Goal: Task Accomplishment & Management: Manage account settings

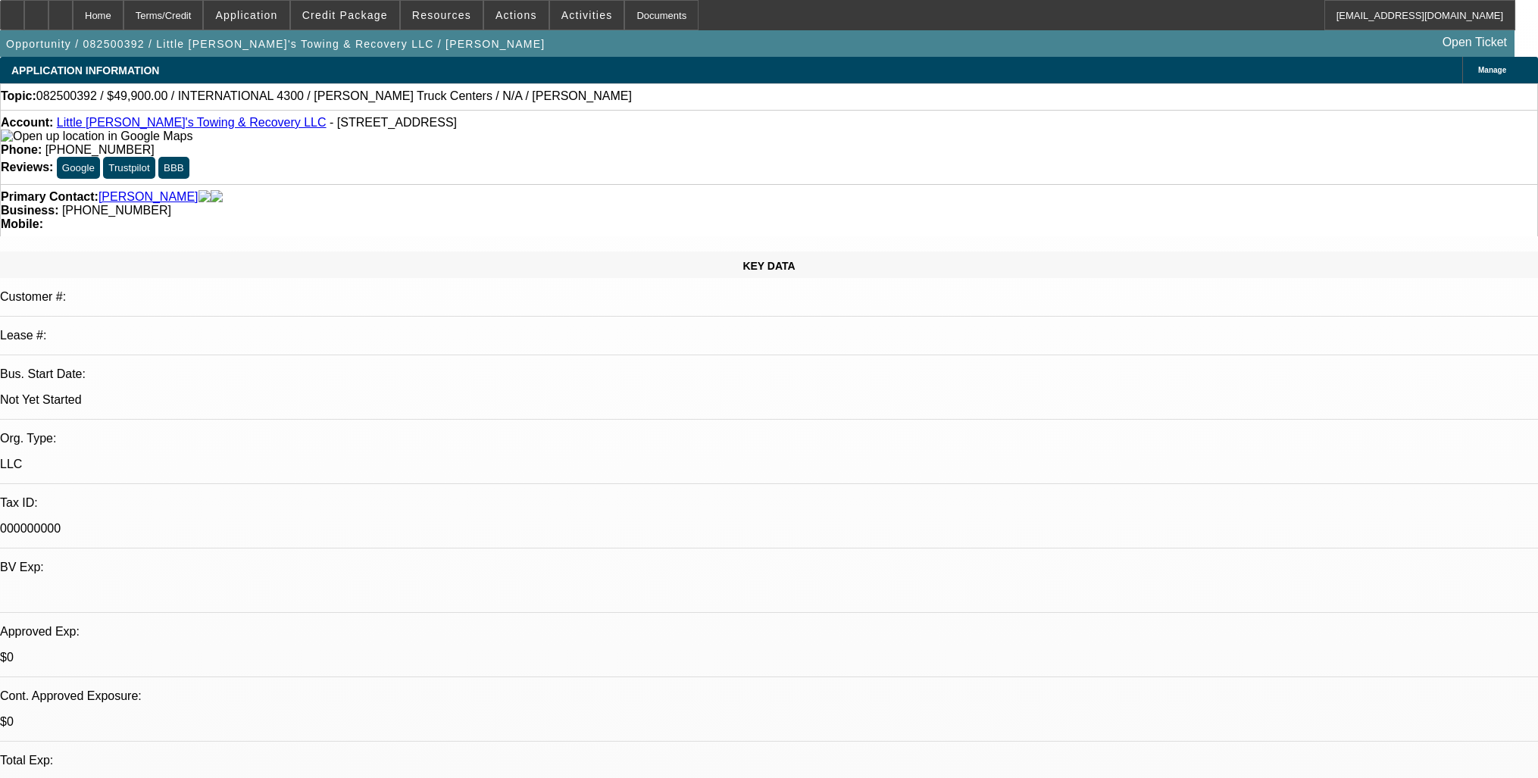
select select "0"
select select "0.1"
select select "4"
drag, startPoint x: 620, startPoint y: 162, endPoint x: 573, endPoint y: 166, distance: 47.1
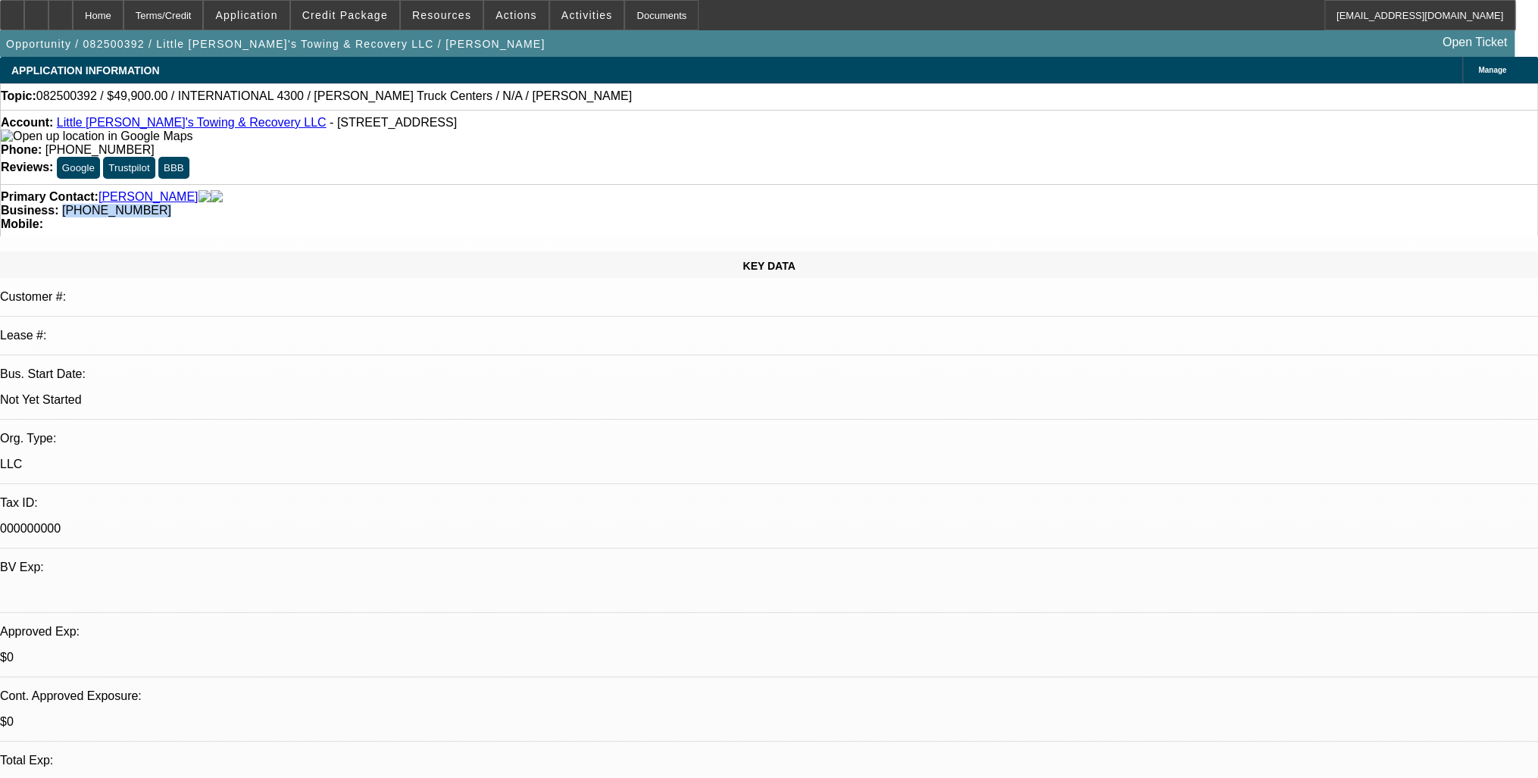
click at [573, 204] on div "Business: (815) 517-8698" at bounding box center [769, 211] width 1536 height 14
copy span "[PHONE_NUMBER]"
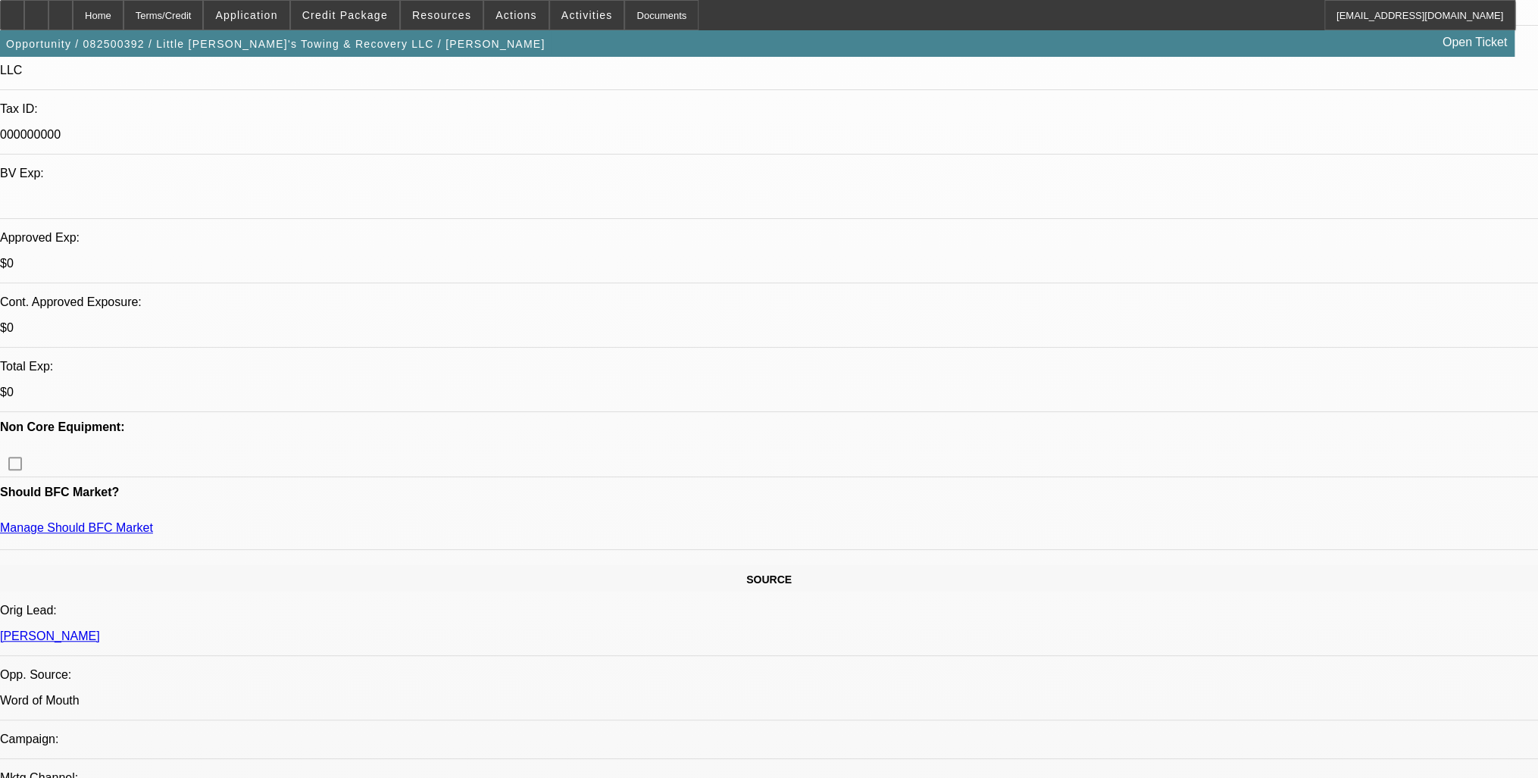
scroll to position [61, 0]
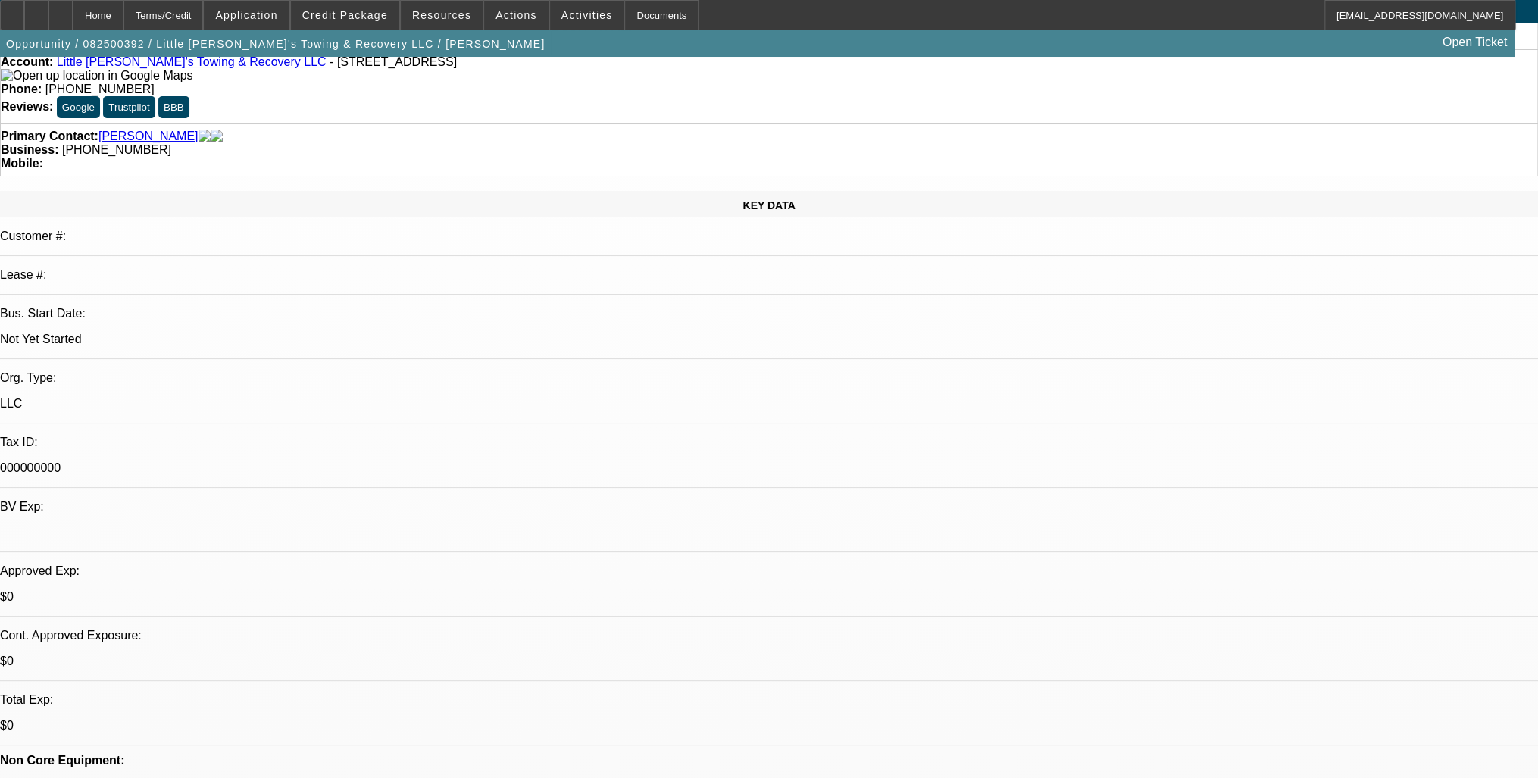
radio input "true"
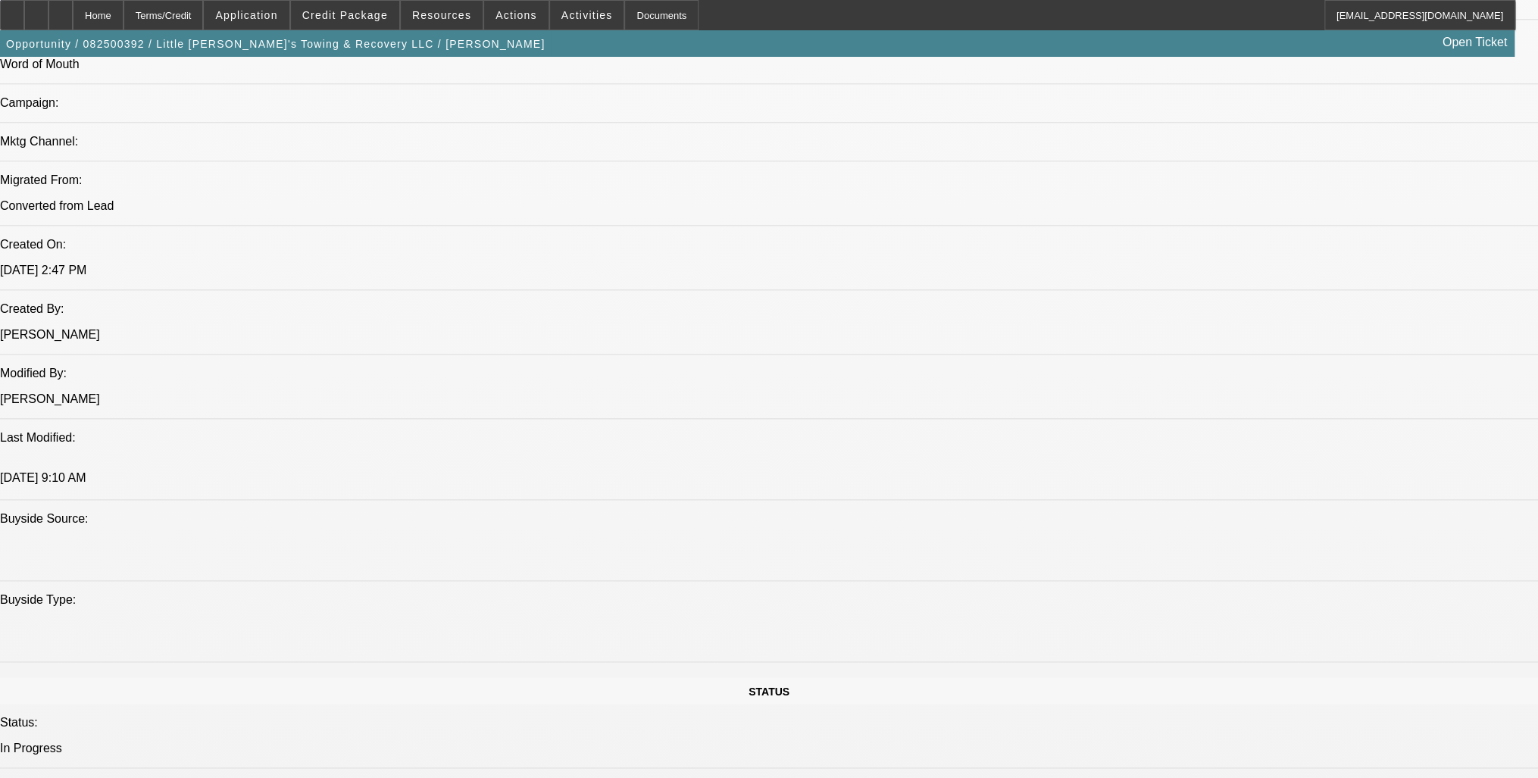
scroll to position [18, 0]
type textarea "Emmanuel Smith is looking to get into the towing industry and is in the process…"
radio input "true"
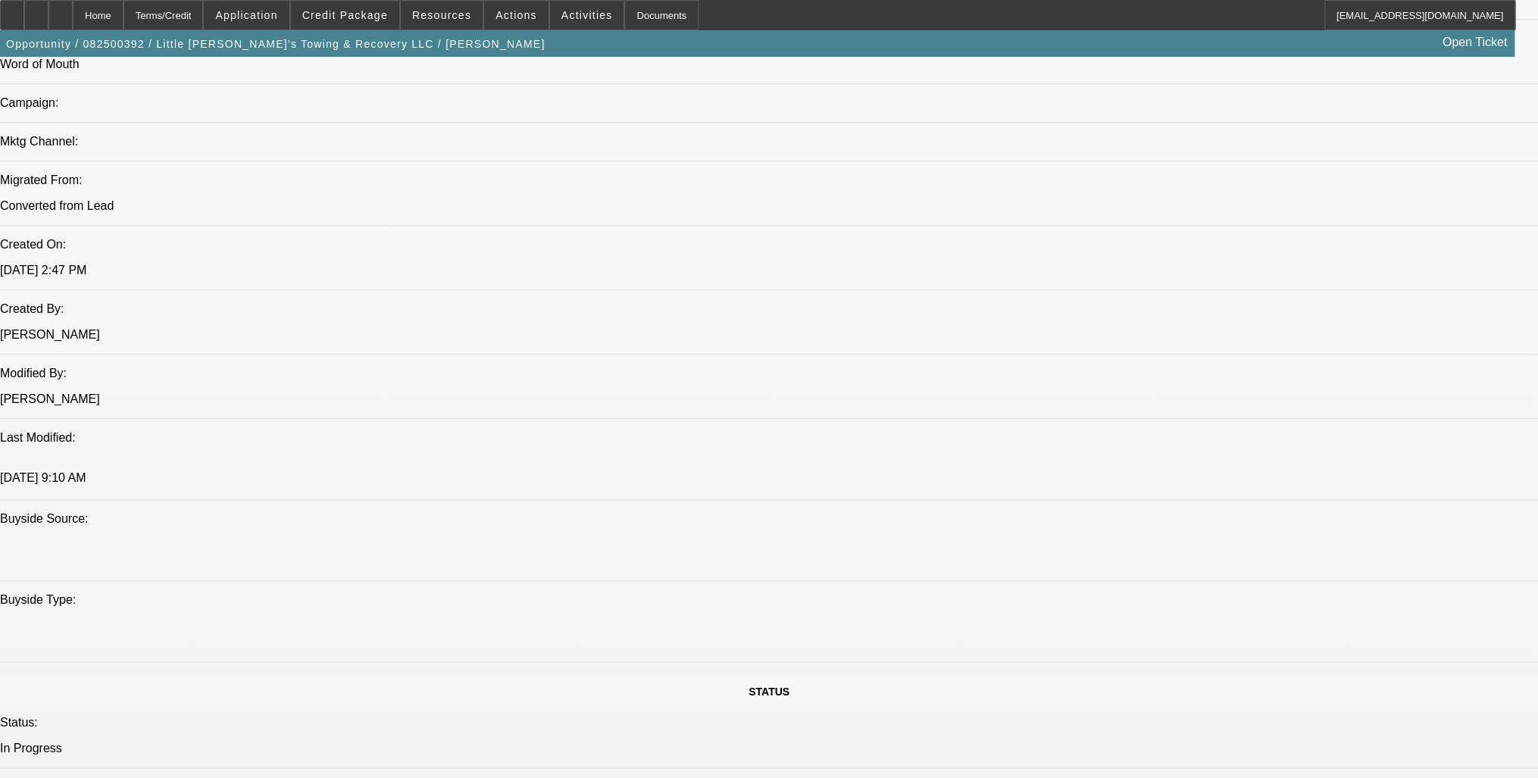
radio input "true"
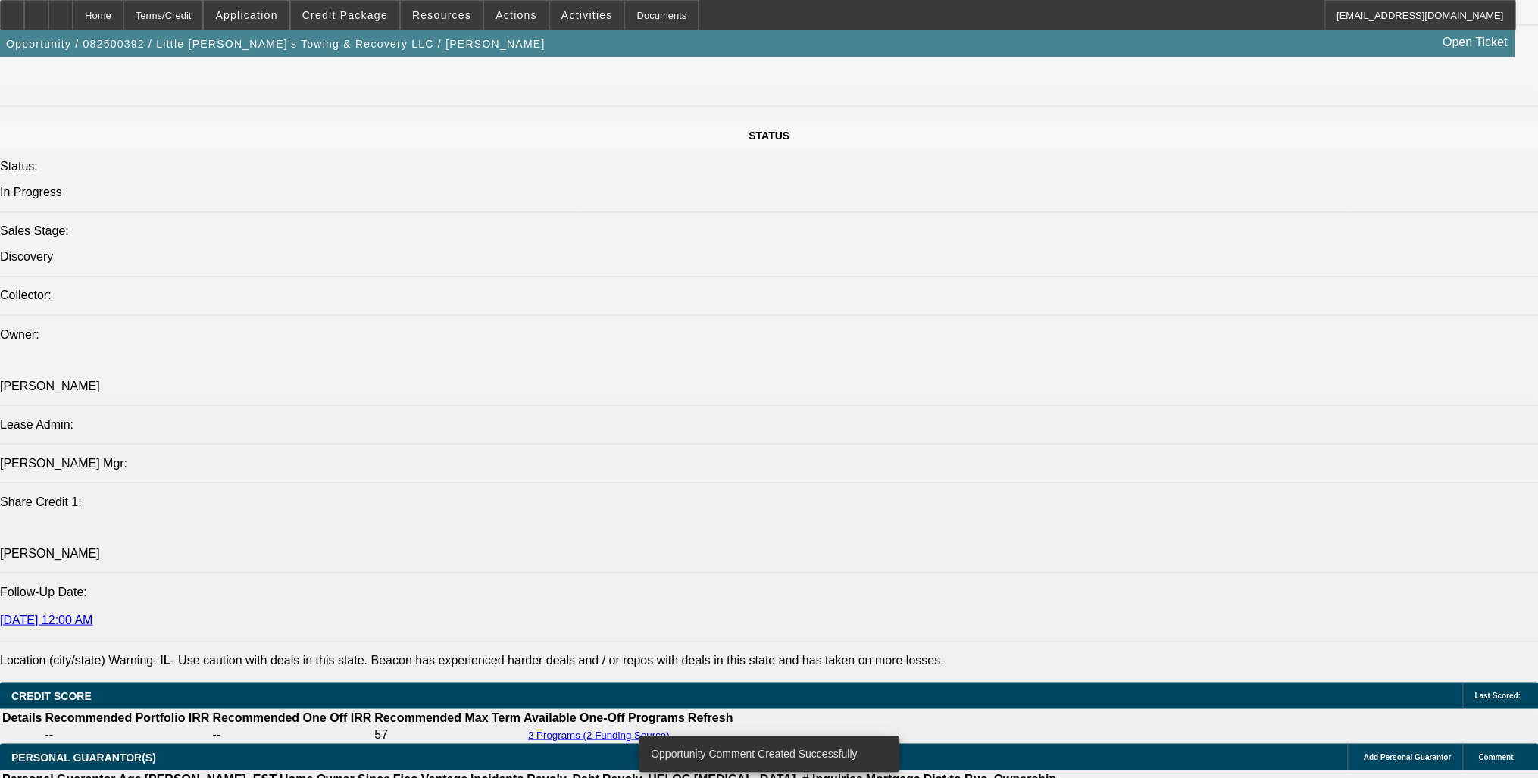
scroll to position [1454, 0]
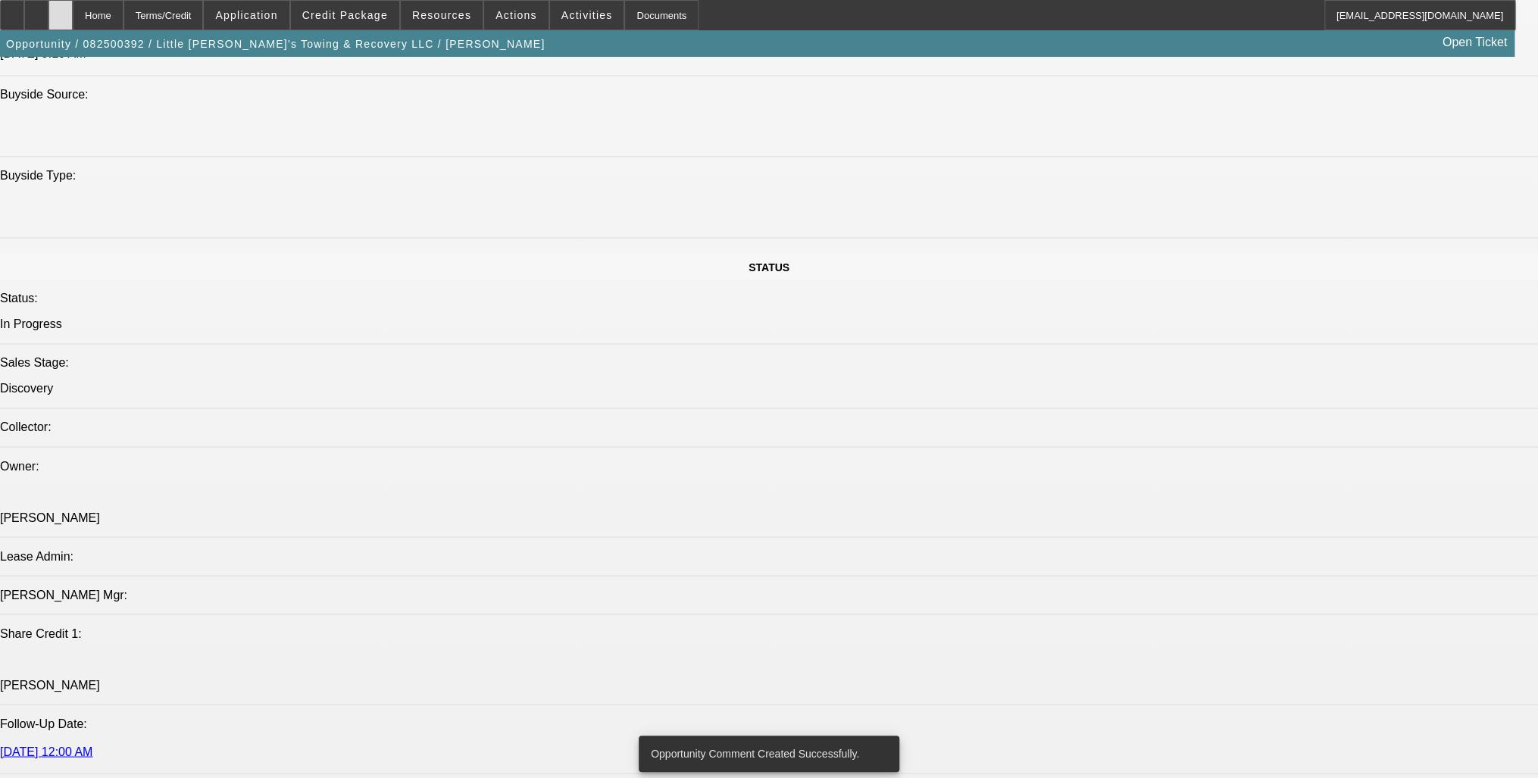
click at [61, 10] on icon at bounding box center [61, 10] width 0 height 0
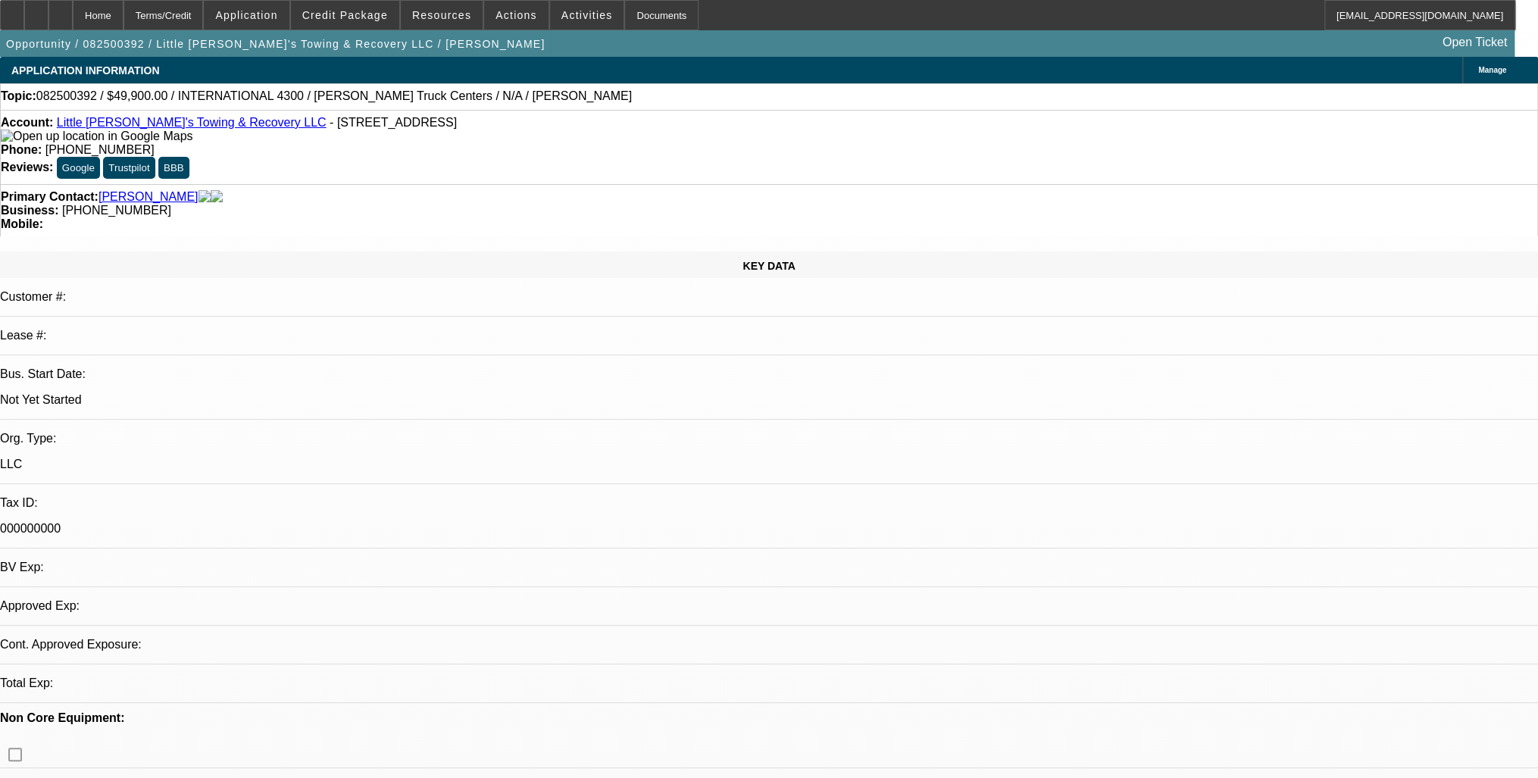
select select "0"
select select "0.1"
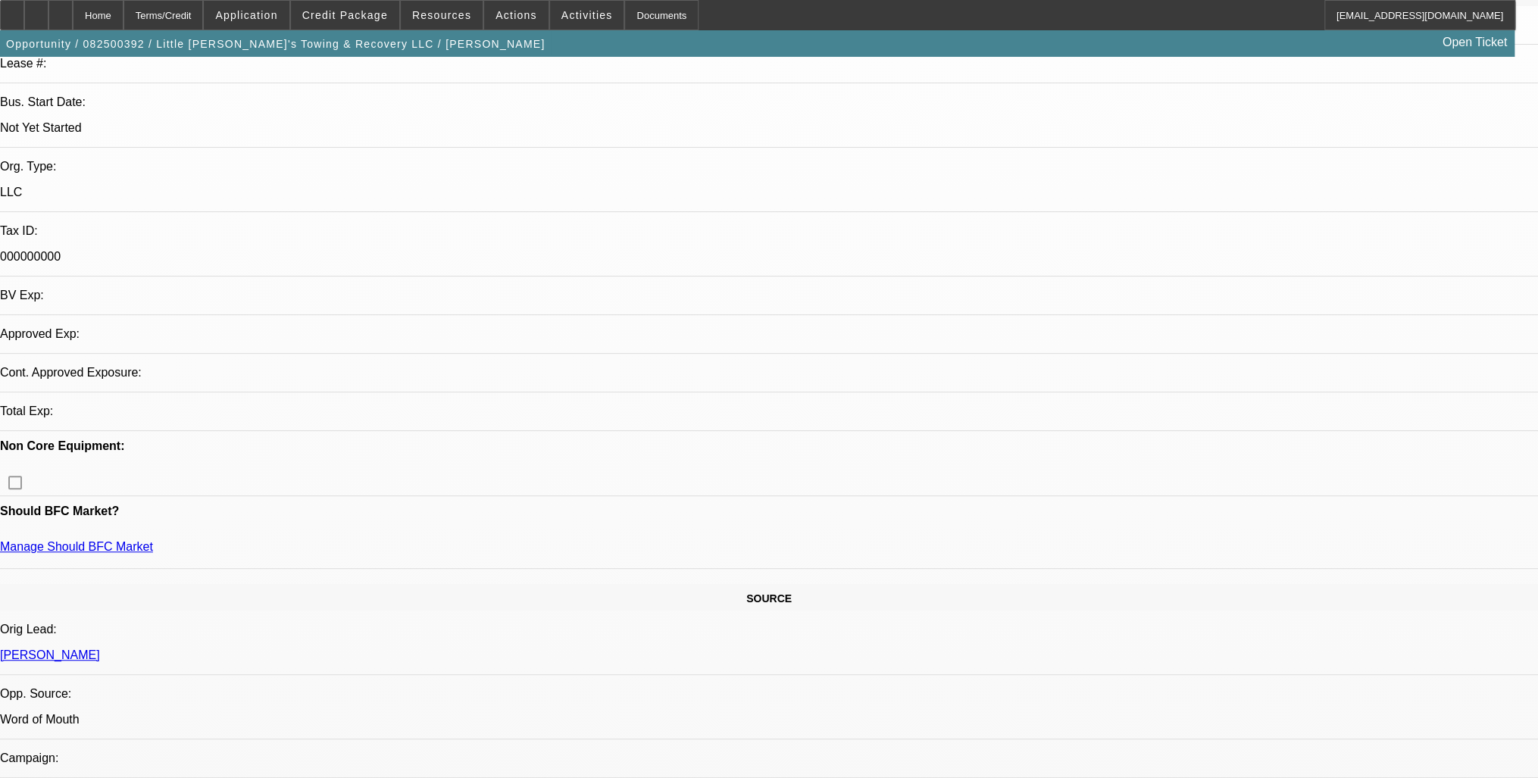
select select "1"
select select "4"
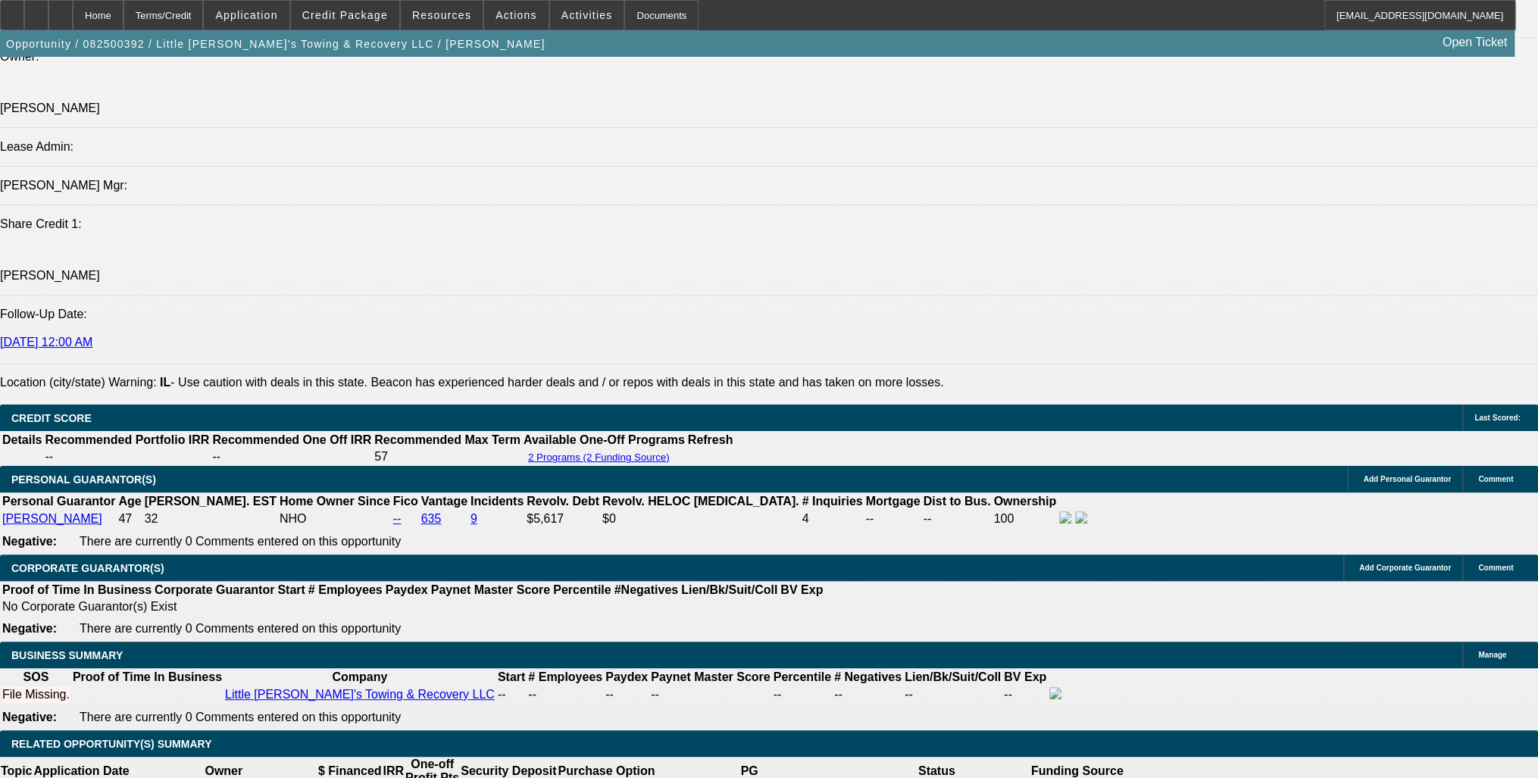
scroll to position [1879, 0]
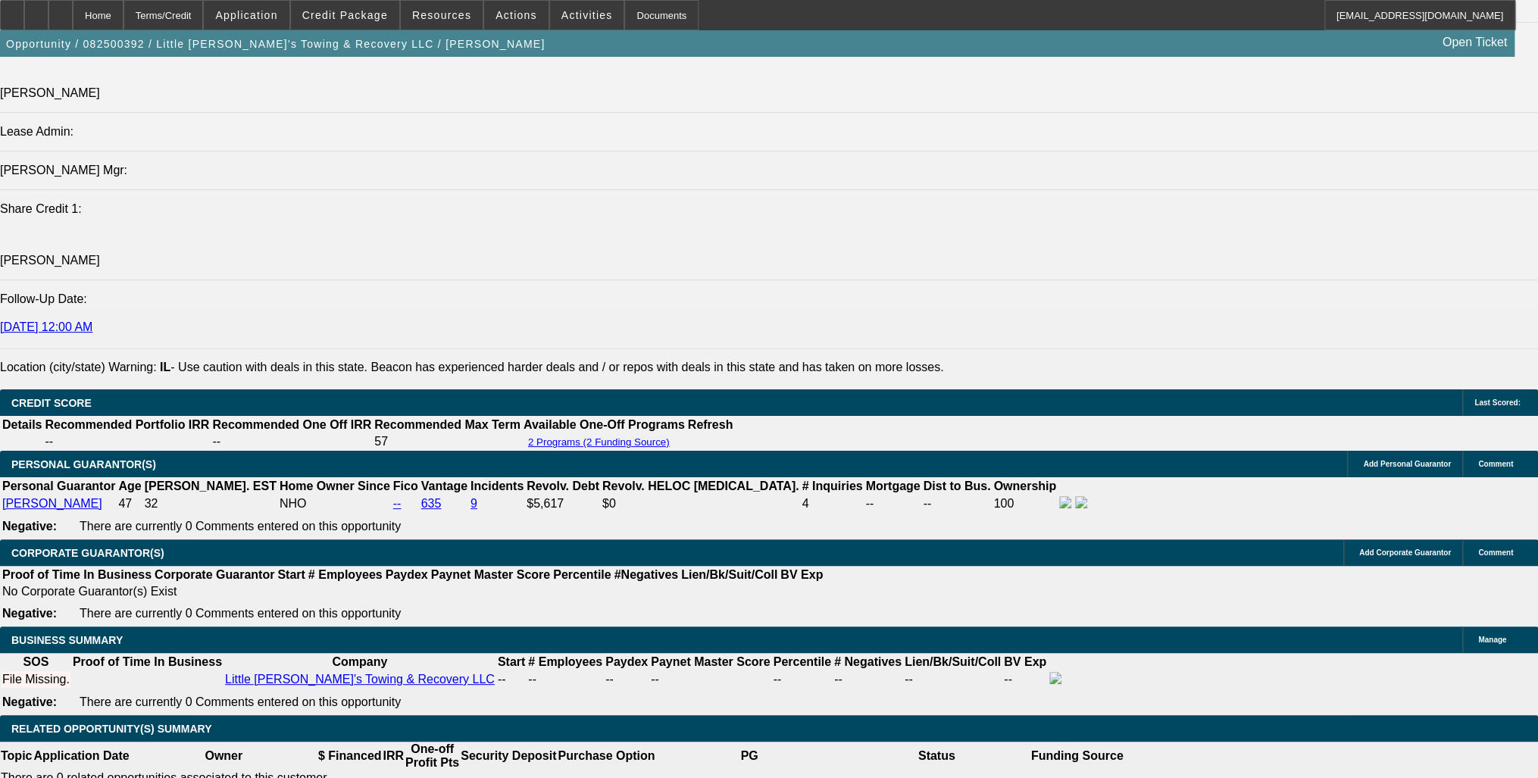
type input "UNKNOWN"
type input "60"
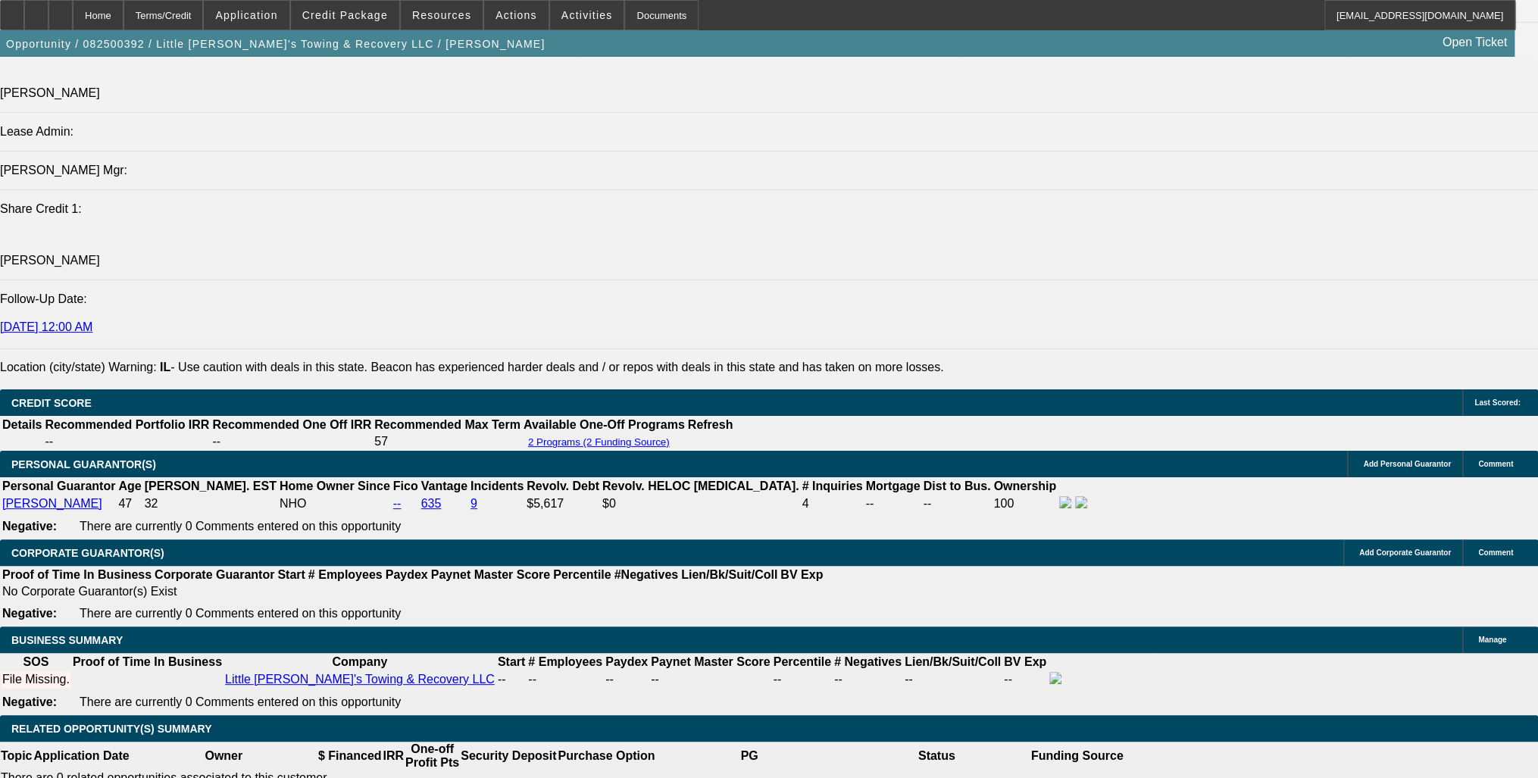
type input "$1,523.71"
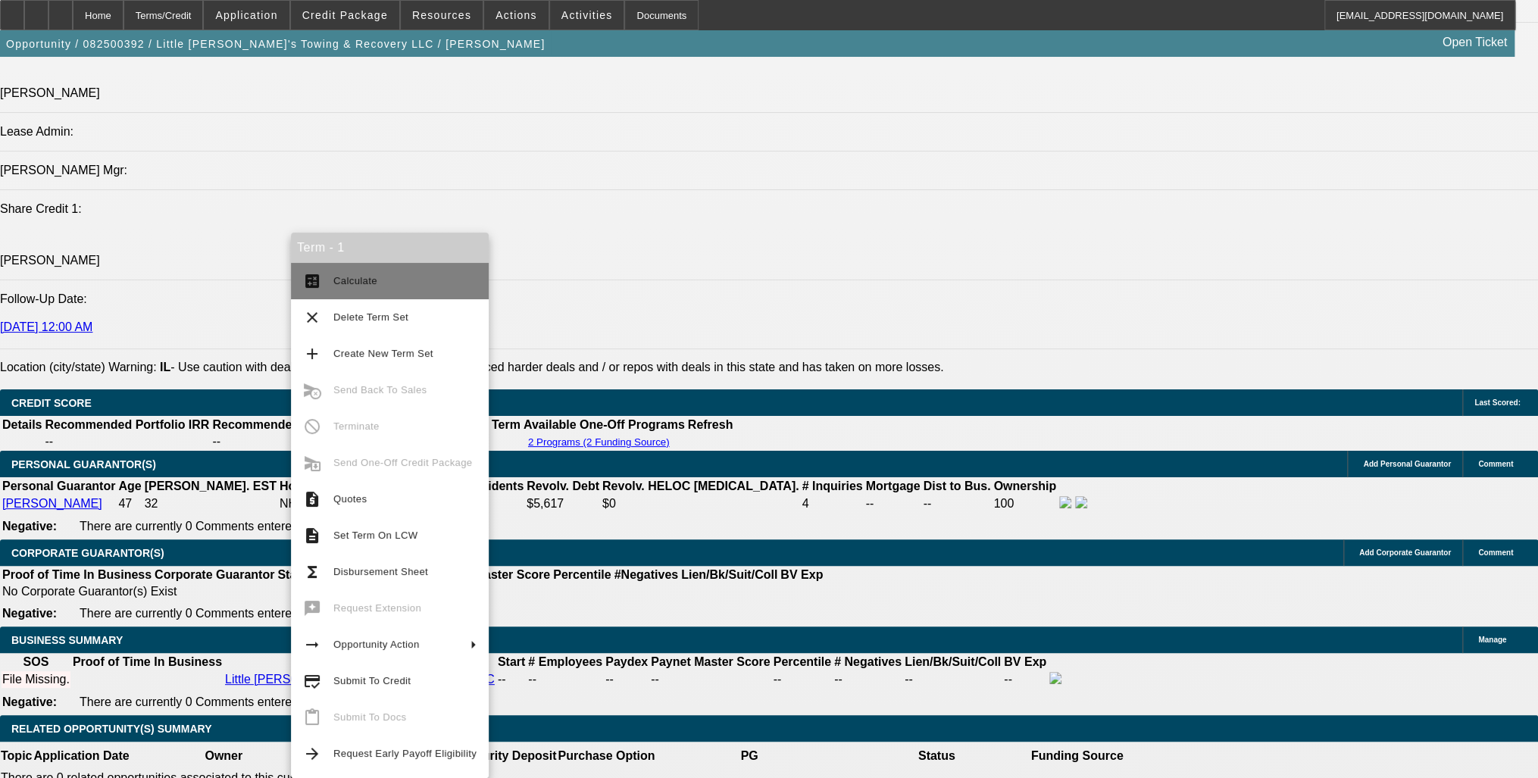
click at [354, 284] on span "Calculate" at bounding box center [355, 280] width 44 height 11
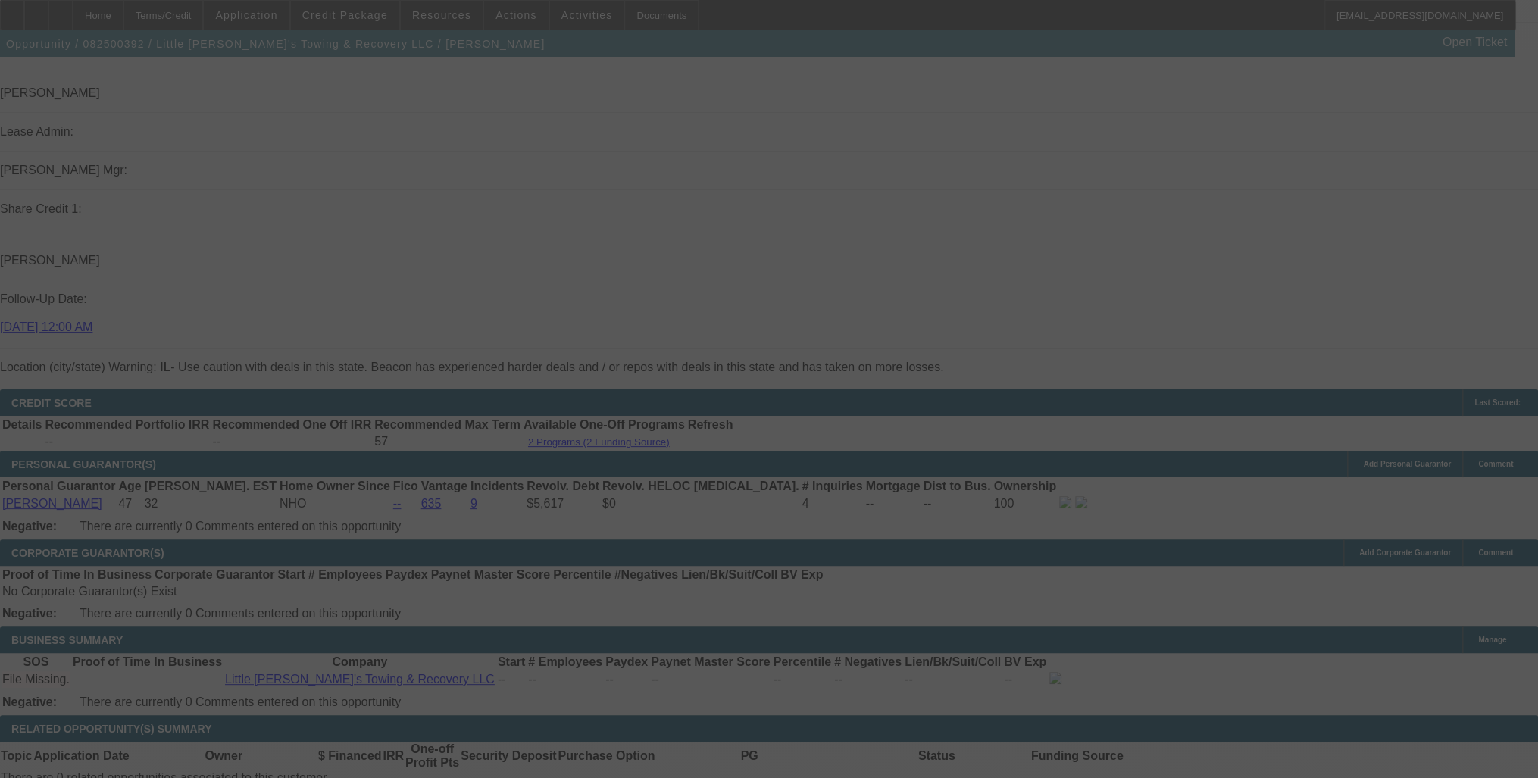
select select "0"
select select "0.1"
select select "4"
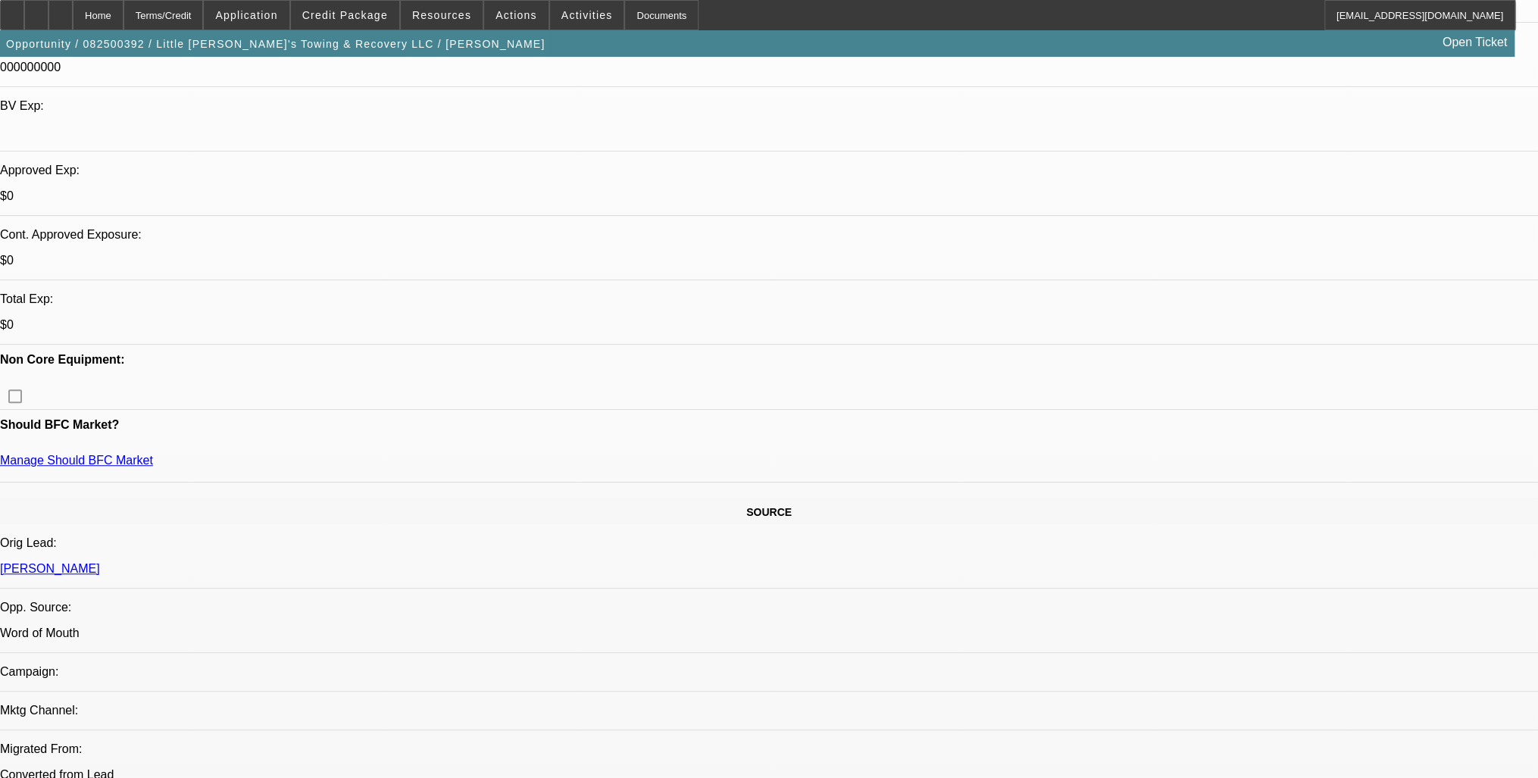
scroll to position [364, 0]
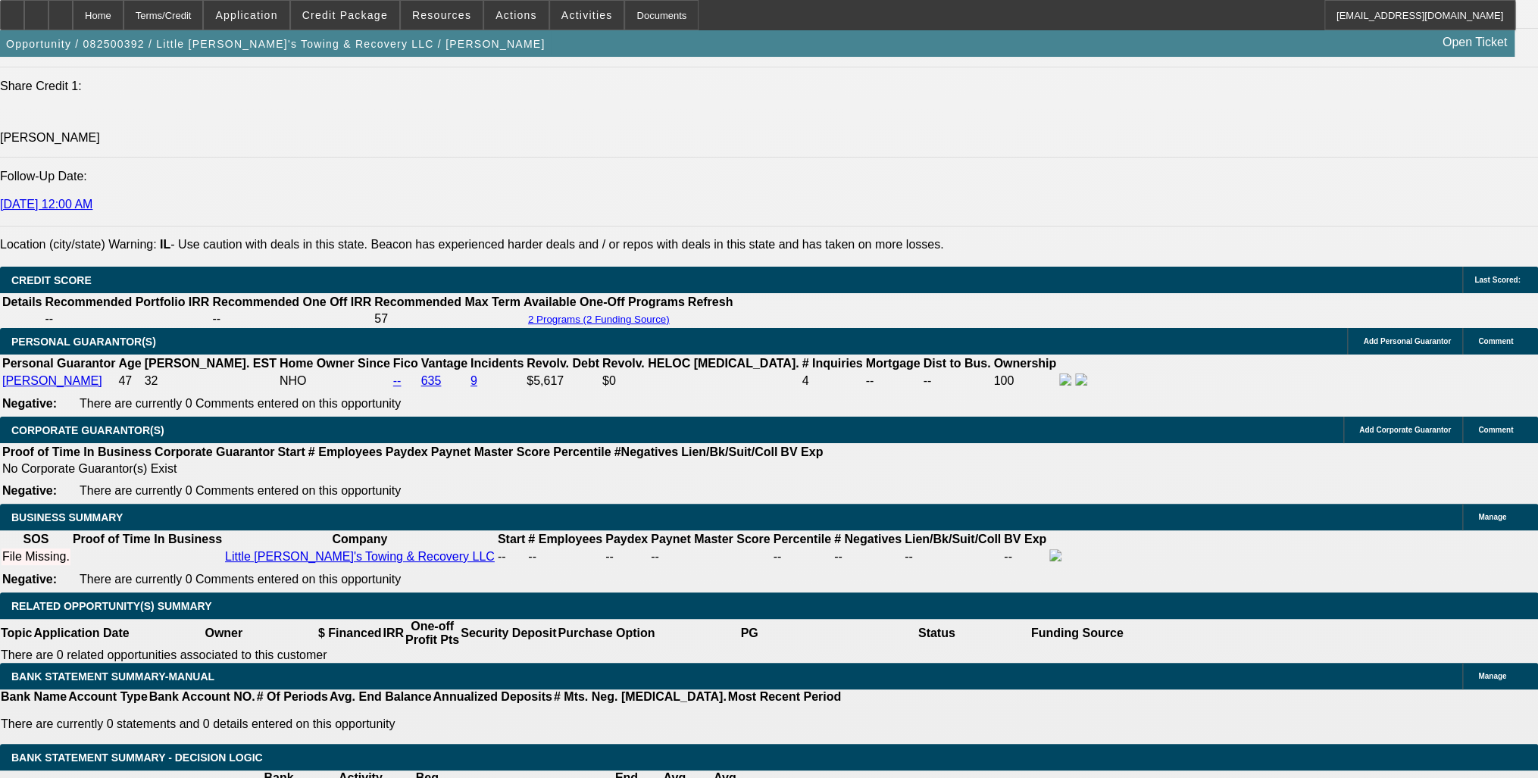
scroll to position [2060, 0]
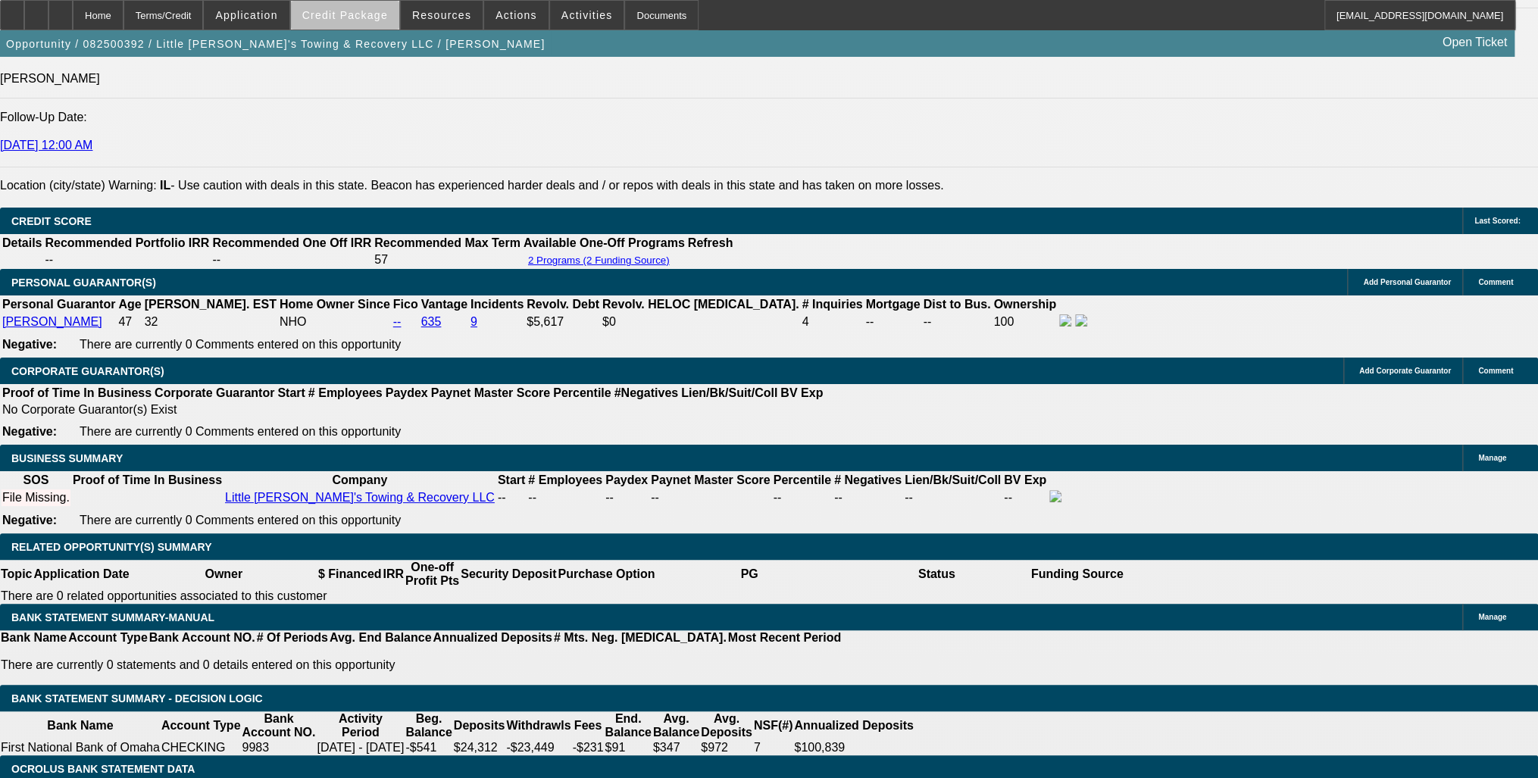
click at [370, 18] on span "Credit Package" at bounding box center [345, 15] width 86 height 12
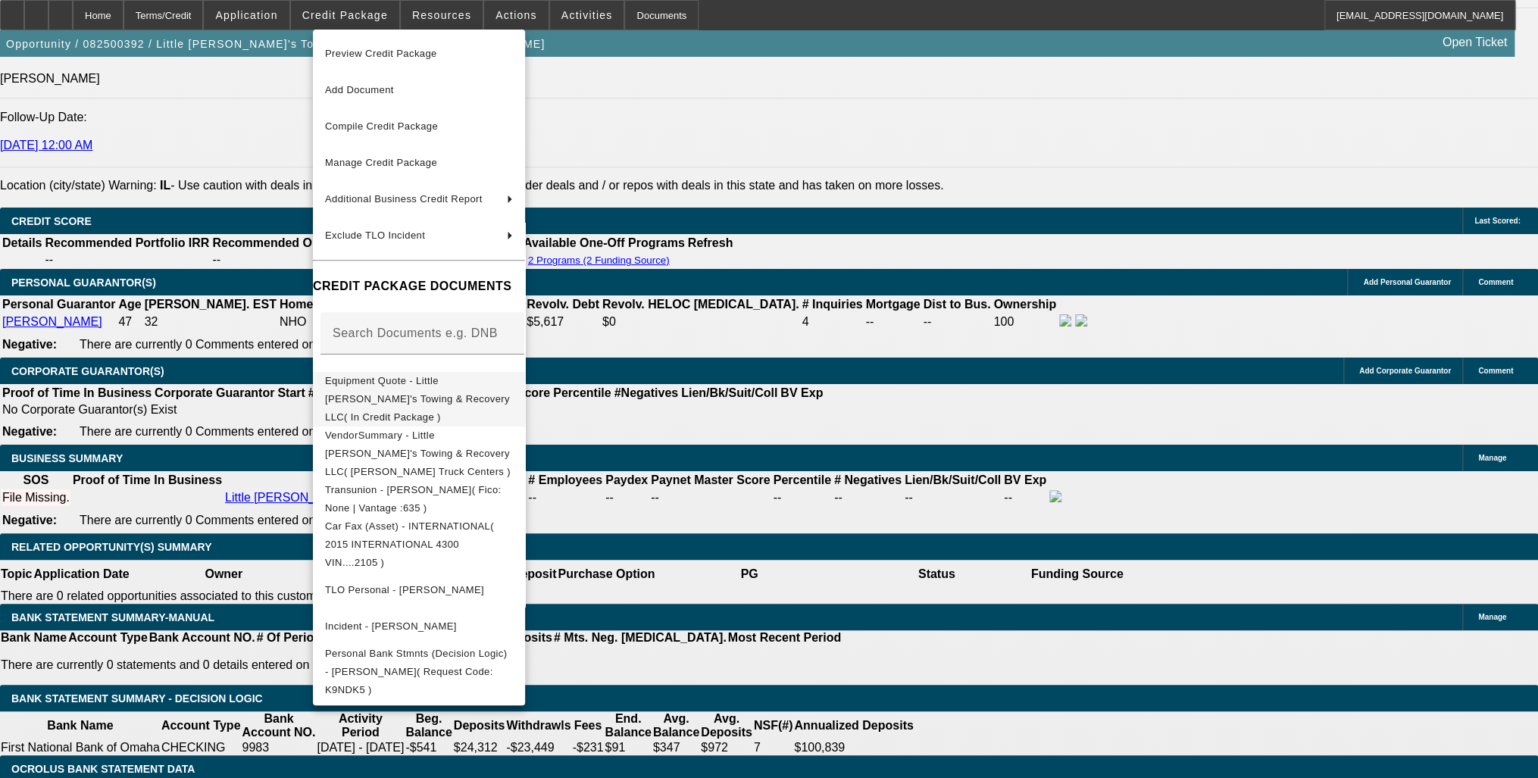
click at [513, 392] on span "Equipment Quote - Little [PERSON_NAME]'s Towing & Recovery LLC( In Credit Packa…" at bounding box center [419, 399] width 188 height 55
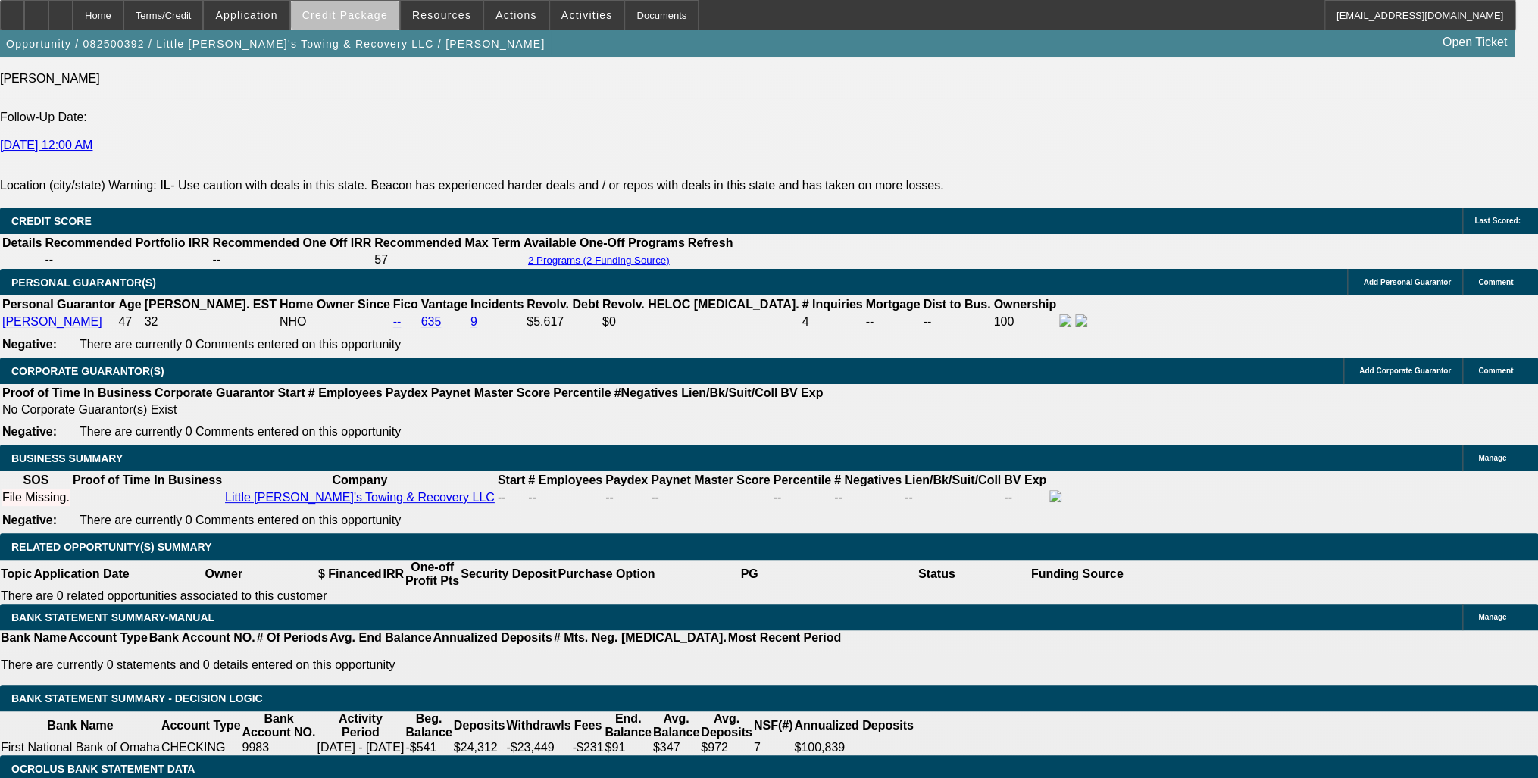
click at [368, 17] on span "Credit Package" at bounding box center [345, 15] width 86 height 12
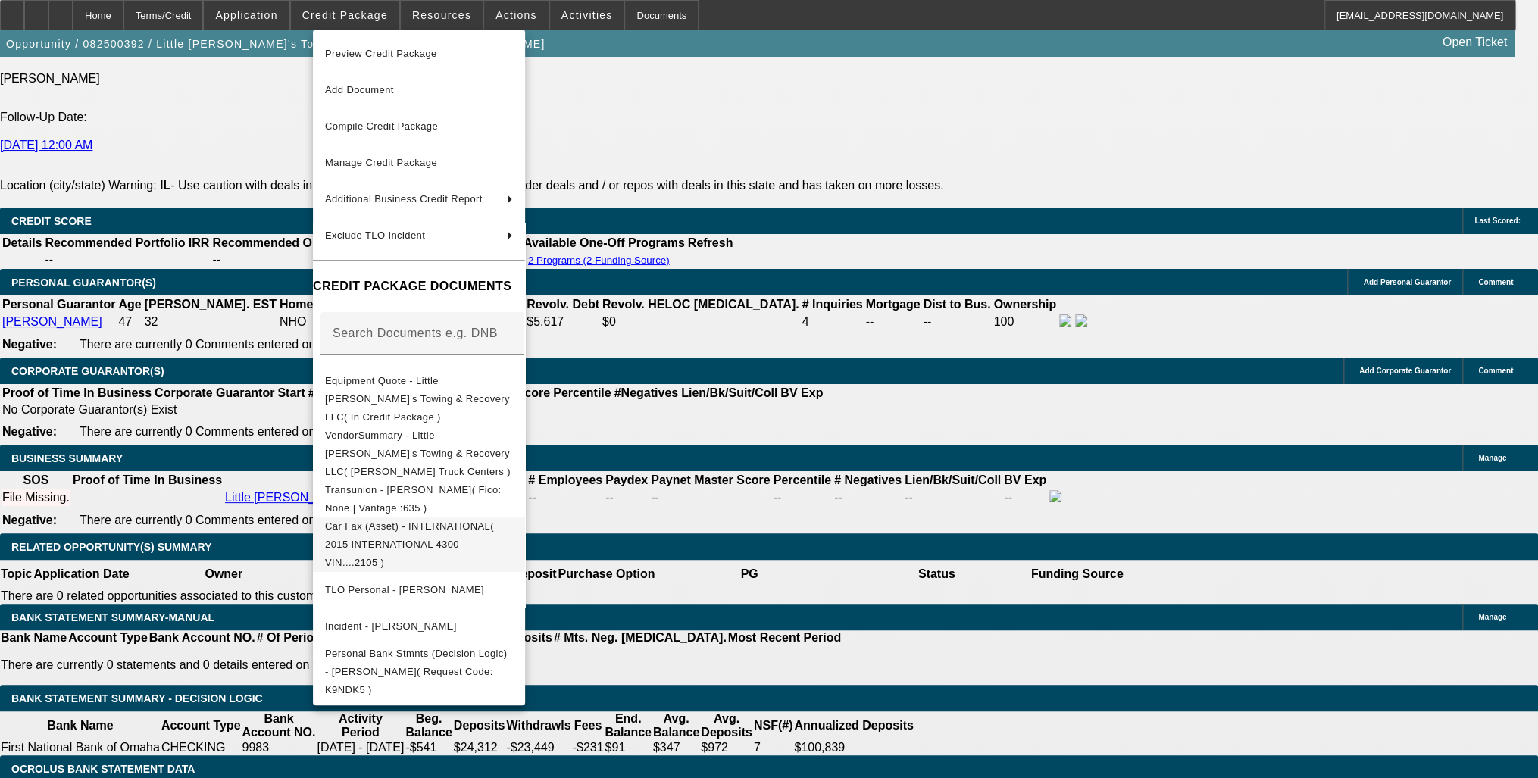
click at [496, 517] on button "Car Fax (Asset) - INTERNATIONAL( 2015 INTERNATIONAL 4300 VIN....2105 )" at bounding box center [419, 544] width 212 height 55
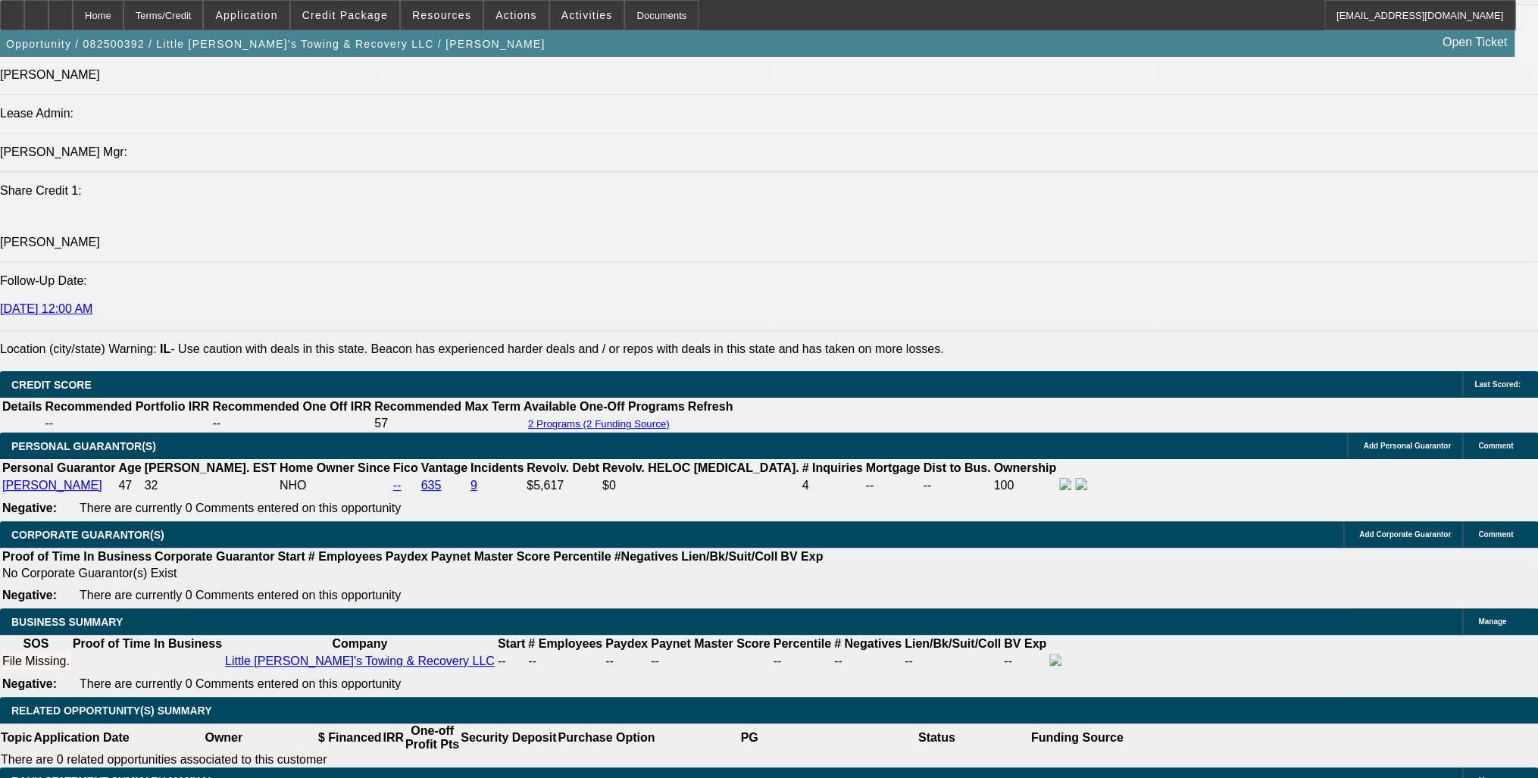
scroll to position [1697, 0]
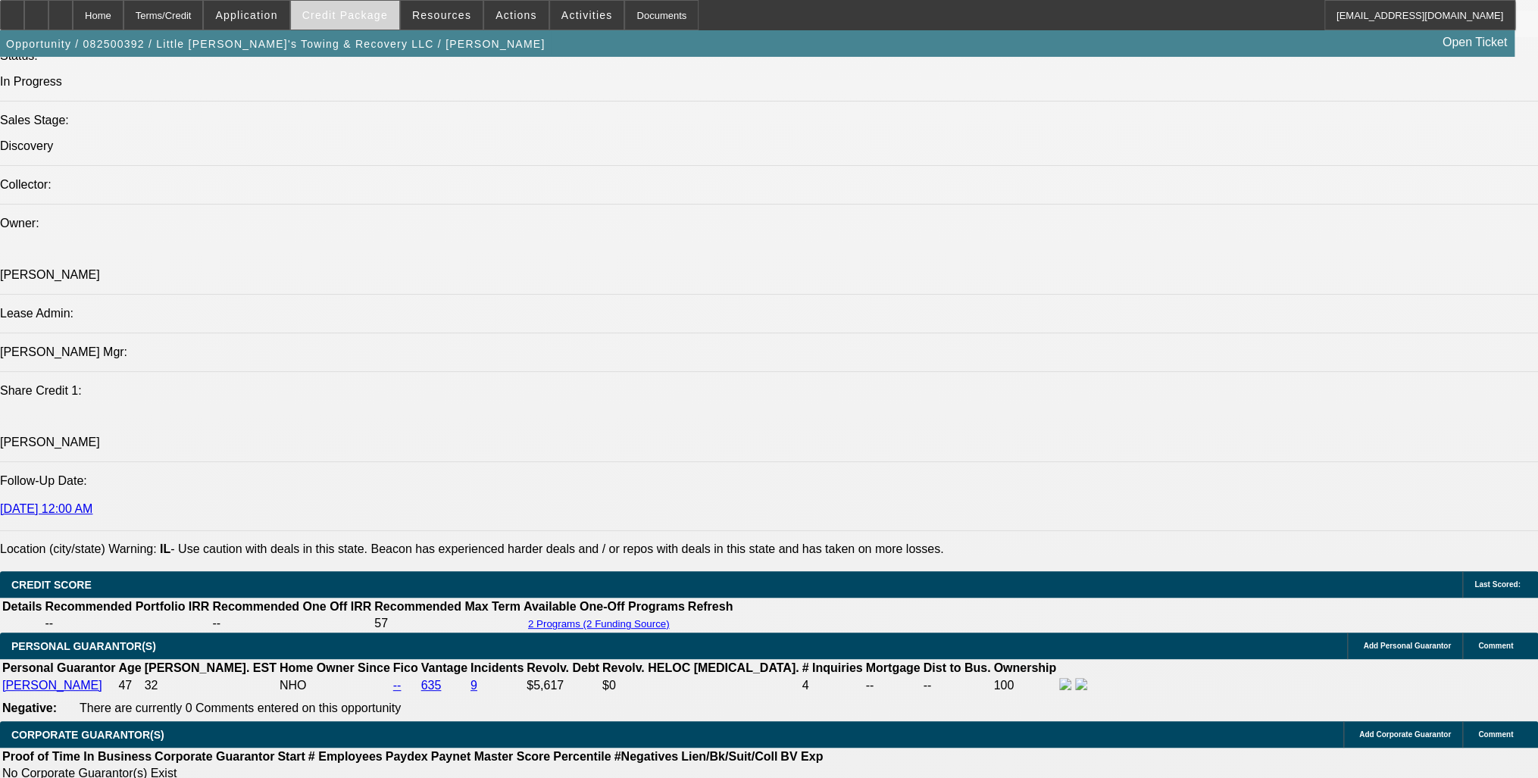
click at [338, 13] on span "Credit Package" at bounding box center [345, 15] width 86 height 12
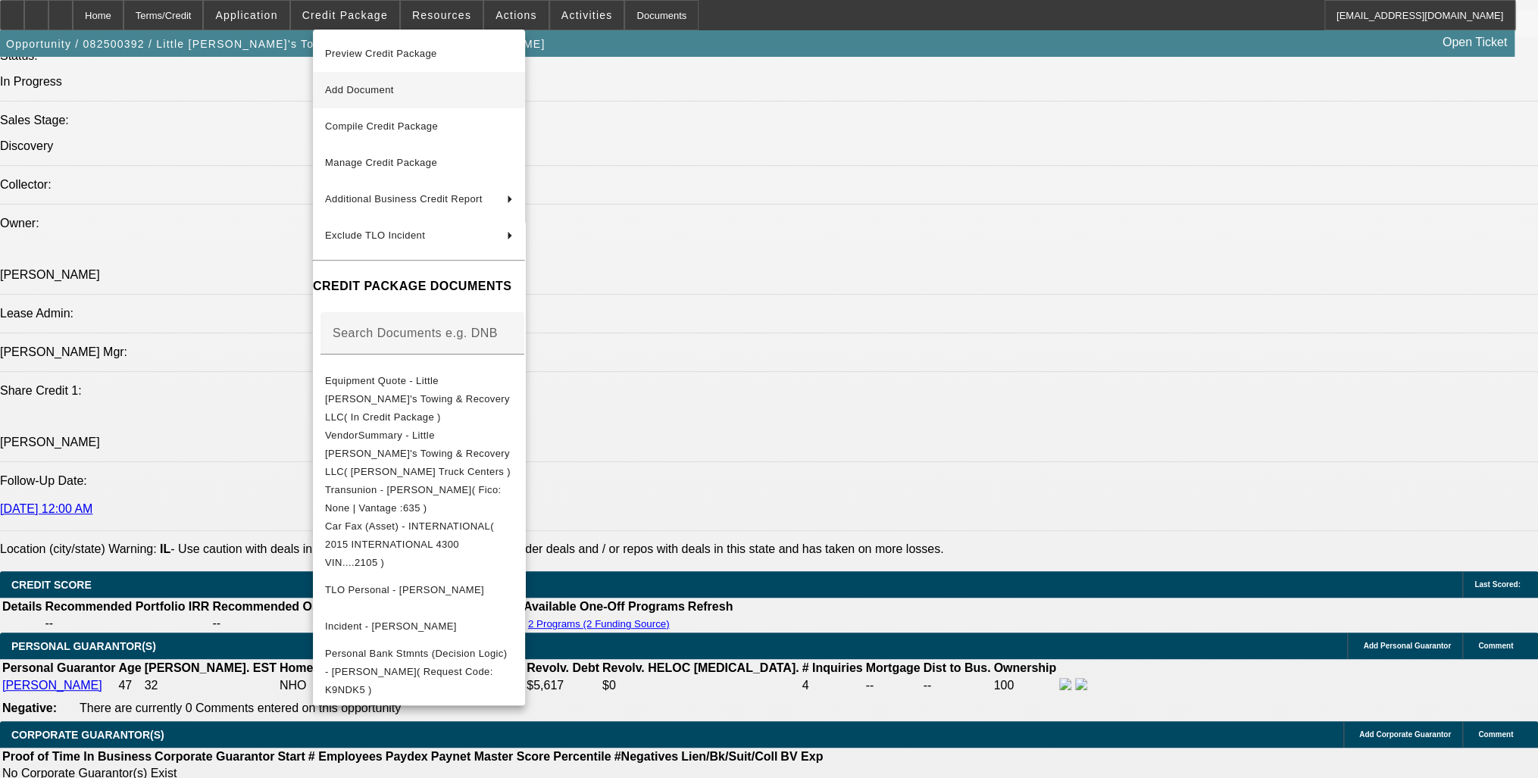
click at [379, 87] on span "Add Document" at bounding box center [359, 89] width 69 height 11
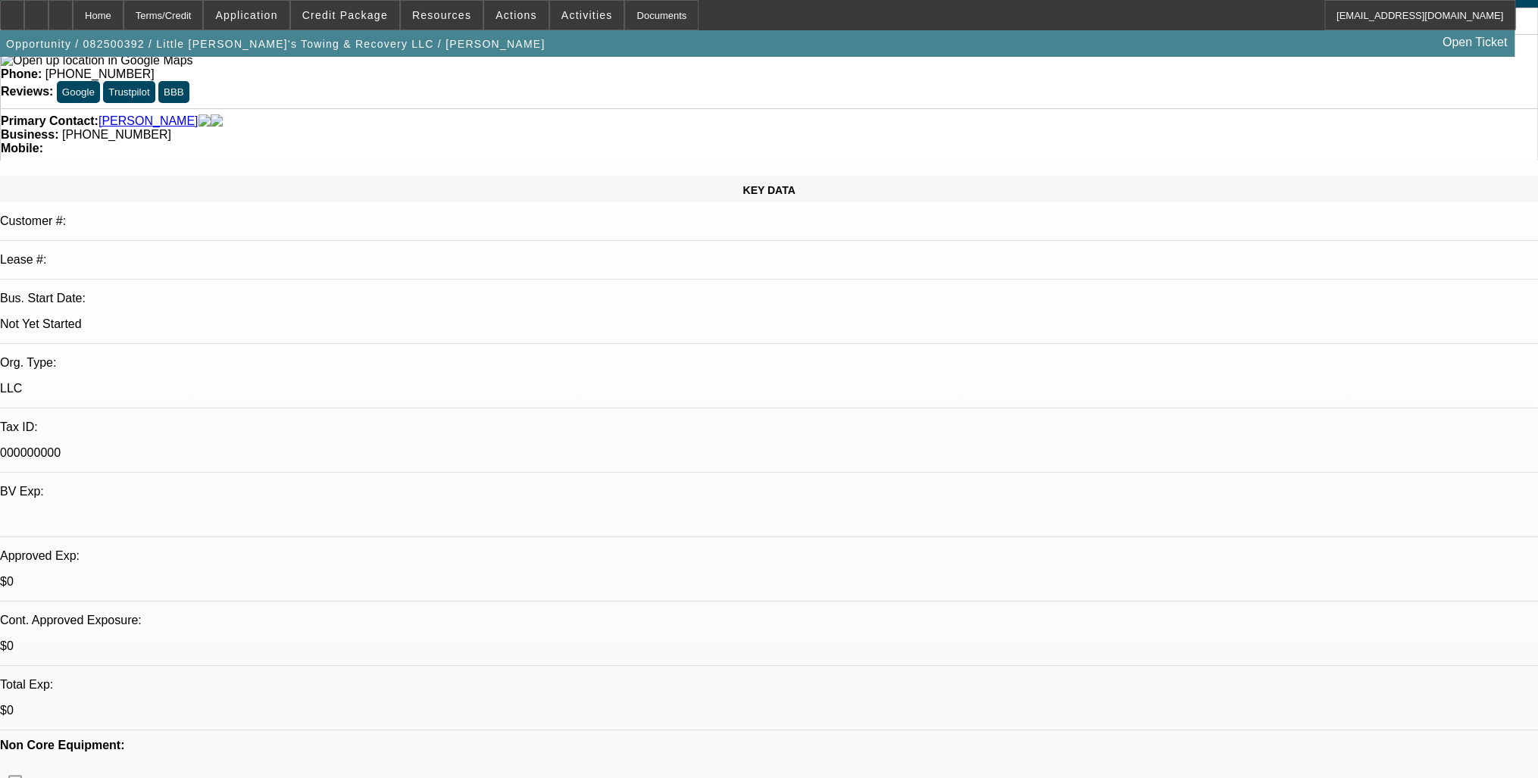
scroll to position [61, 0]
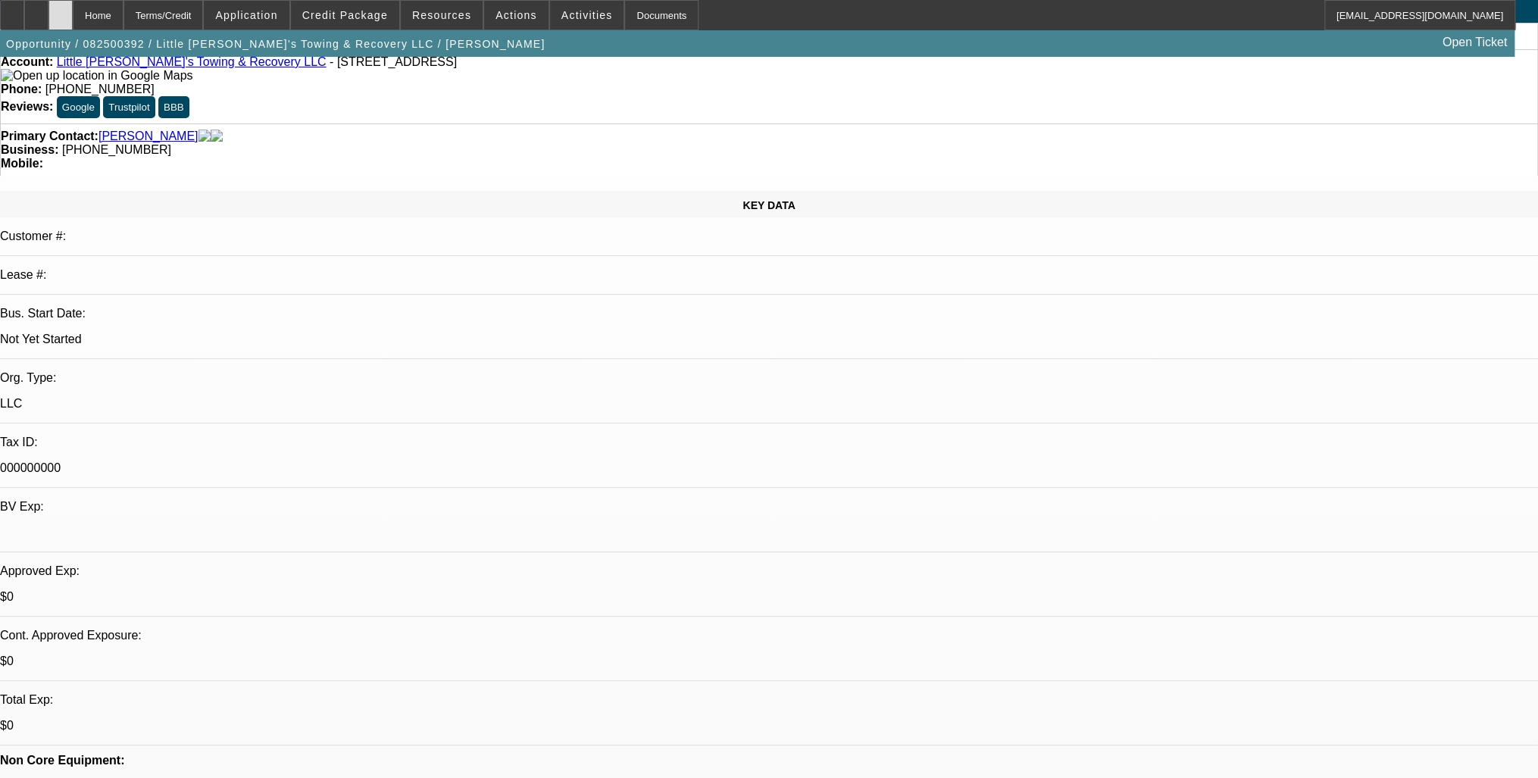
click at [73, 20] on div at bounding box center [60, 15] width 24 height 30
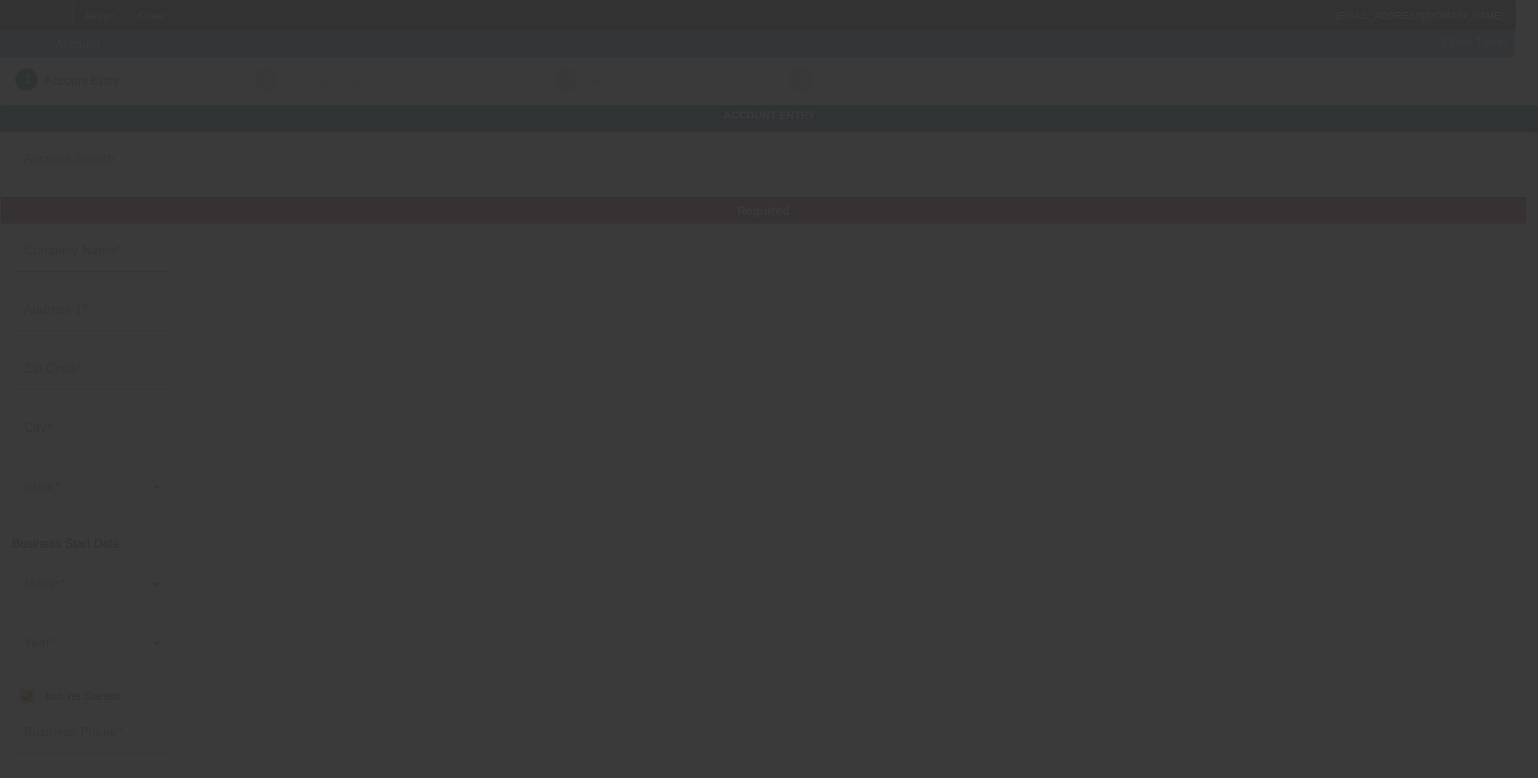
type input "Little [PERSON_NAME]'s Towing & Recovery LLC"
type input "804 N 11th St"
type input "60115"
type input "Dekalb"
checkbox input "true"
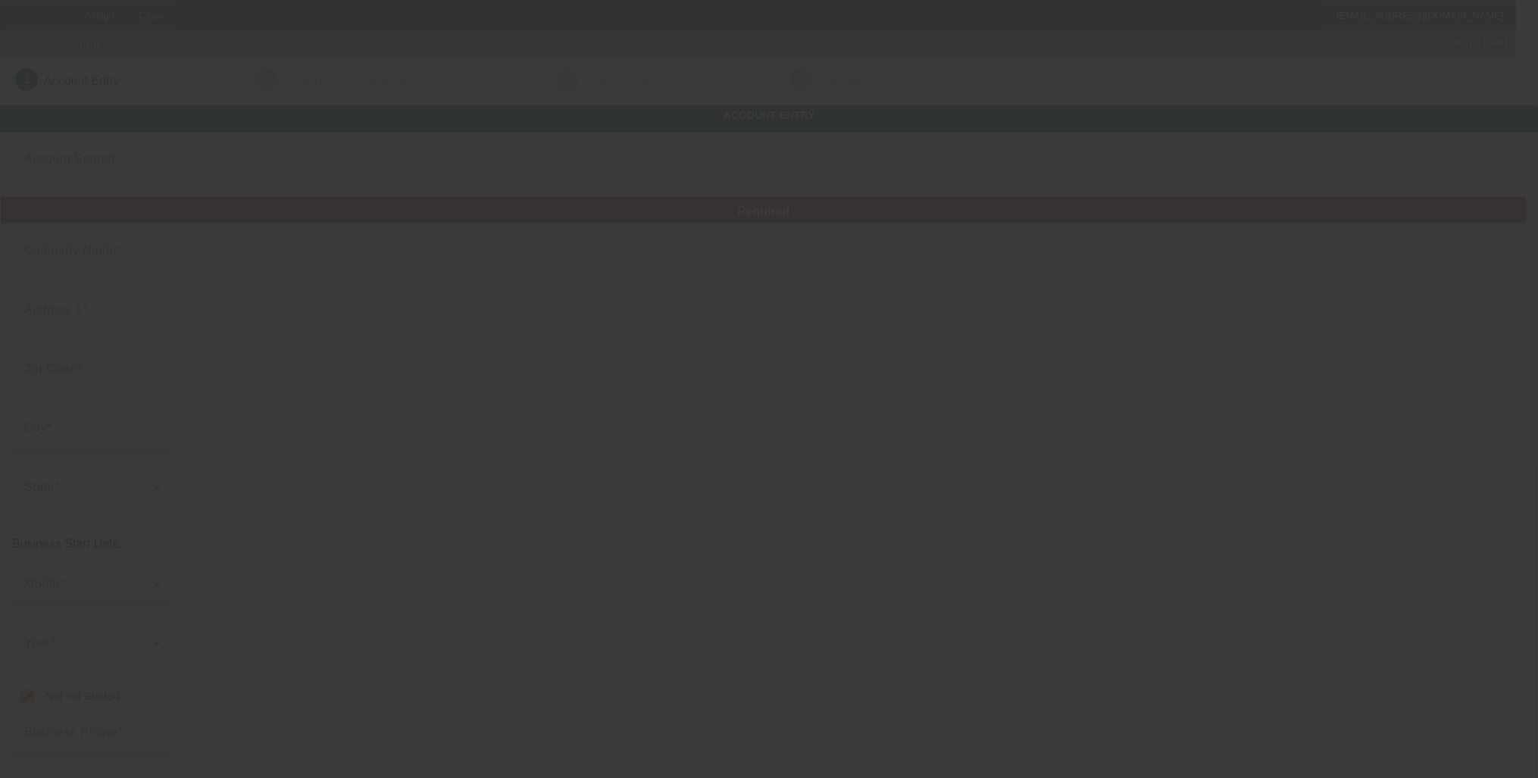
type input "[PHONE_NUMBER]"
type input "000000000"
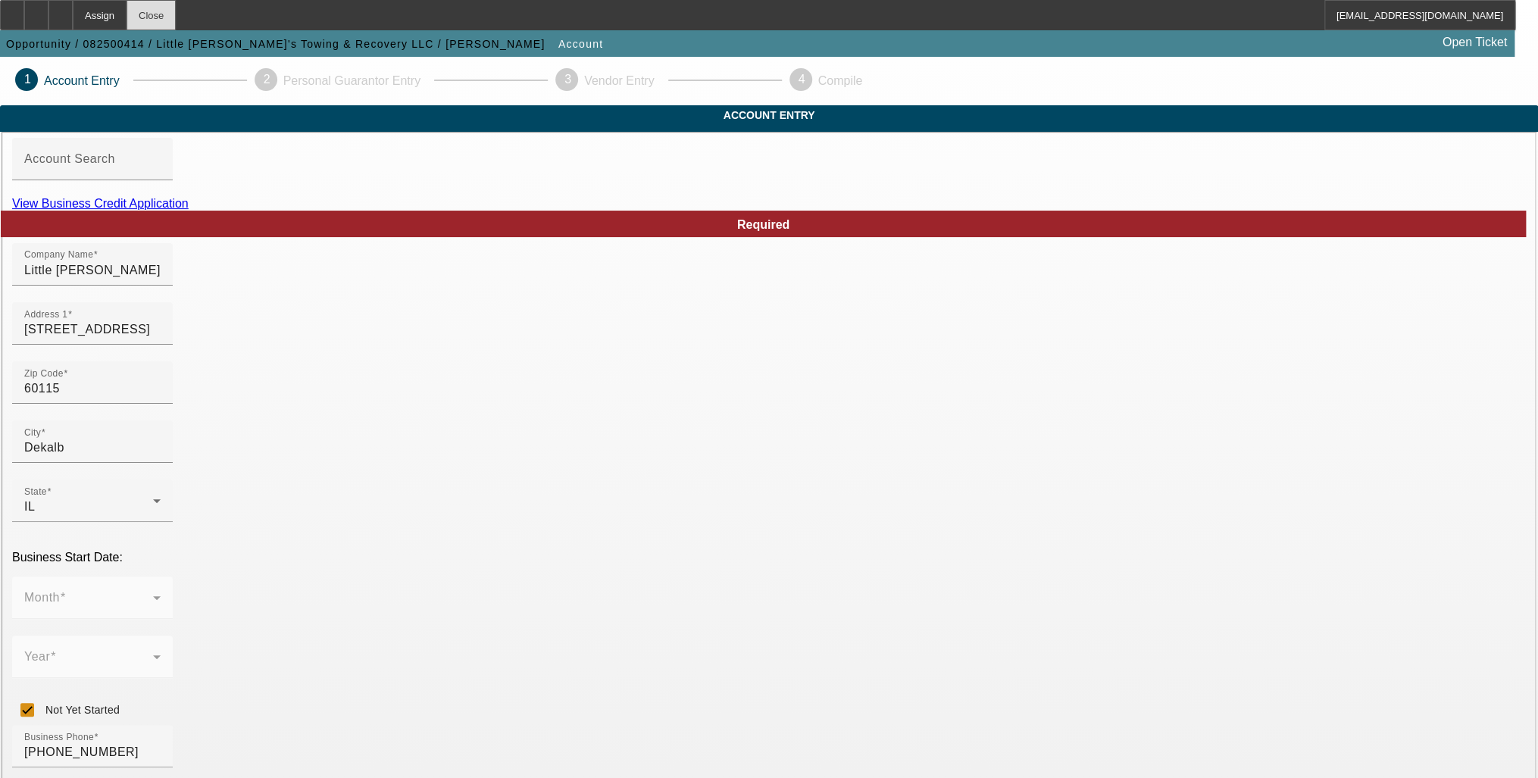
click at [176, 20] on div "Close" at bounding box center [151, 15] width 49 height 30
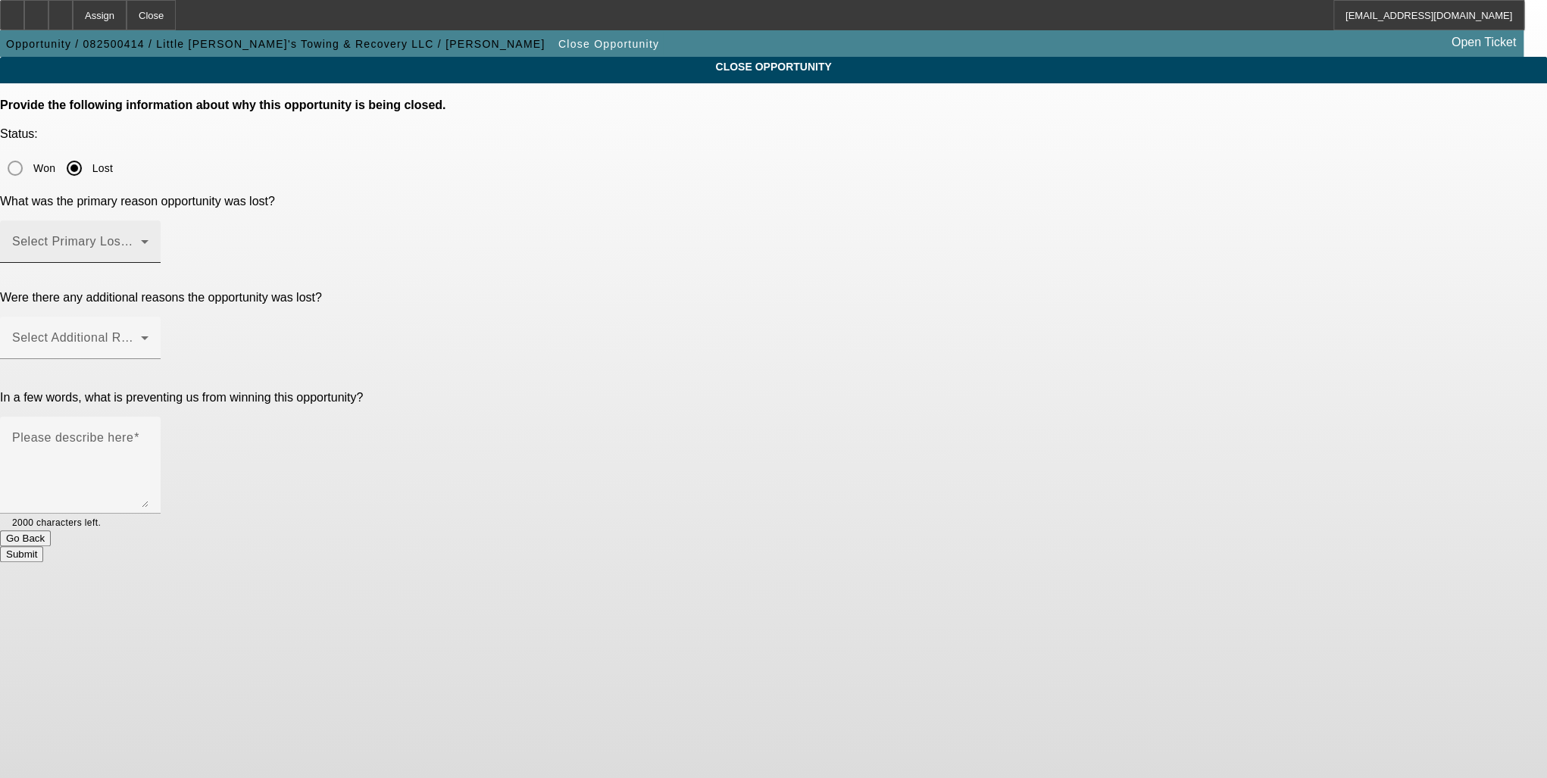
click at [172, 235] on mat-label "Select Primary Lost Reason" at bounding box center [92, 241] width 160 height 13
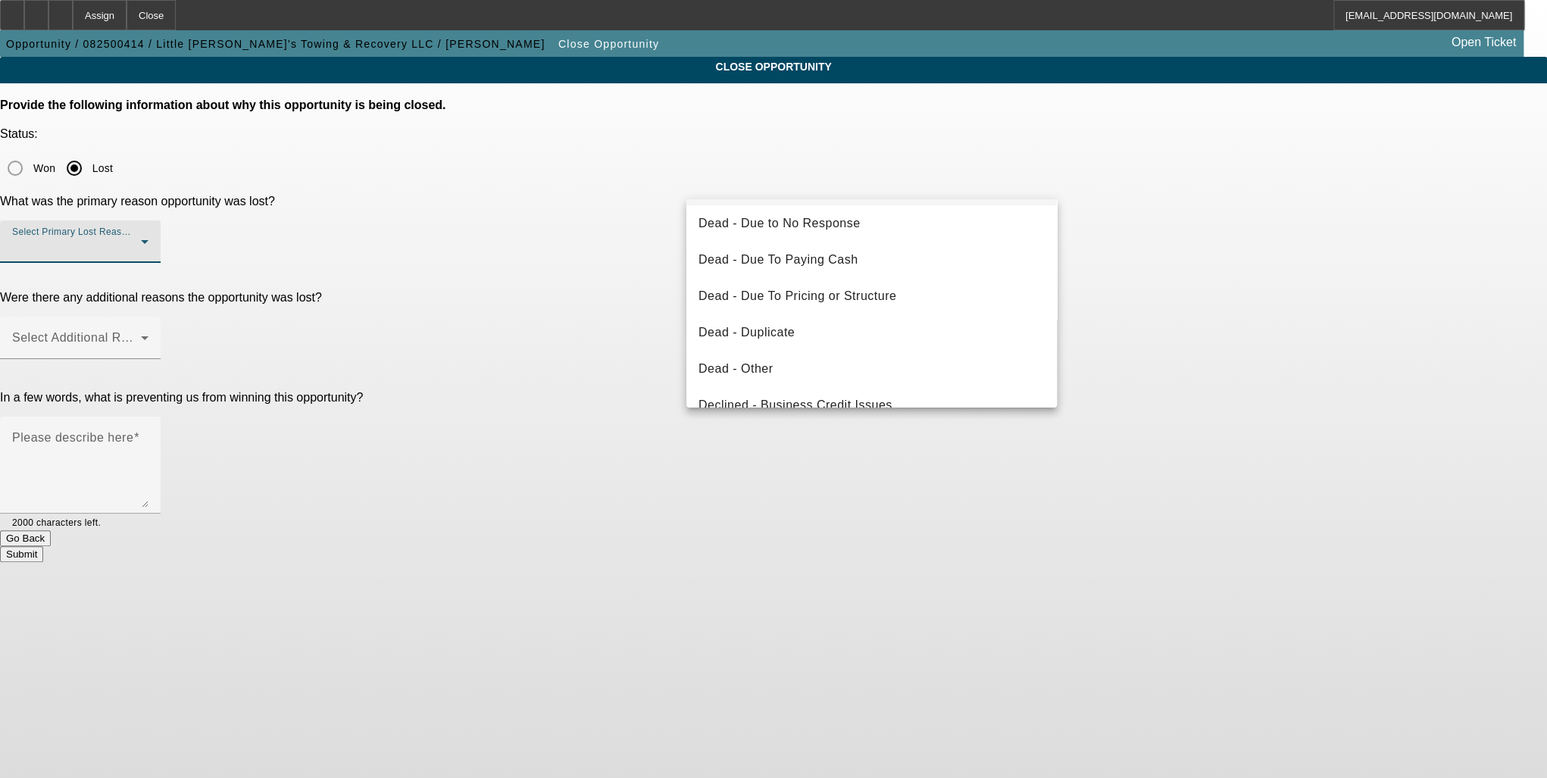
scroll to position [182, 0]
click at [897, 233] on mat-option "Dead - Duplicate" at bounding box center [871, 223] width 370 height 36
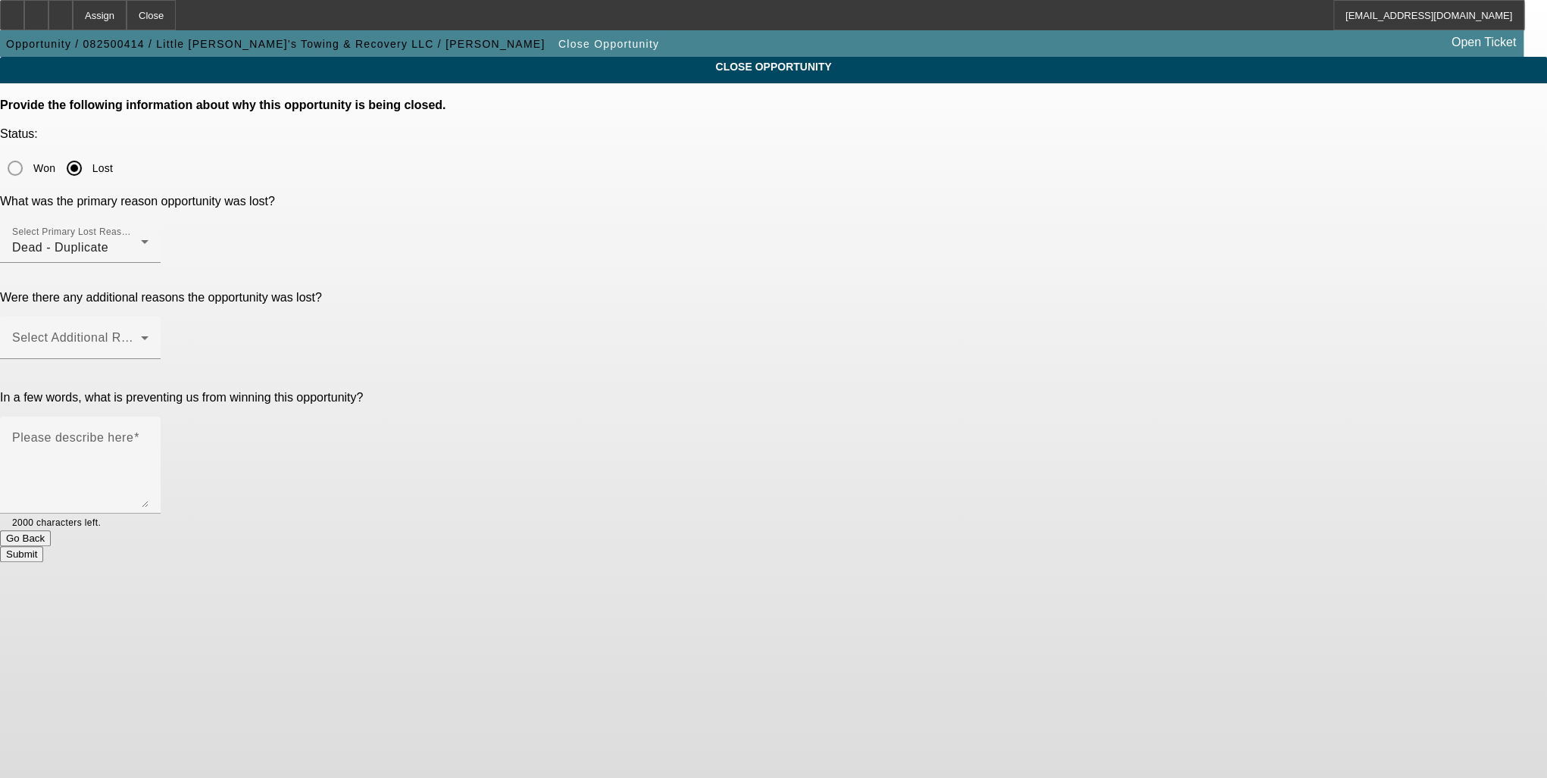
click at [1154, 239] on div "CLOSE OPPORTUNITY Provide the following information about why this opportunity …" at bounding box center [773, 309] width 1547 height 505
click at [141, 335] on span at bounding box center [76, 344] width 129 height 18
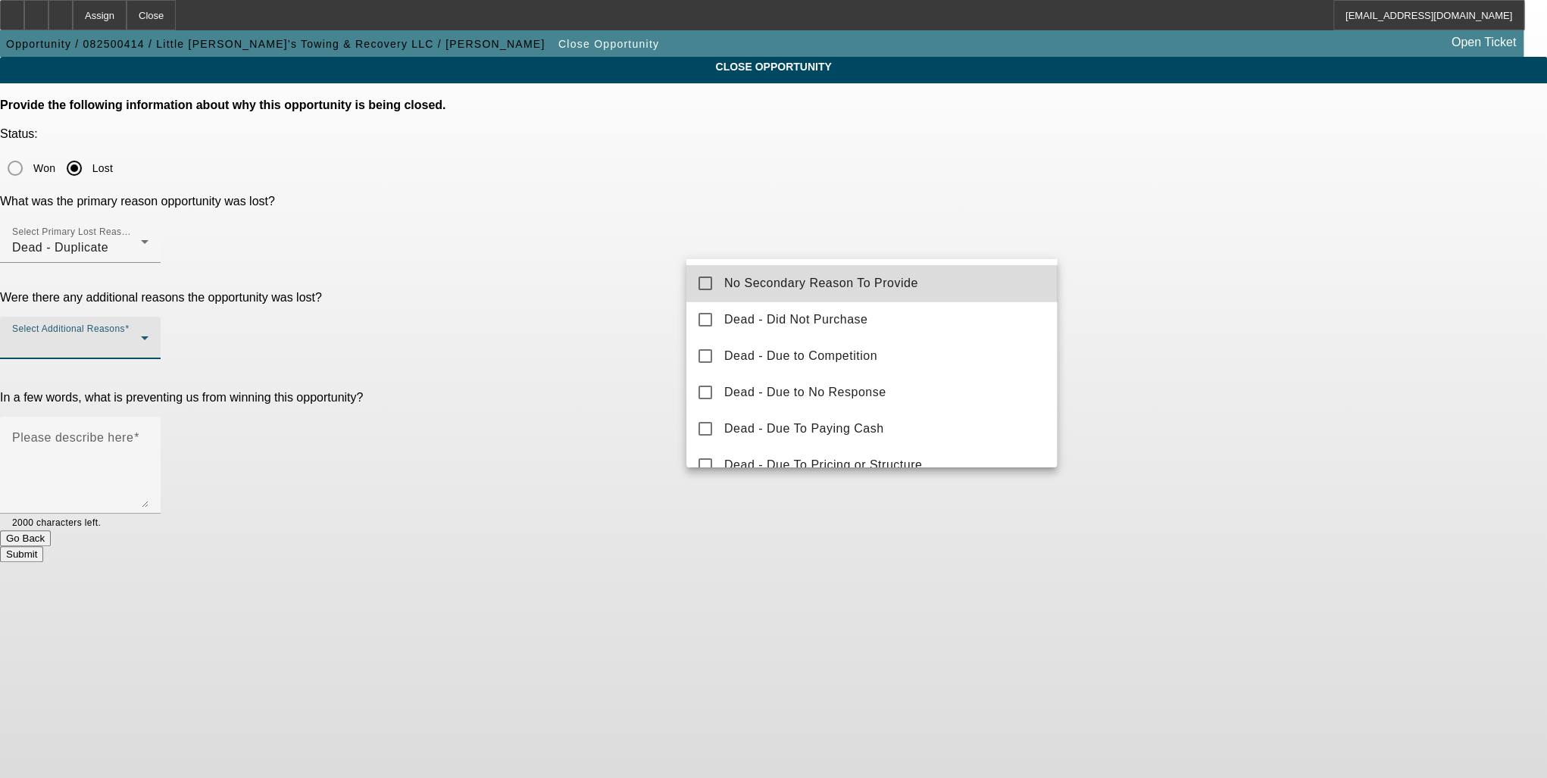
click at [973, 286] on mat-option "No Secondary Reason To Provide" at bounding box center [871, 283] width 370 height 36
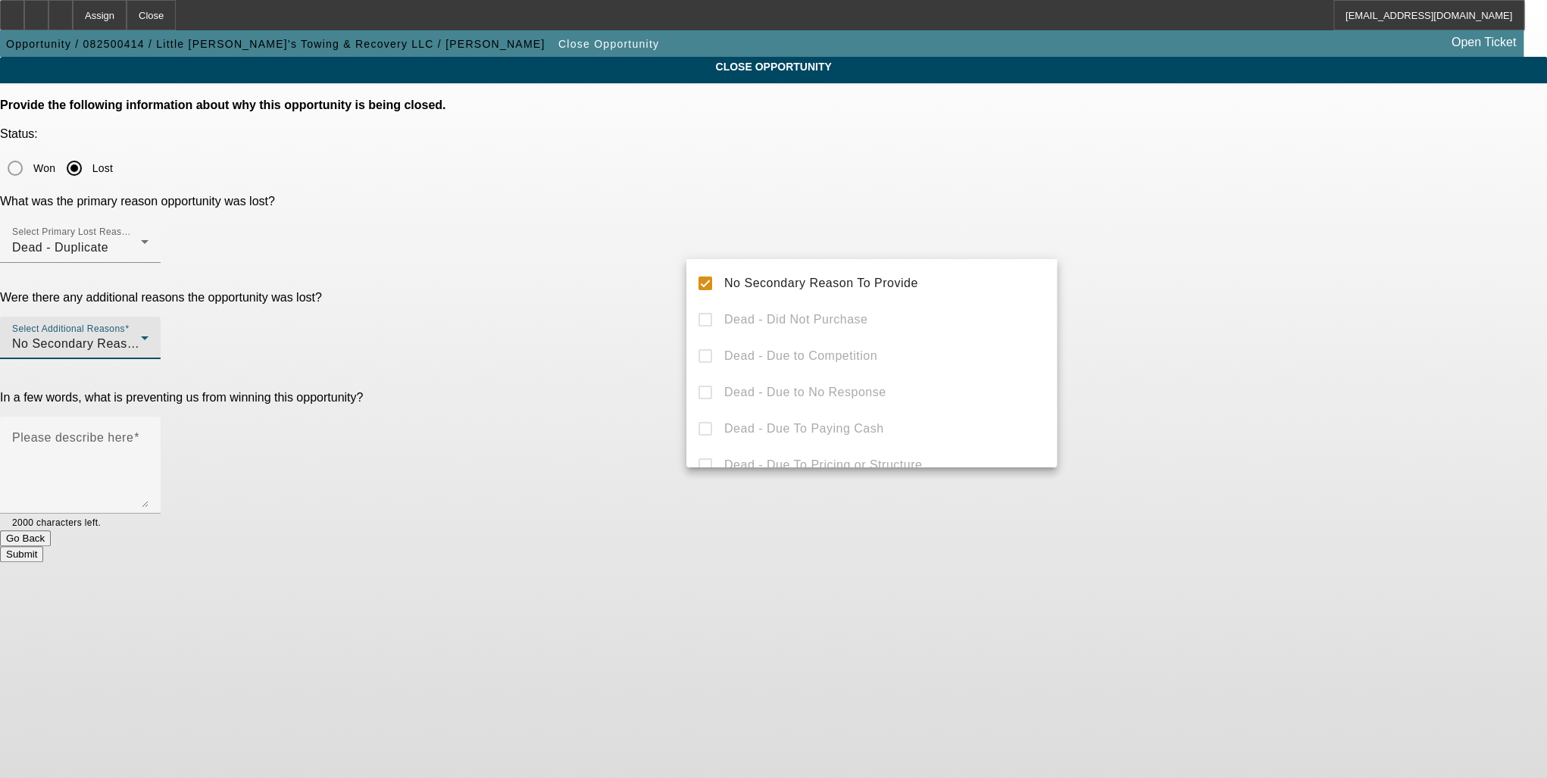
click at [1128, 288] on div at bounding box center [773, 389] width 1547 height 778
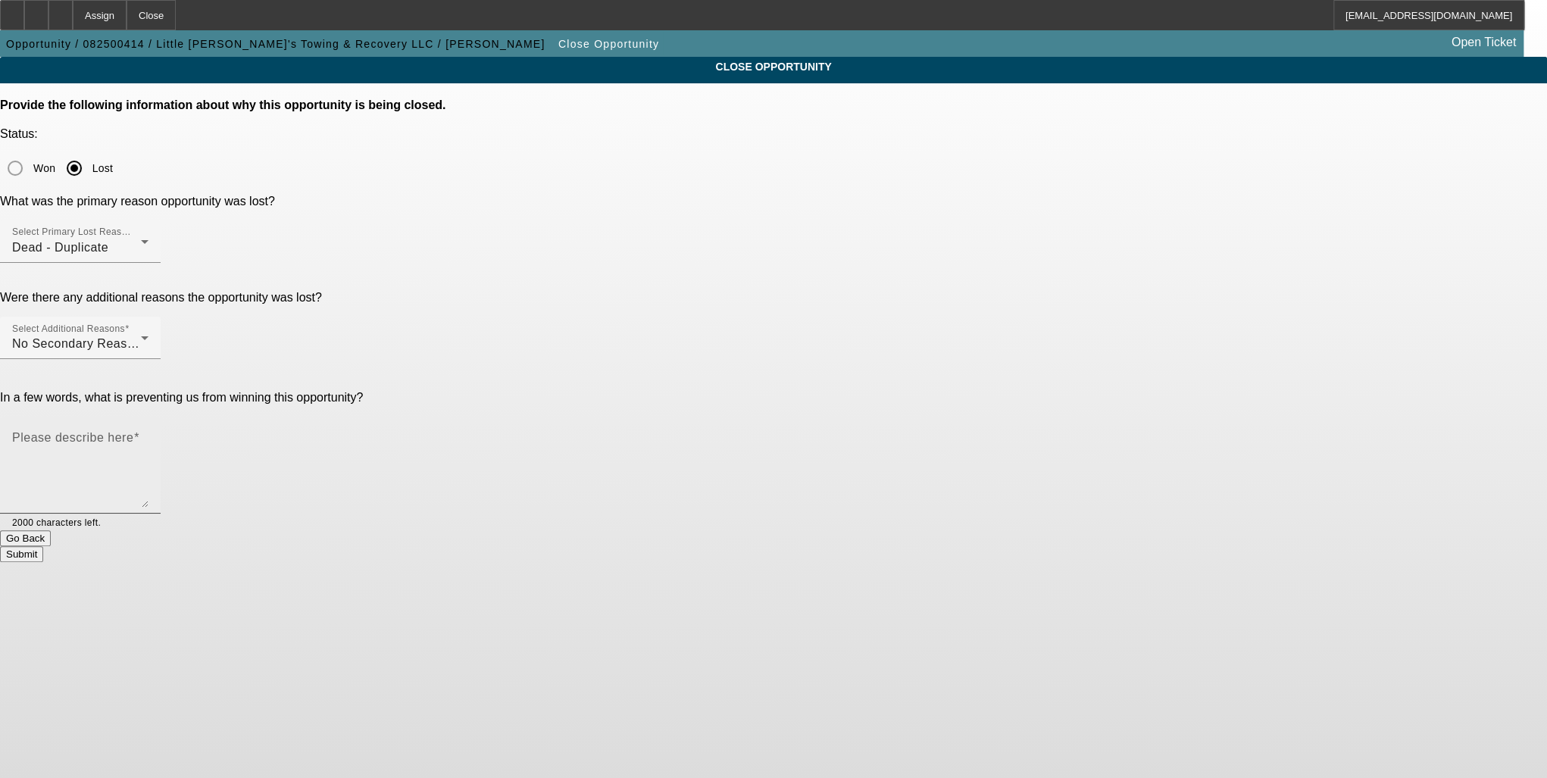
click at [148, 435] on textarea "Please describe here" at bounding box center [80, 471] width 136 height 73
type textarea "Dupe"
click at [43, 546] on button "Submit" at bounding box center [21, 554] width 43 height 16
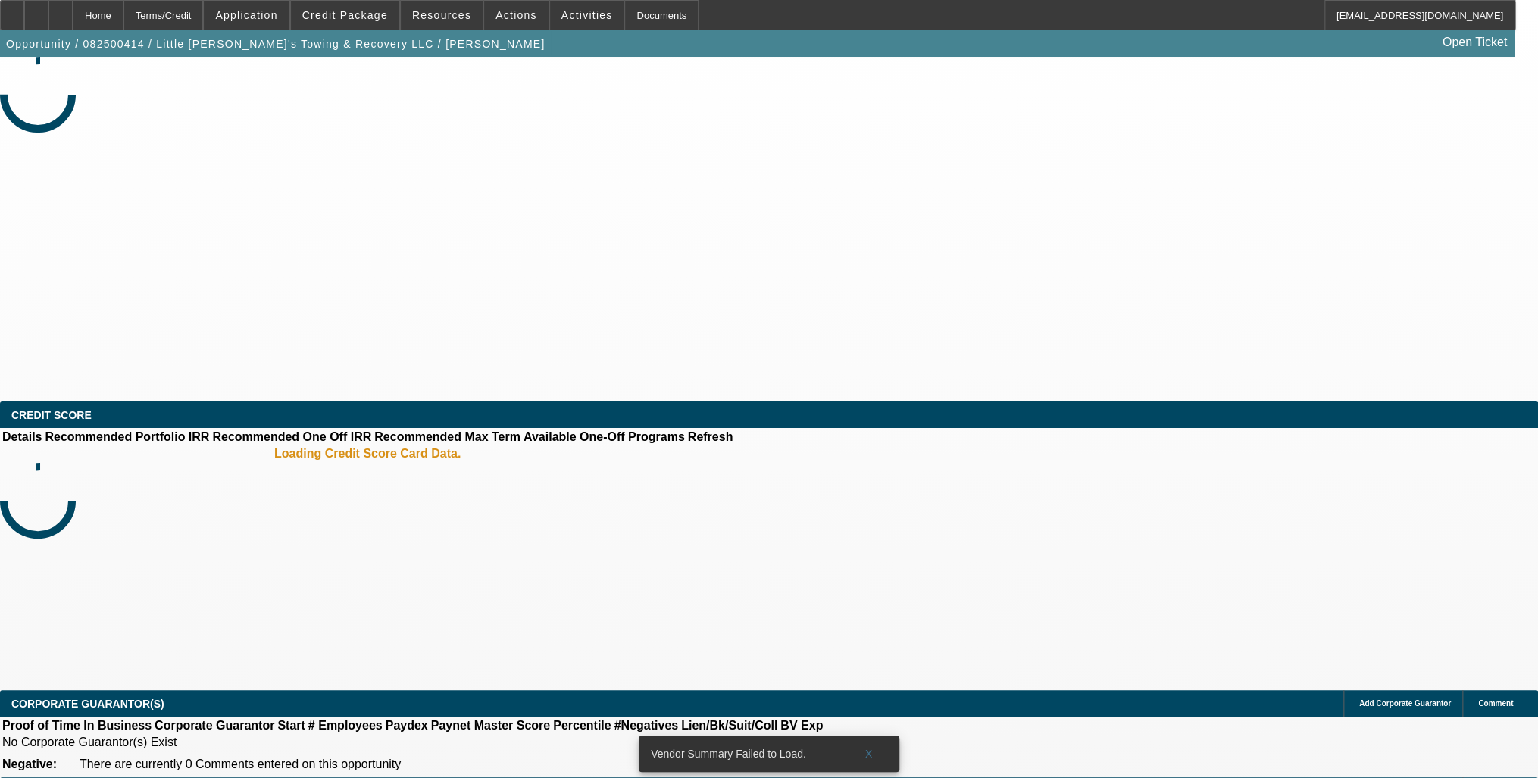
select select "0"
select select "2"
select select "0.1"
select select "4"
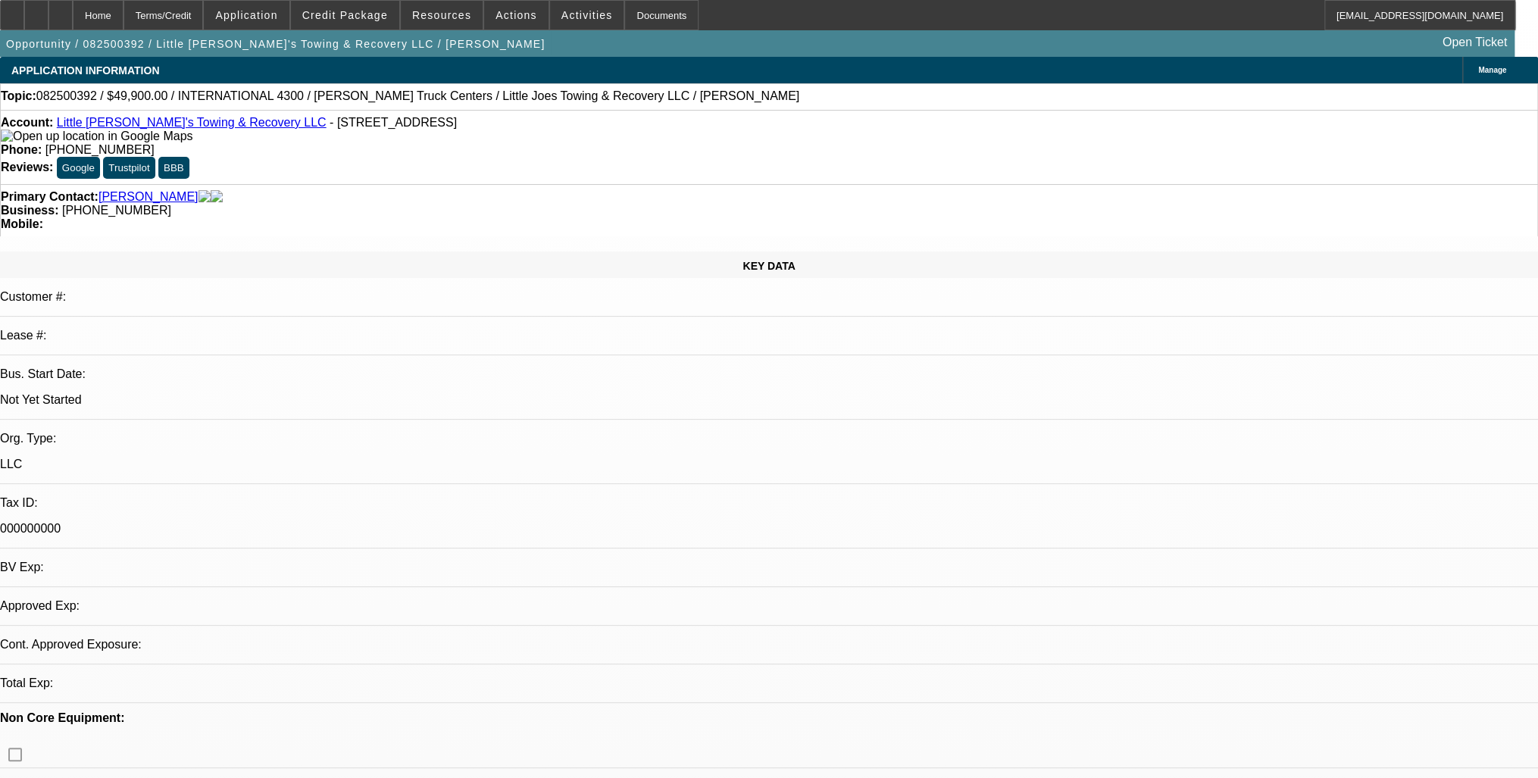
select select "0"
select select "0.1"
select select "1"
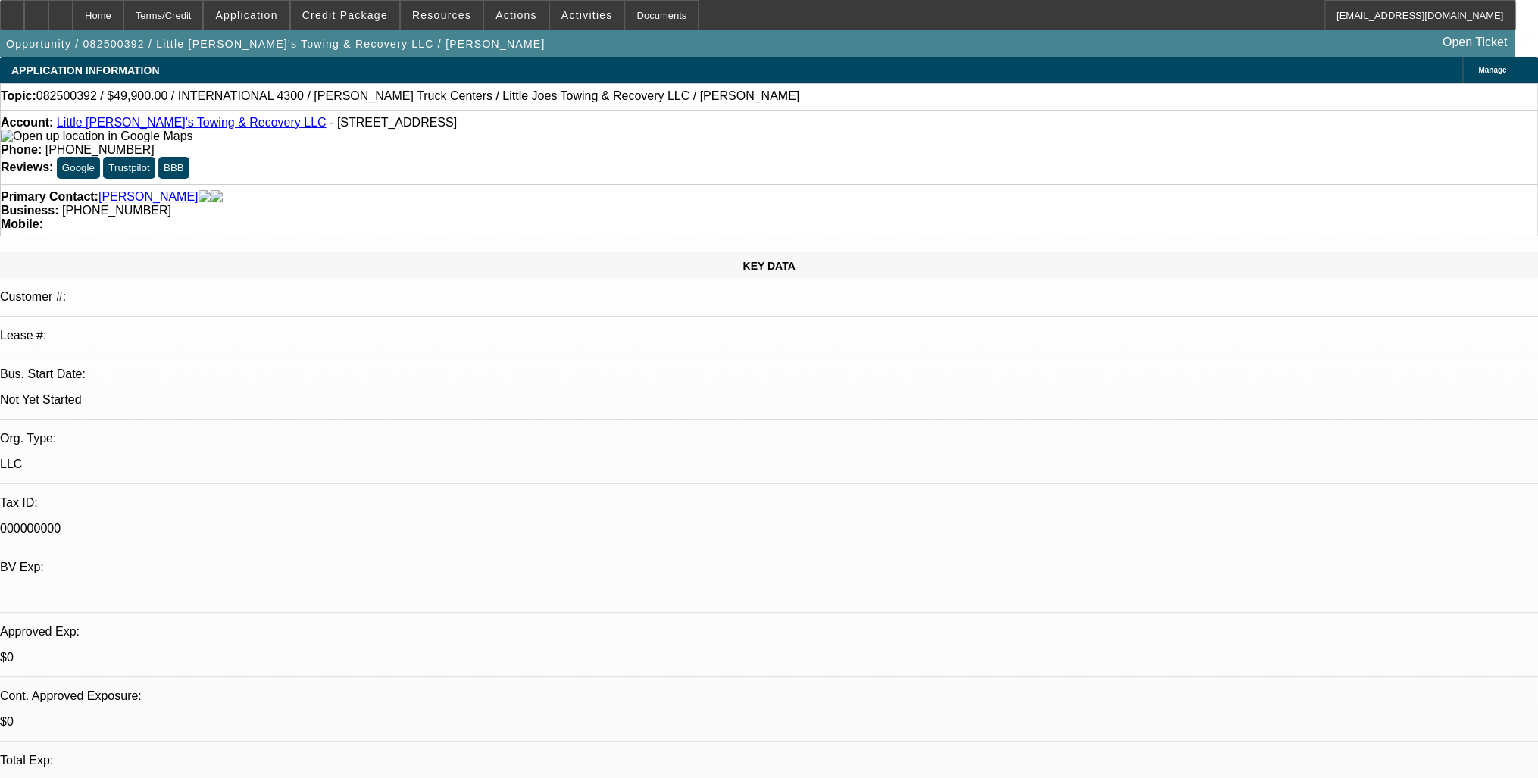
select select "4"
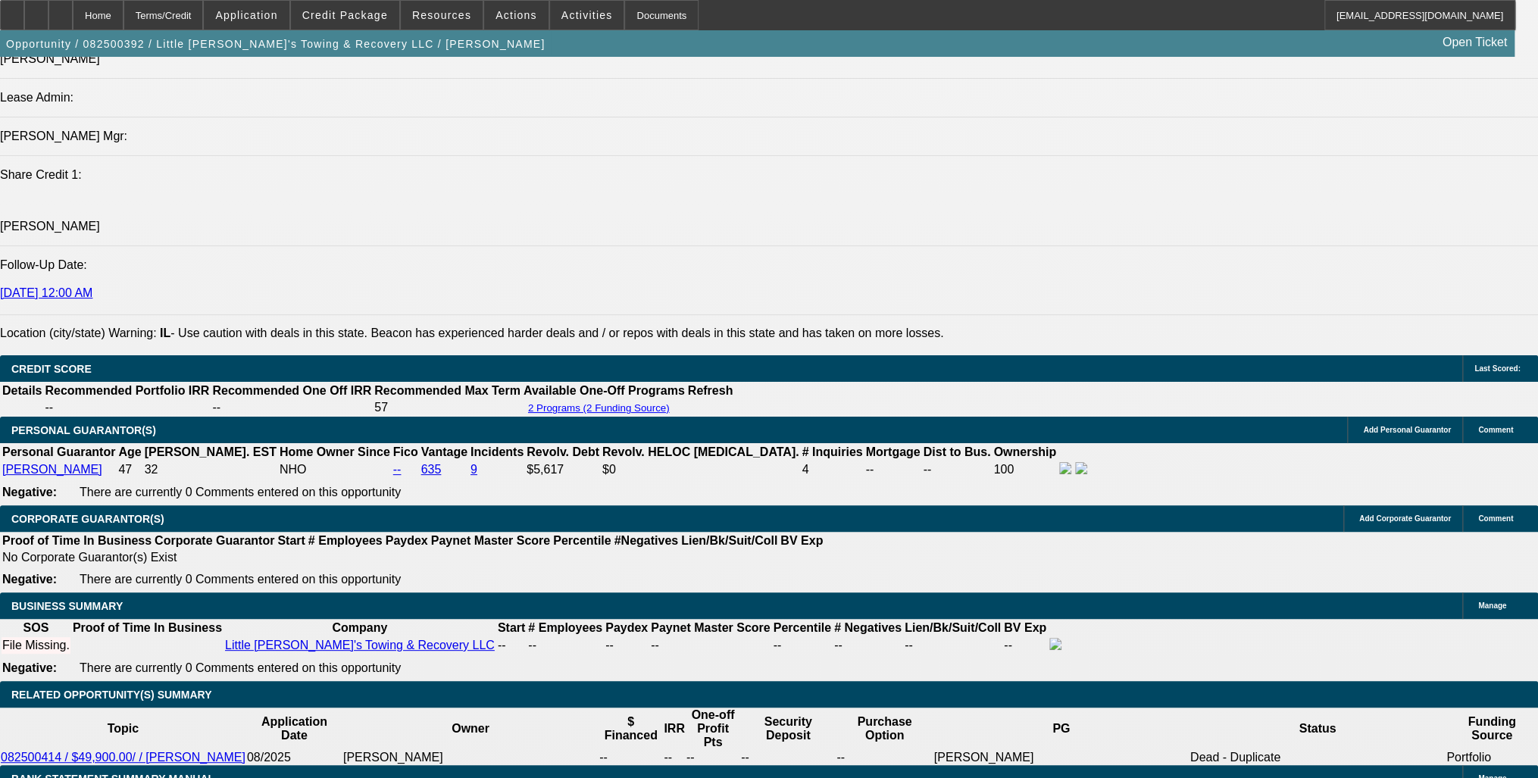
scroll to position [1879, 0]
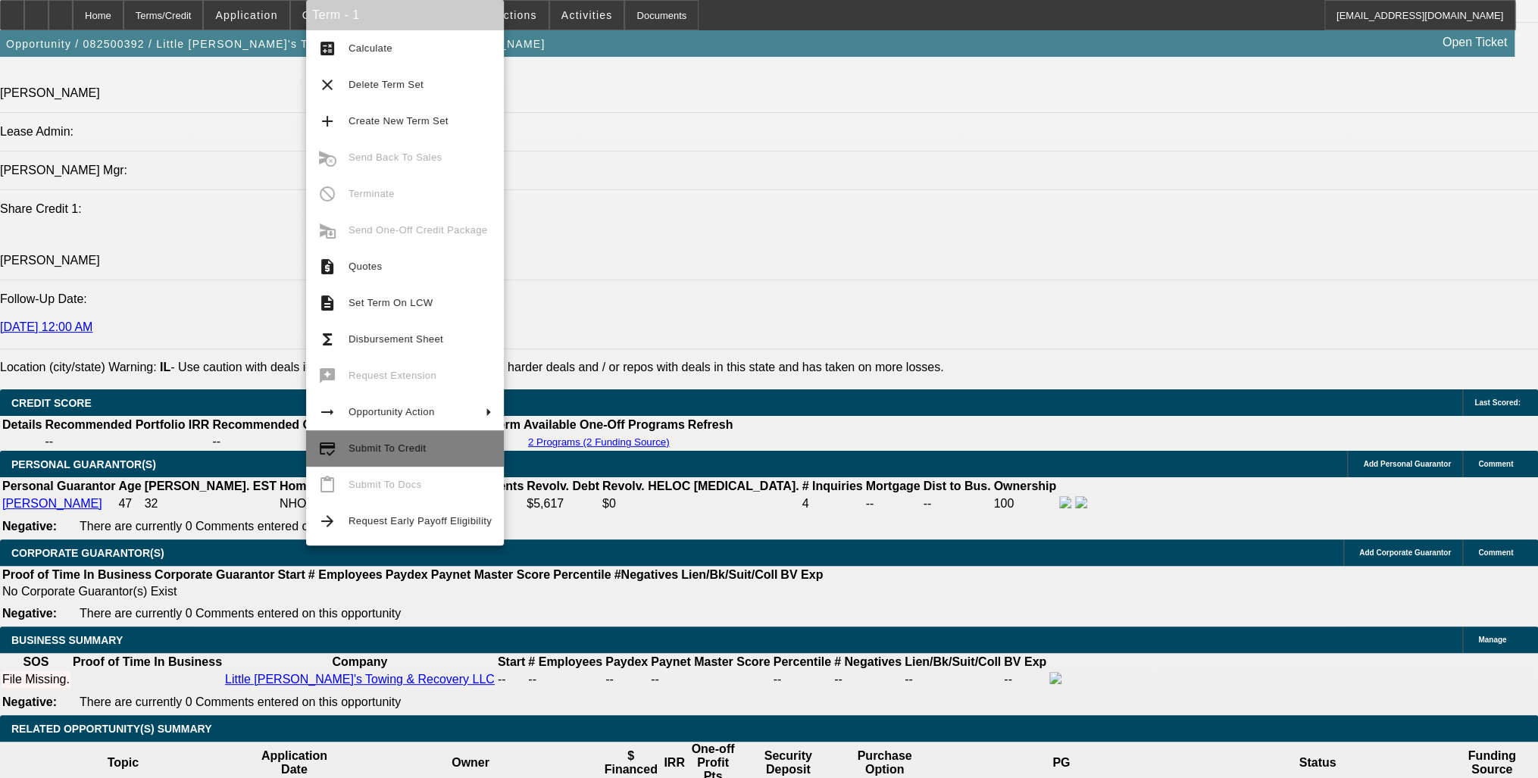
click at [421, 451] on span "Submit To Credit" at bounding box center [419, 448] width 143 height 18
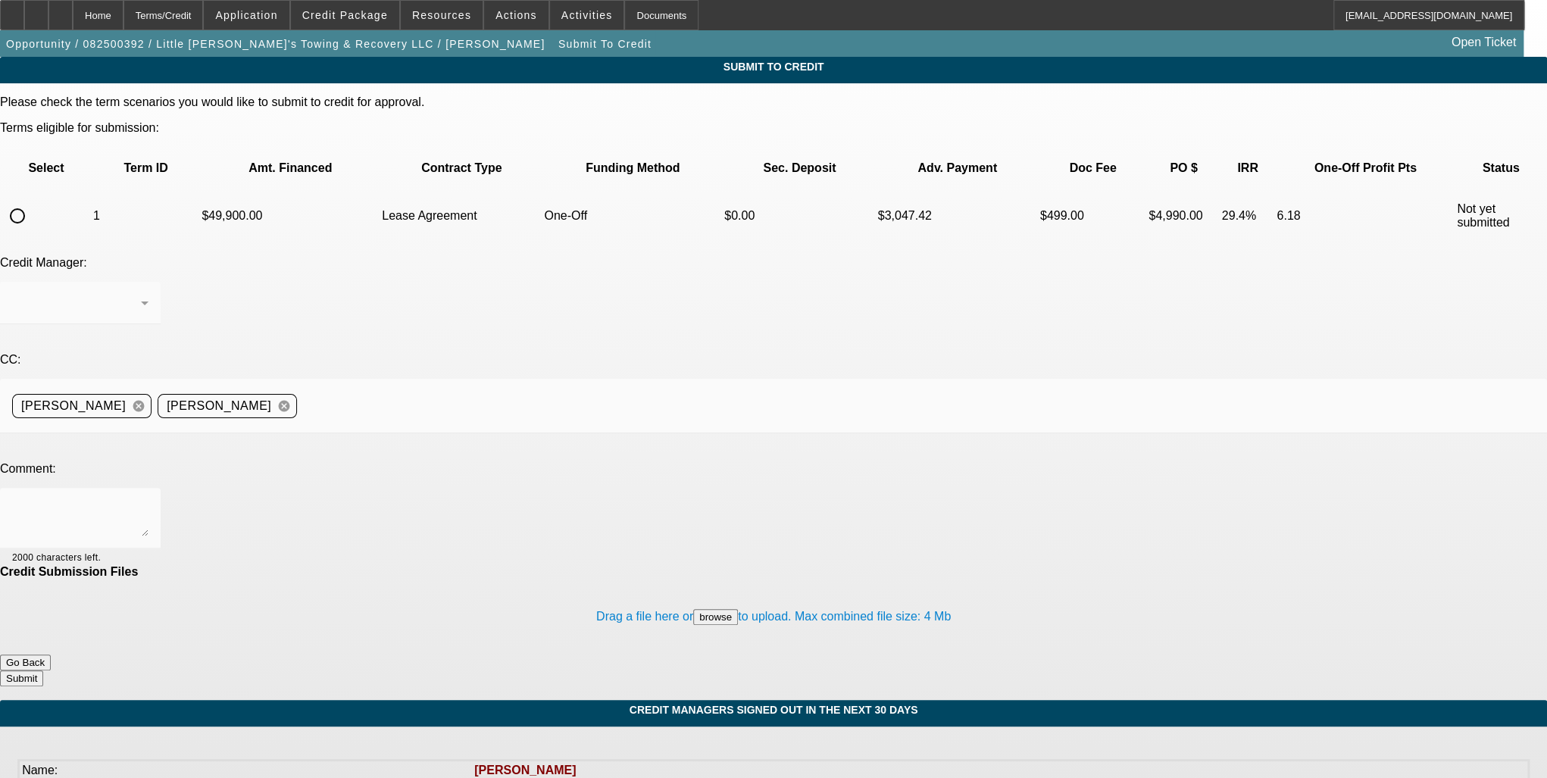
click at [33, 201] on input "radio" at bounding box center [17, 216] width 30 height 30
radio input "true"
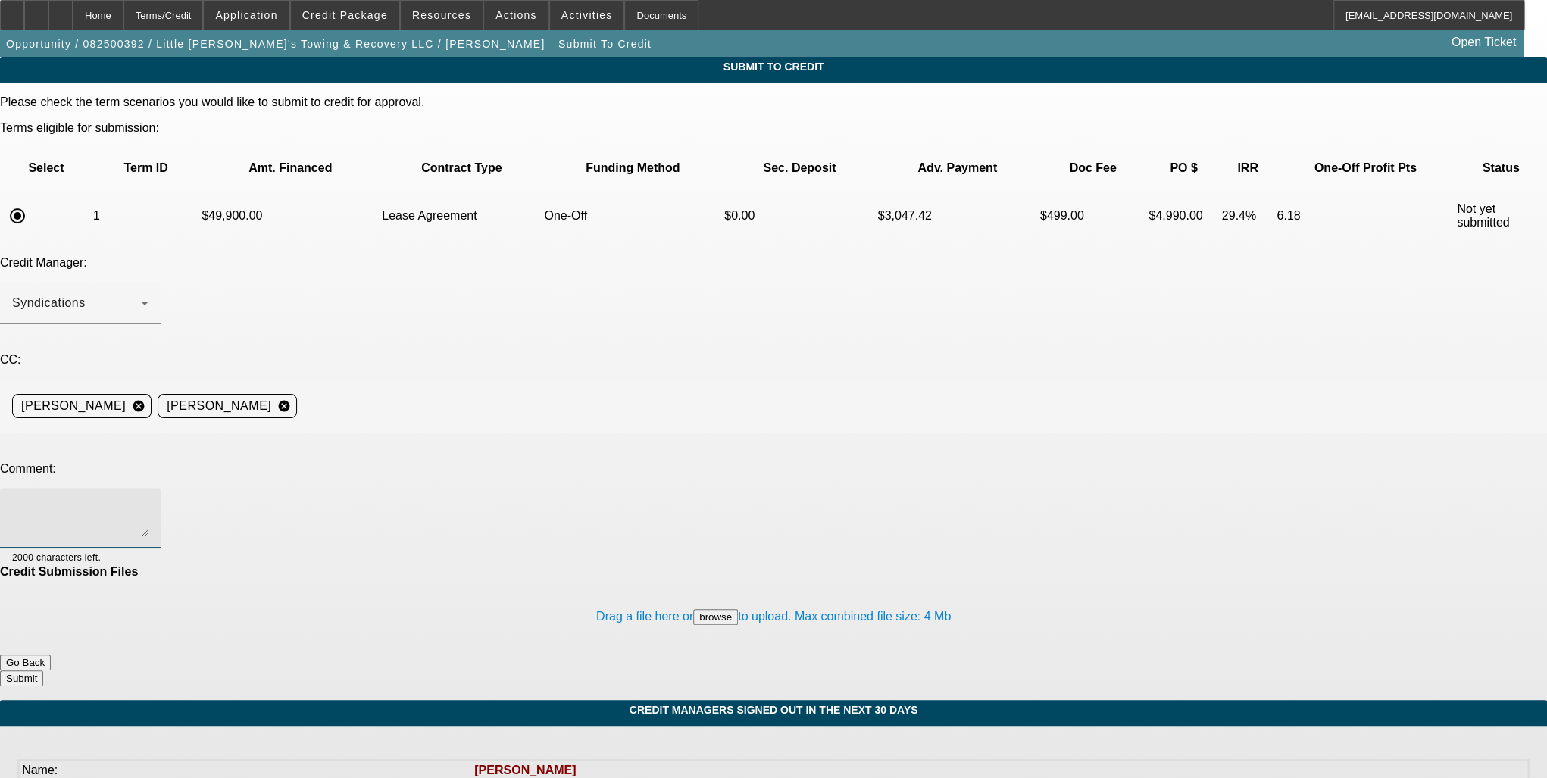
click at [148, 500] on textarea at bounding box center [80, 518] width 136 height 36
type textarea "Please send off to FinPac, thanks."
click at [681, 565] on div "Credit Submission Files" at bounding box center [773, 572] width 1547 height 14
click at [173, 23] on div "Terms/Credit" at bounding box center [163, 15] width 80 height 30
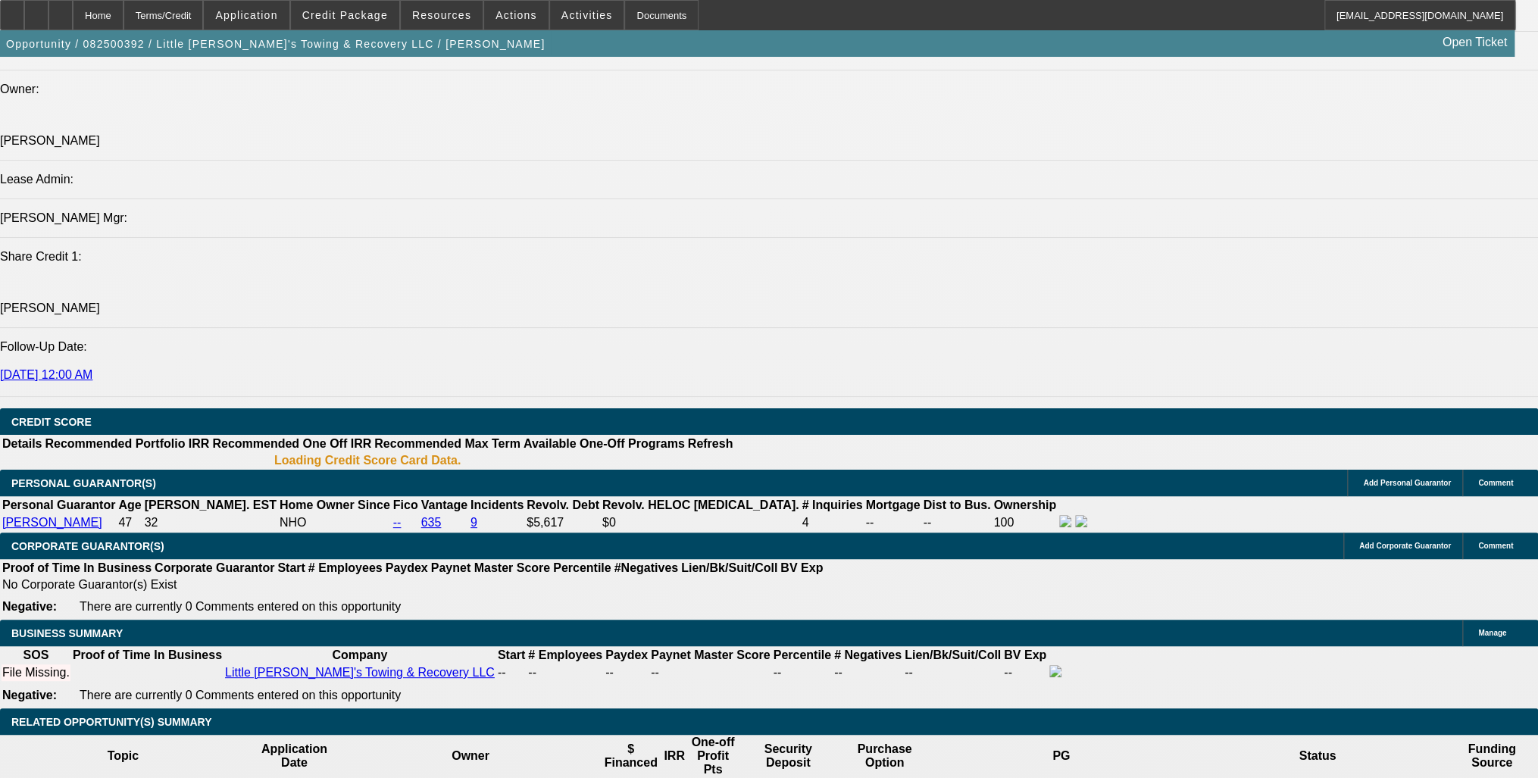
select select "0"
select select "0.1"
select select "4"
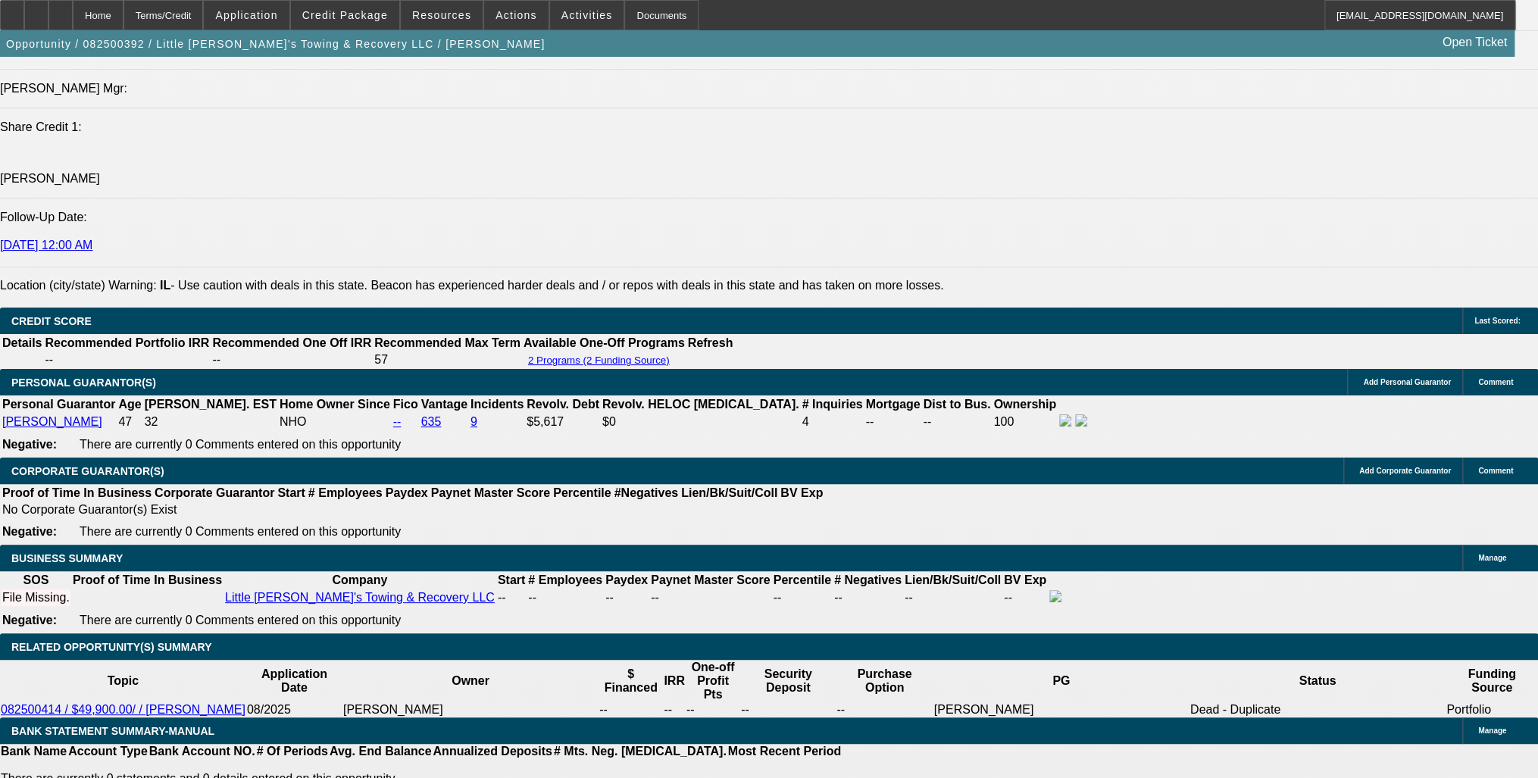
scroll to position [1939, 0]
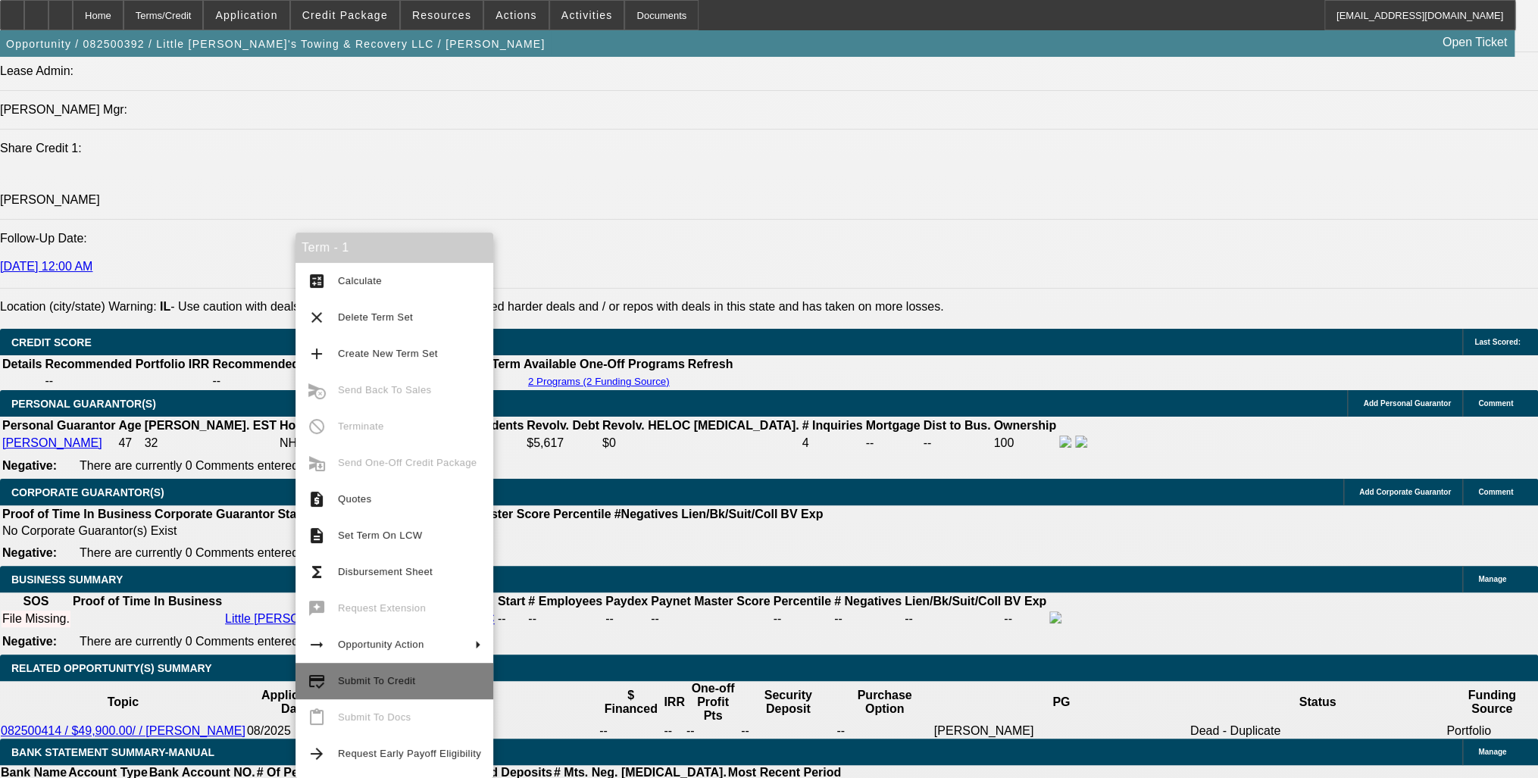
click at [398, 670] on button "credit_score Submit To Credit" at bounding box center [394, 681] width 198 height 36
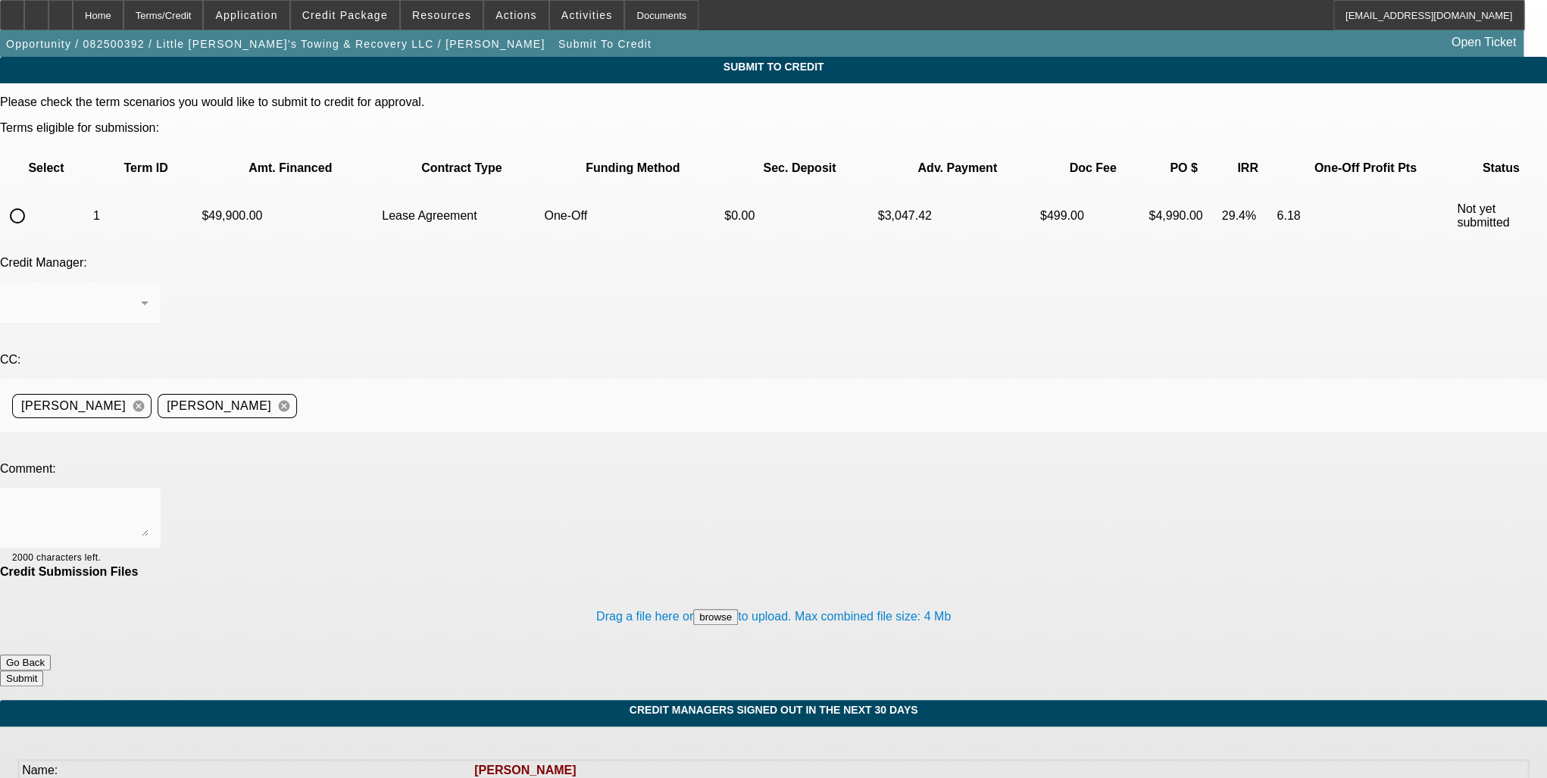
click at [33, 201] on input "radio" at bounding box center [17, 216] width 30 height 30
radio input "true"
click at [148, 500] on textarea at bounding box center [80, 518] width 136 height 36
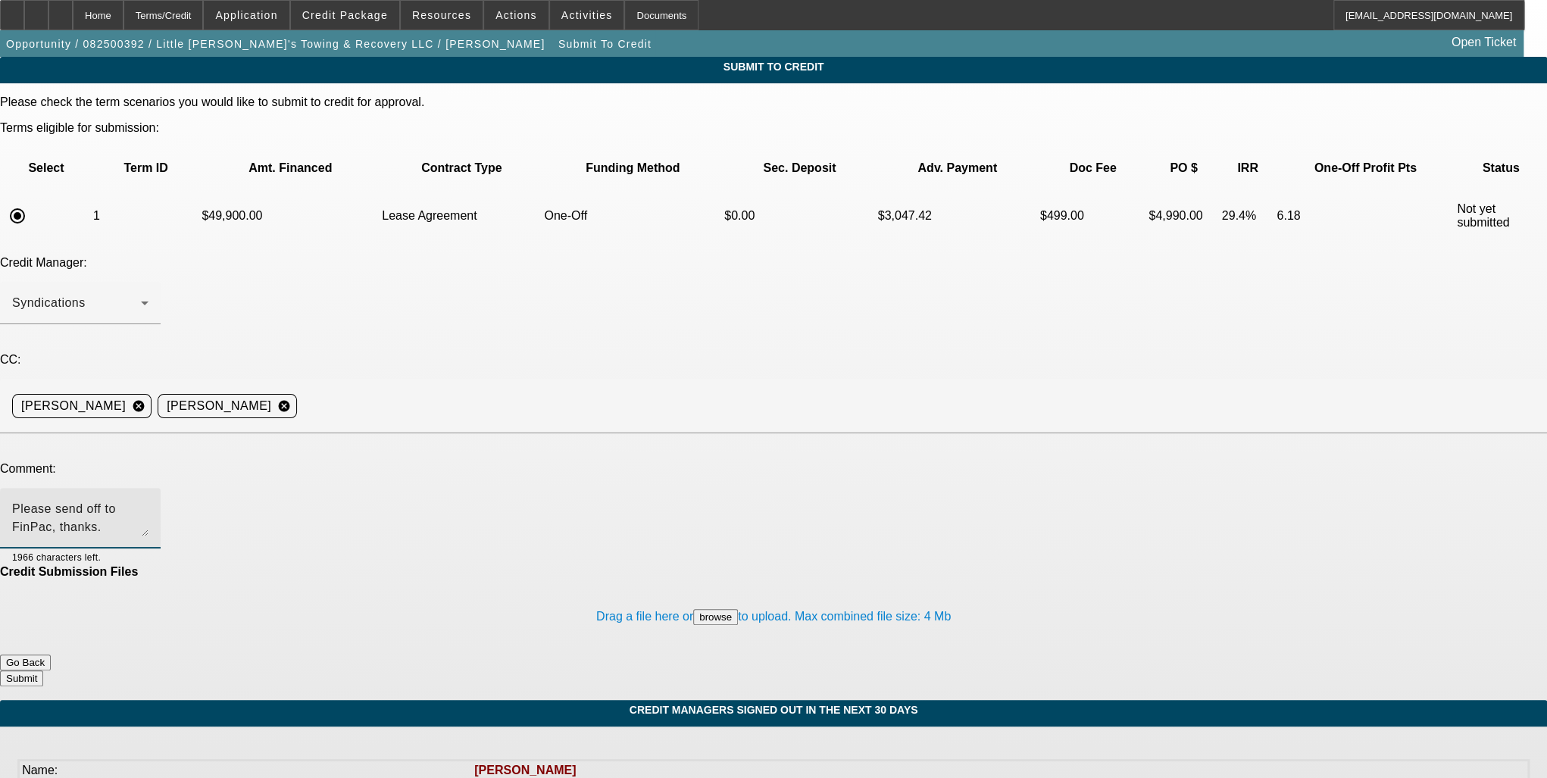
type textarea "Please send off to FinPac, thanks."
click at [509, 565] on div "Credit Submission Files" at bounding box center [773, 572] width 1547 height 14
click at [43, 670] on button "Submit" at bounding box center [21, 678] width 43 height 16
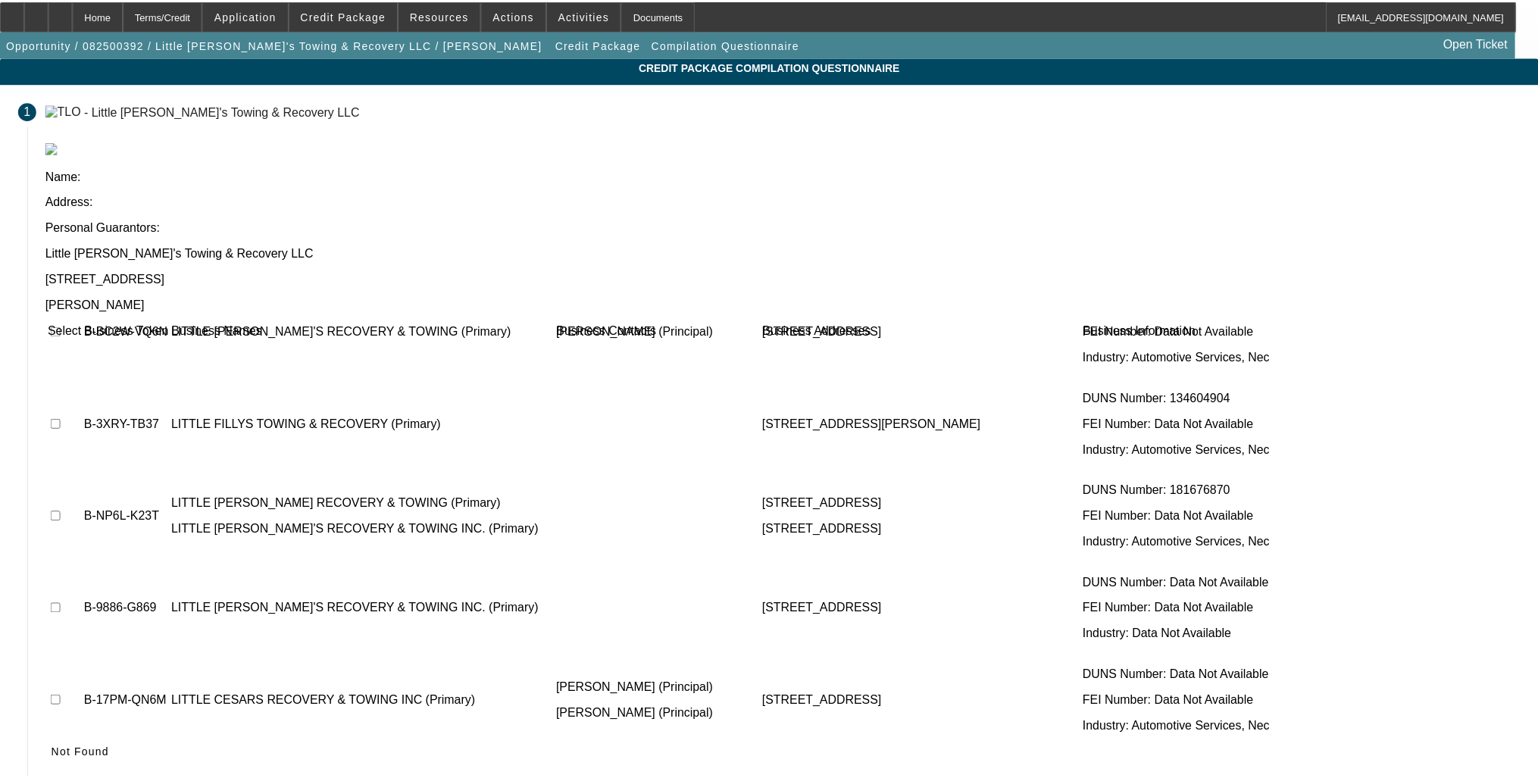
scroll to position [2180, 0]
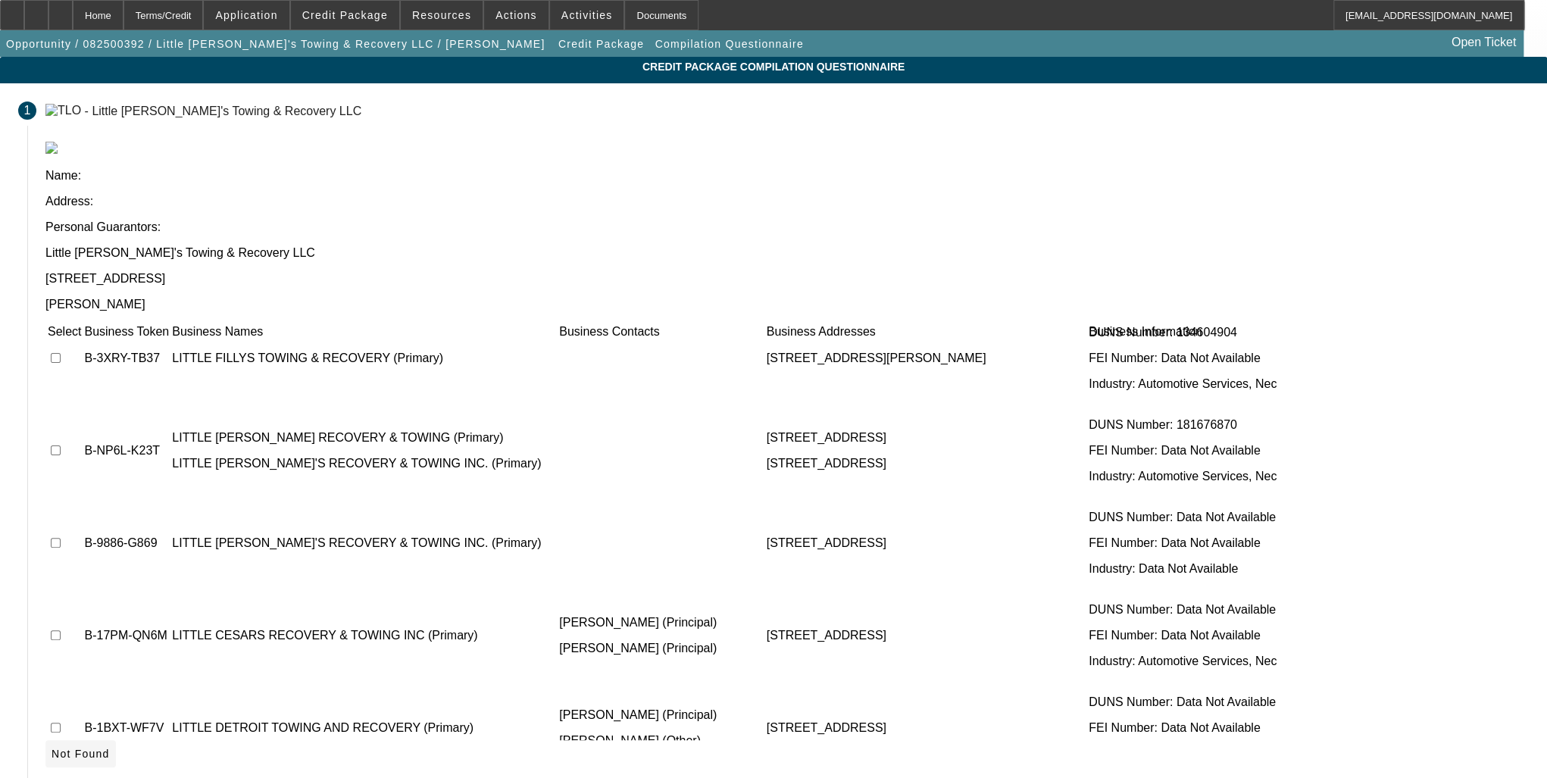
click at [110, 748] on span "Not Found" at bounding box center [81, 754] width 58 height 12
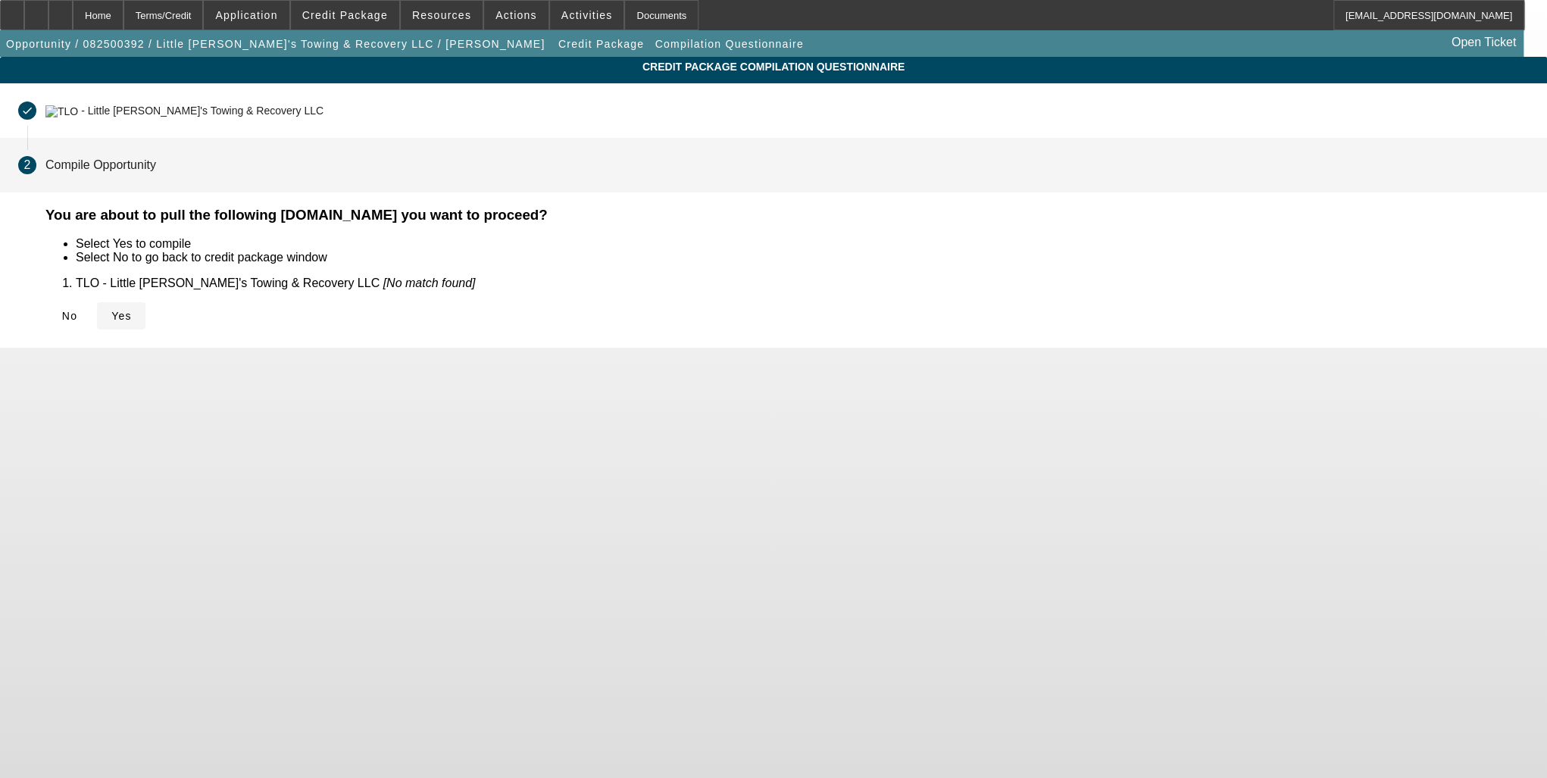
click at [132, 316] on span "Yes" at bounding box center [121, 316] width 20 height 12
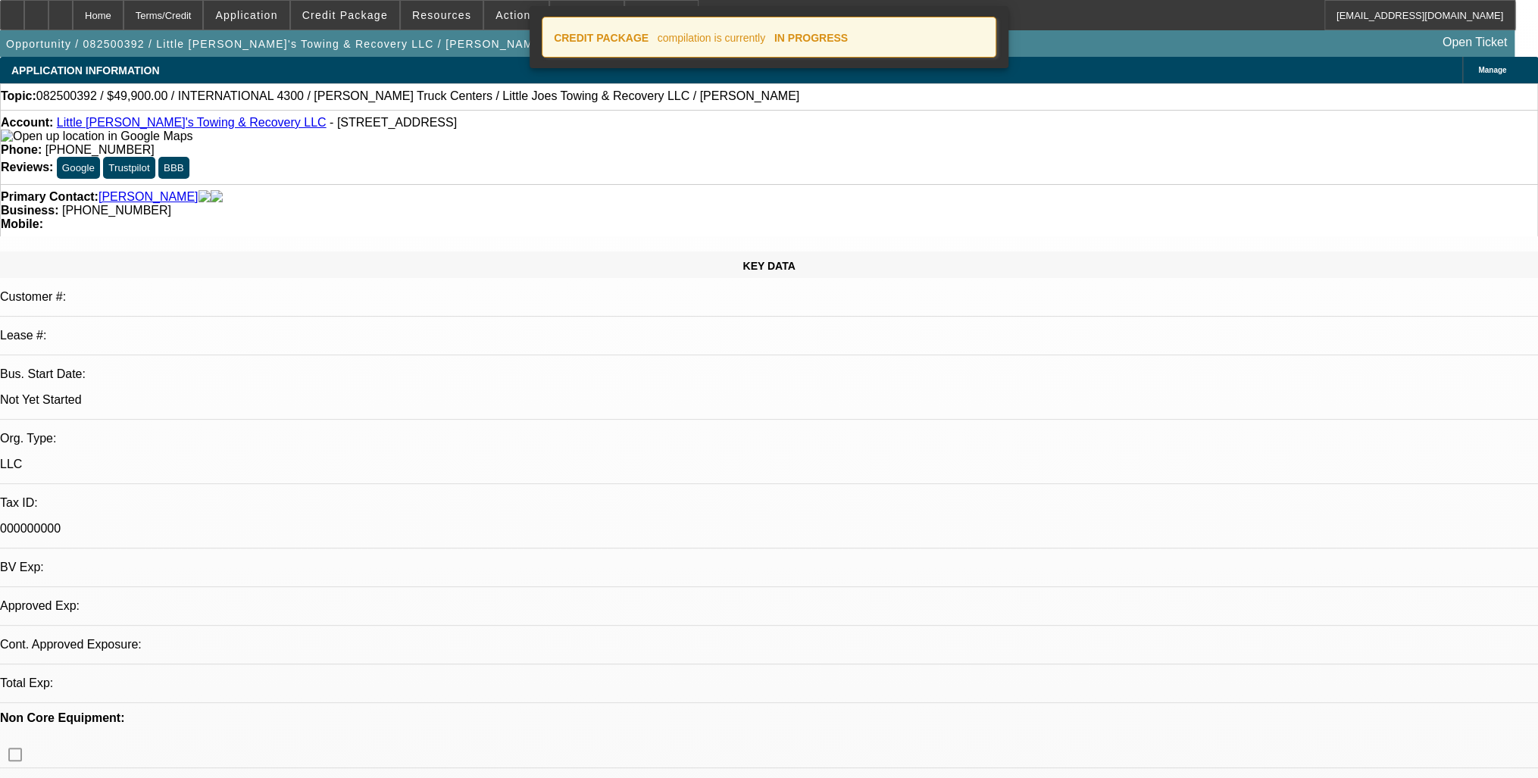
select select "0"
select select "0.1"
select select "4"
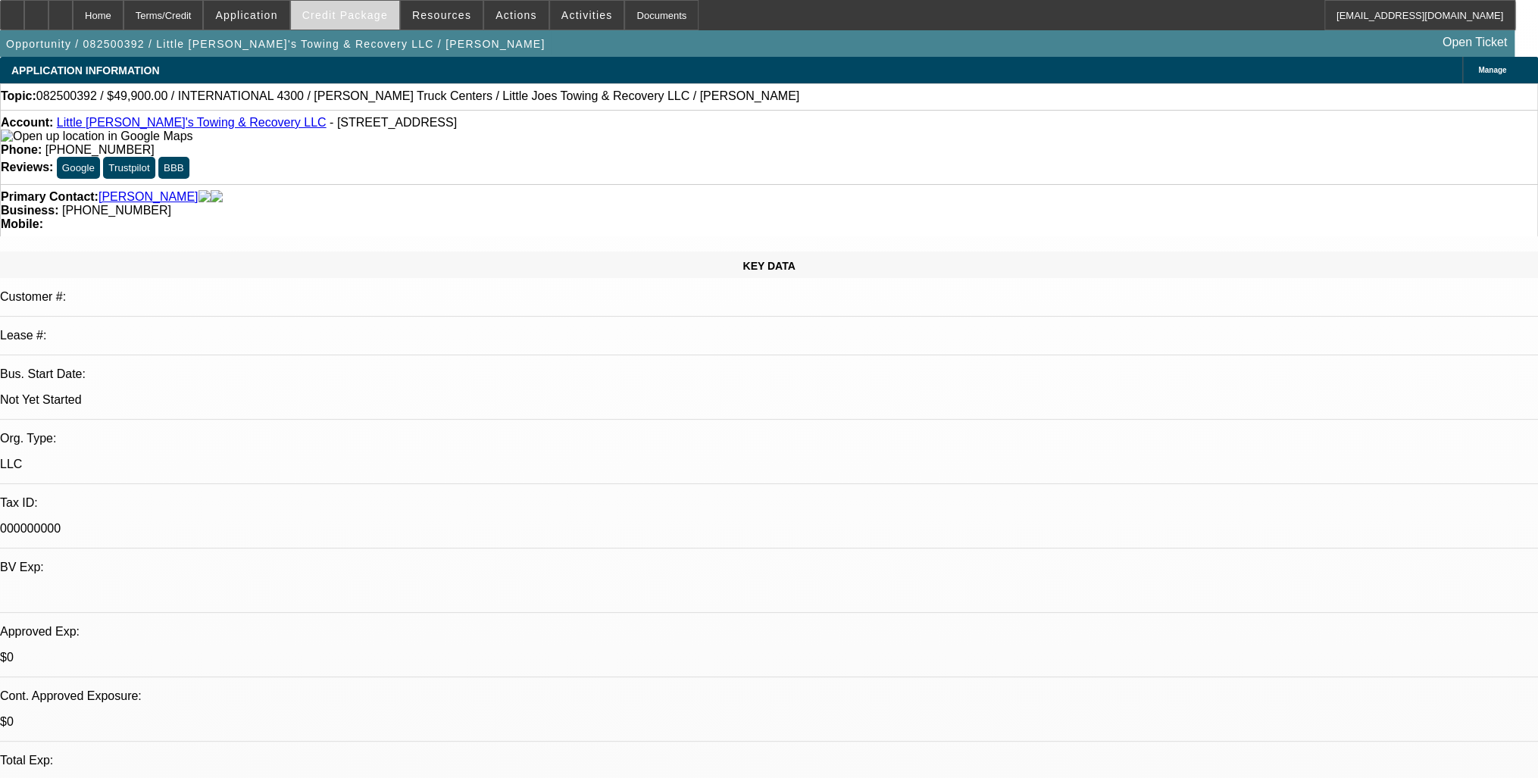
click at [315, 11] on span at bounding box center [345, 15] width 108 height 36
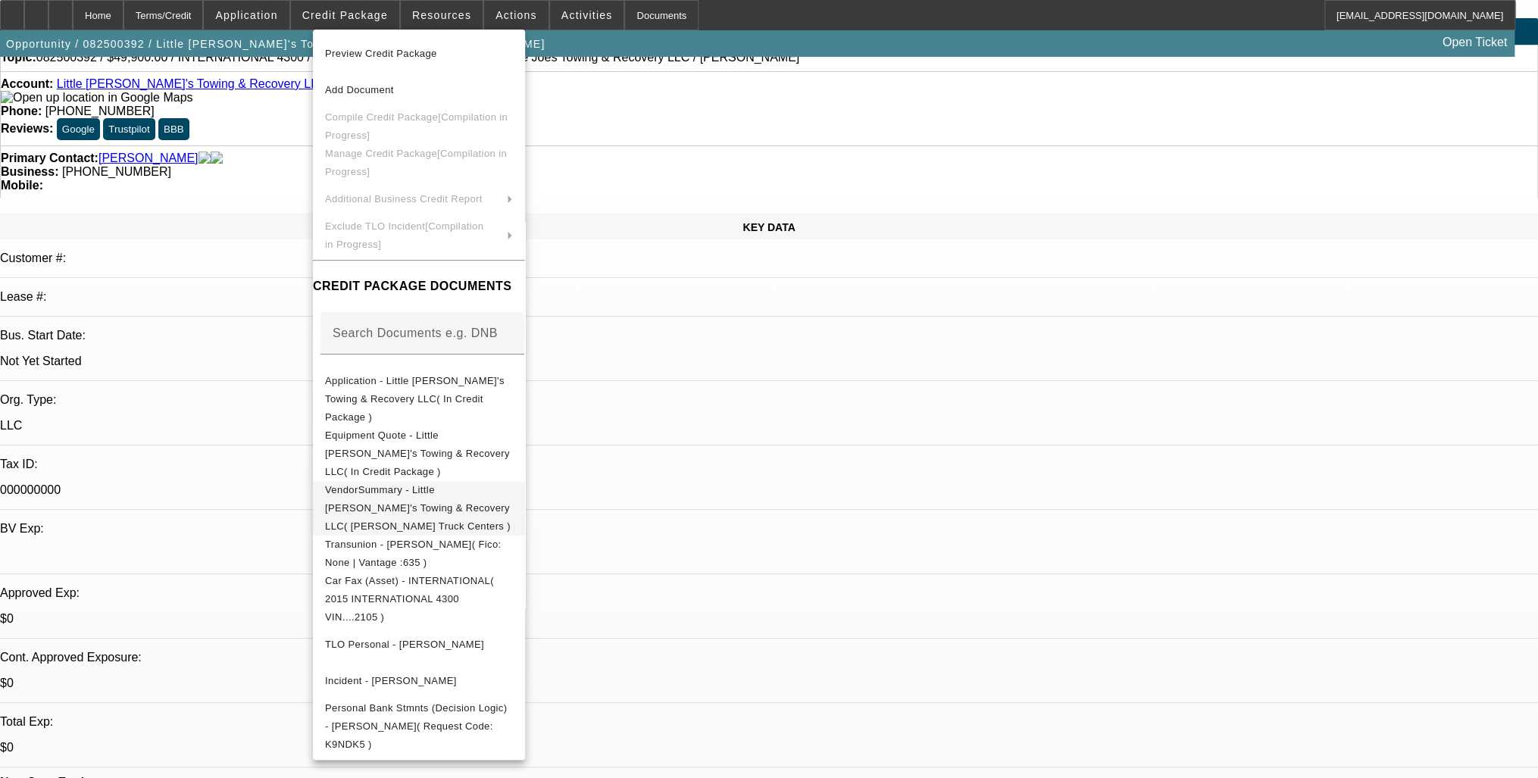
scroll to position [61, 0]
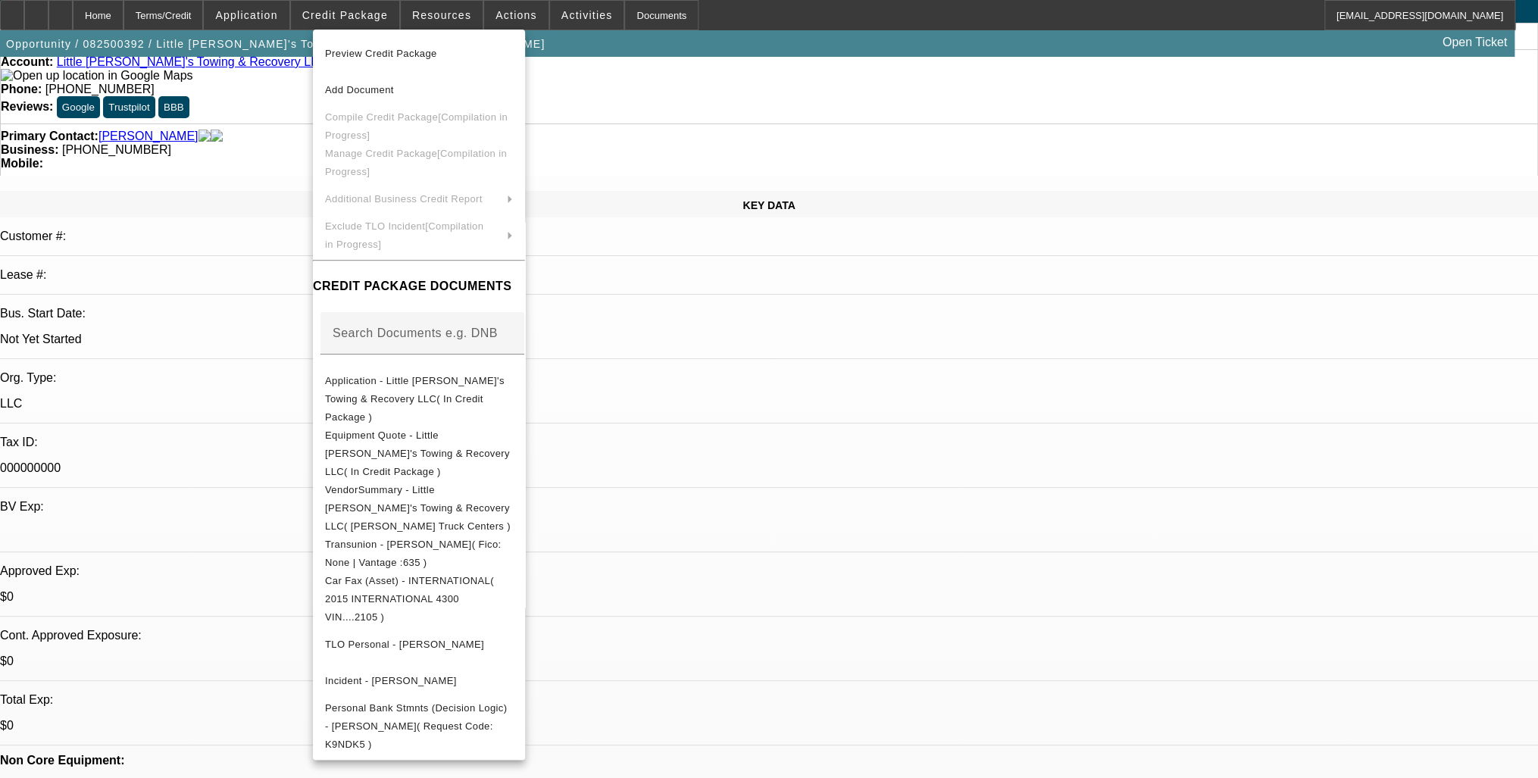
click at [816, 420] on div at bounding box center [769, 389] width 1538 height 778
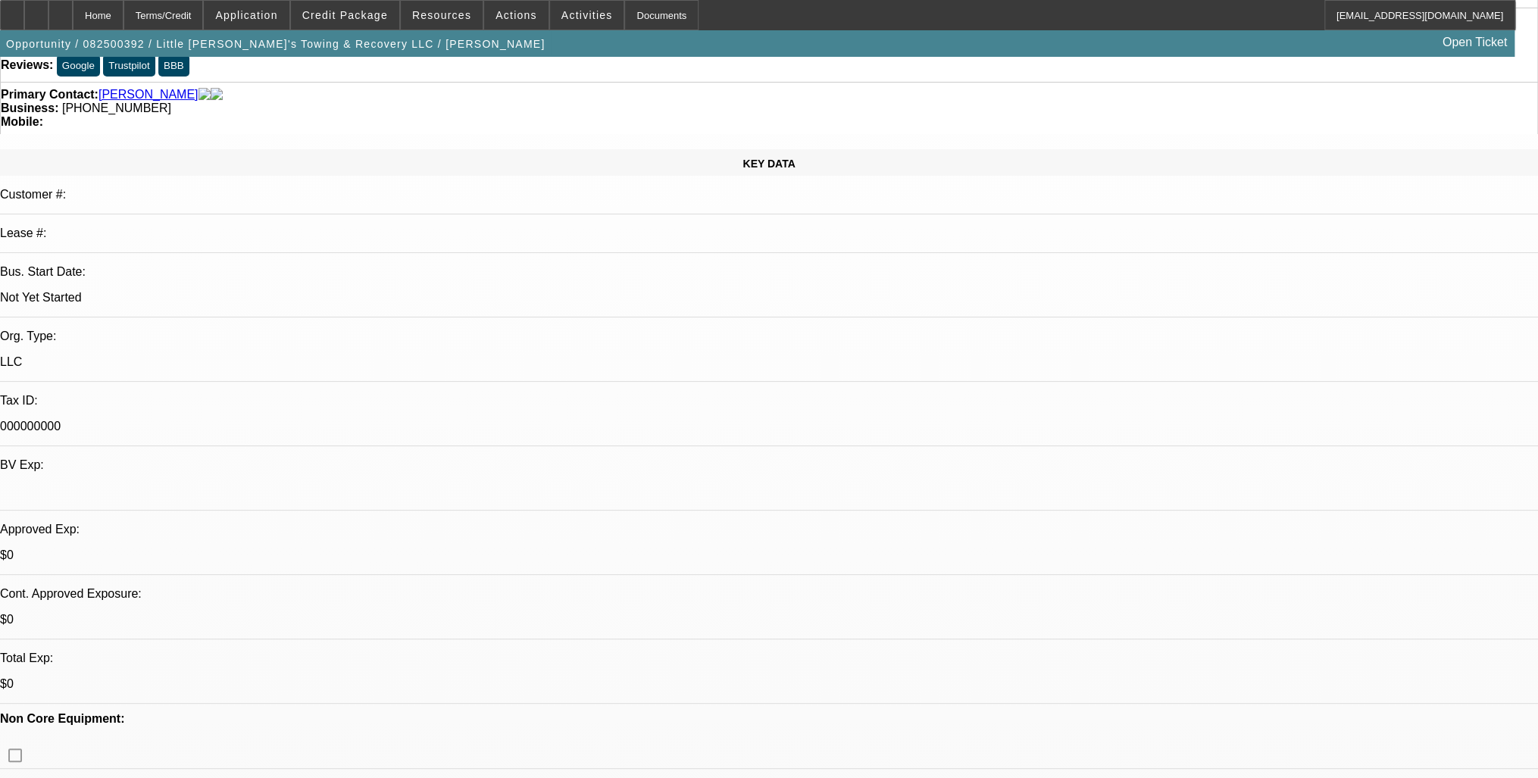
scroll to position [0, 0]
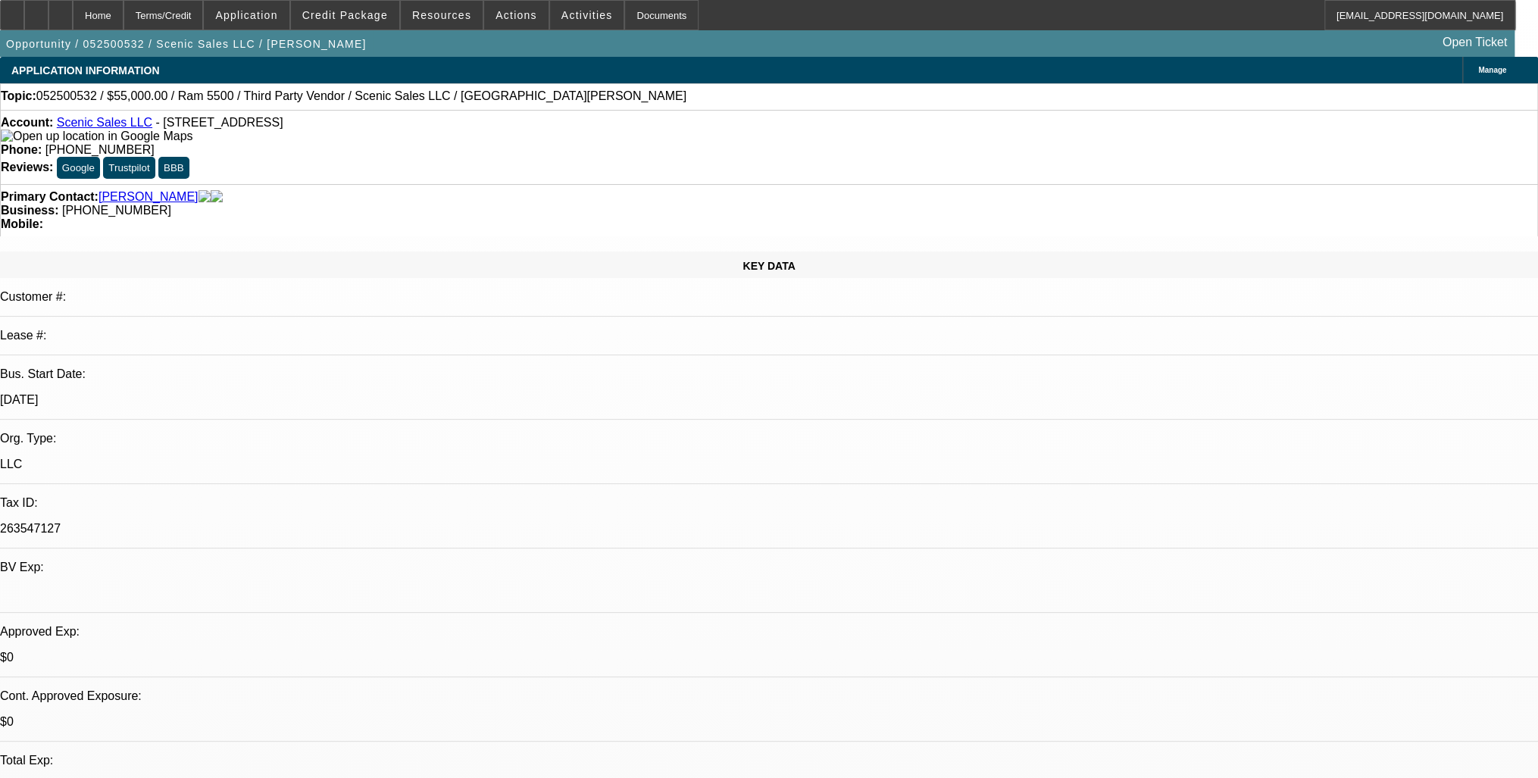
select select "0"
select select "0.1"
select select "0"
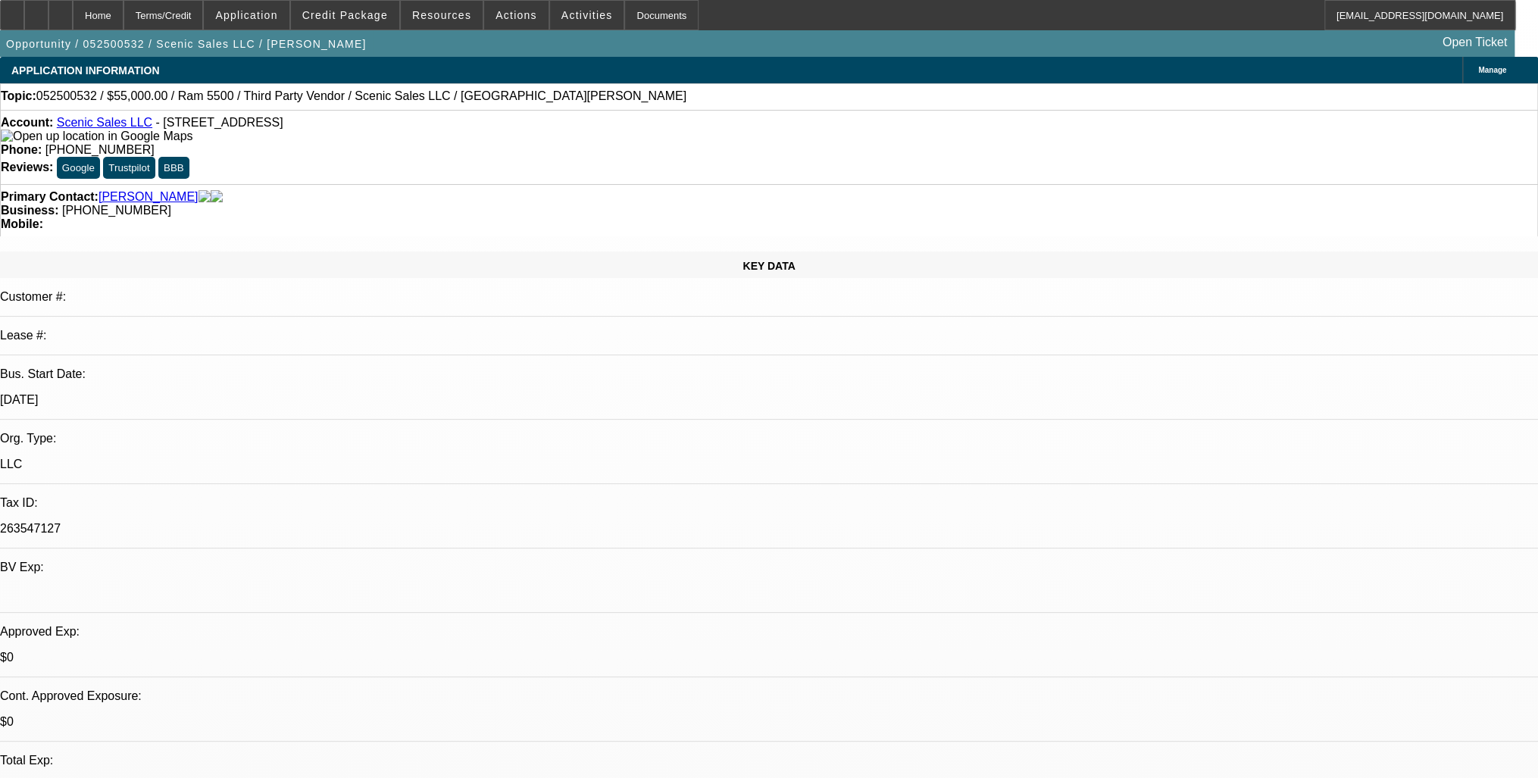
select select "0.1"
select select "0"
select select "0.1"
select select "0"
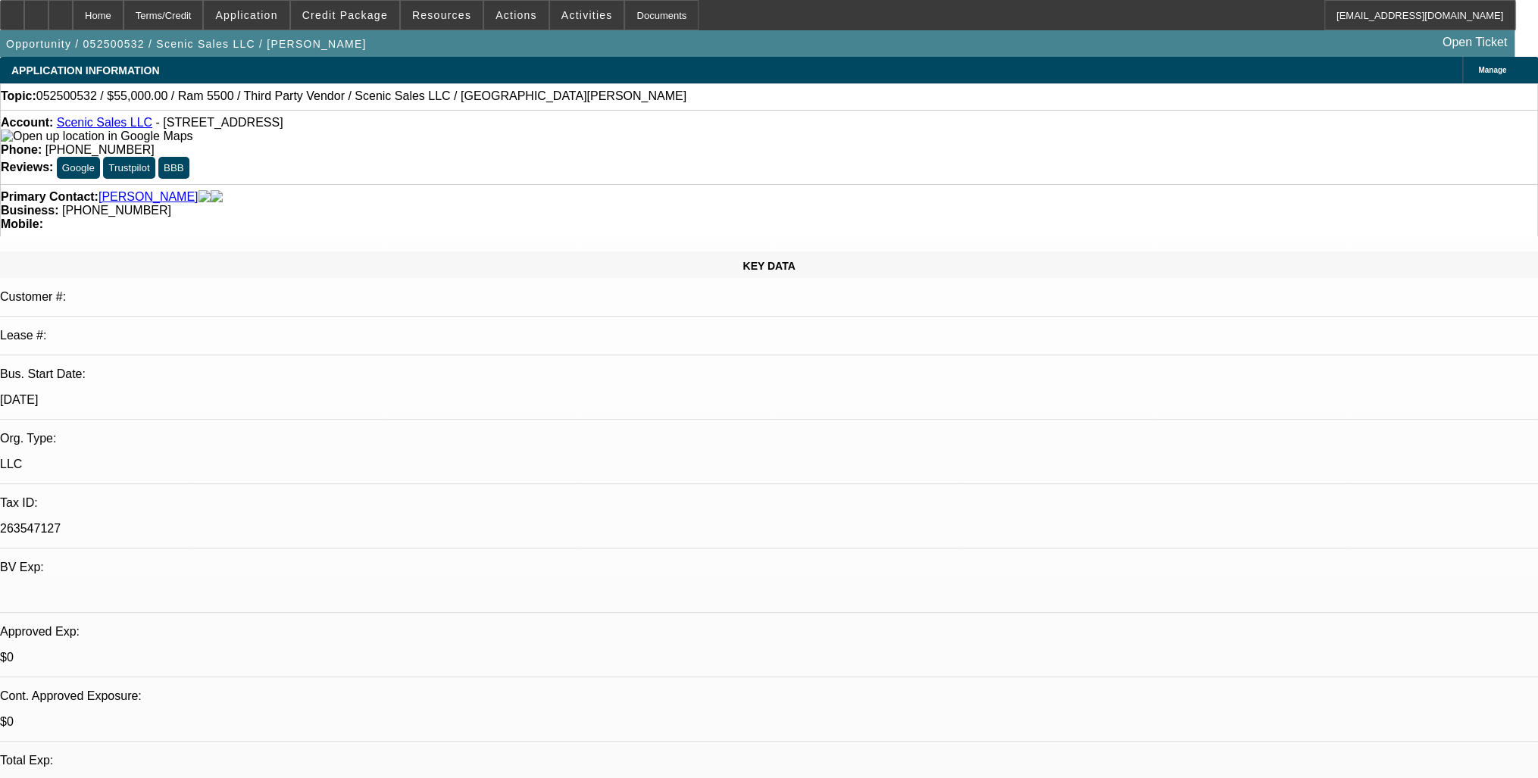
select select "0"
select select "0.1"
select select "1"
select select "3"
select select "4"
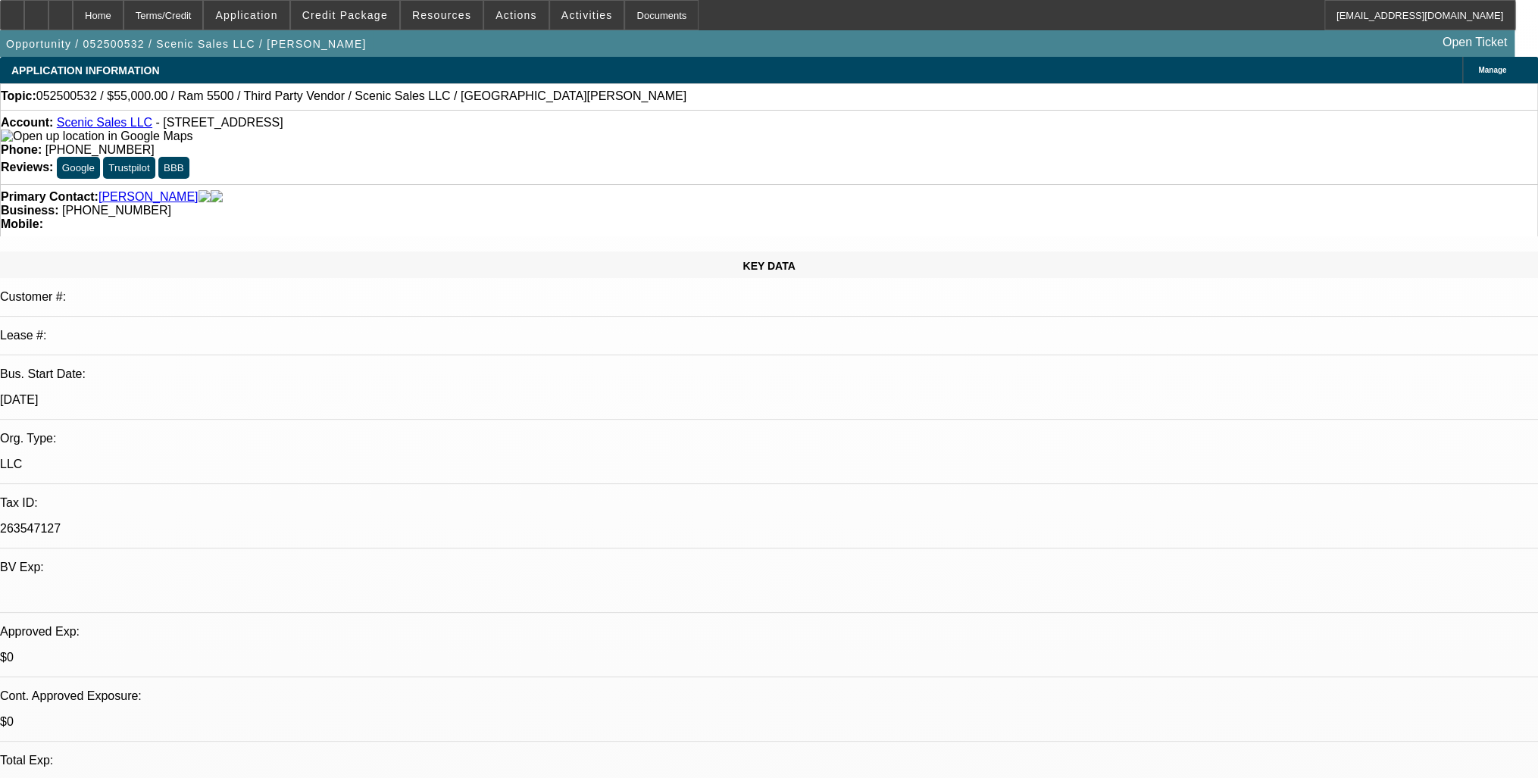
select select "1"
select select "4"
select select "1"
select select "3"
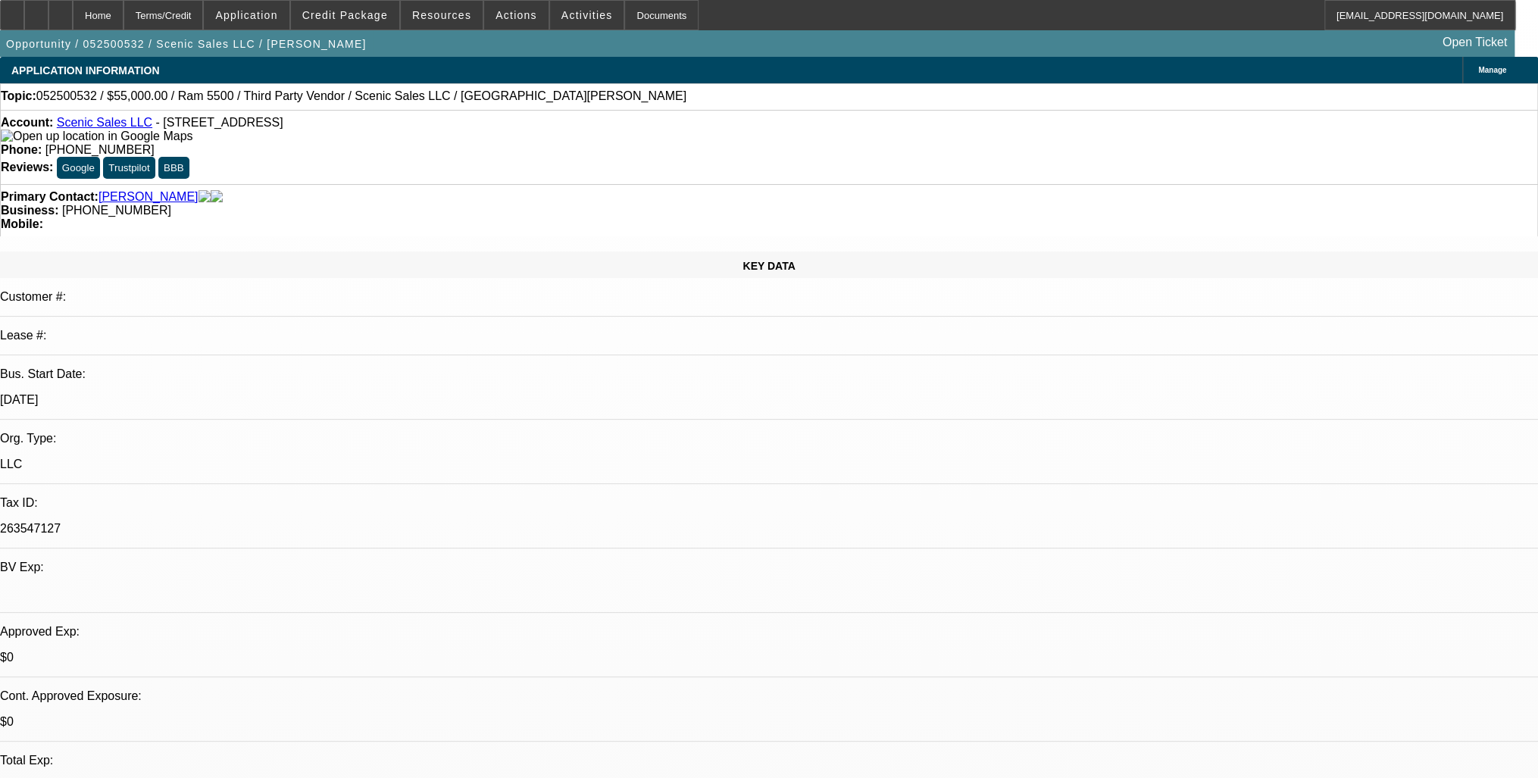
select select "4"
select select "1"
select select "3"
select select "4"
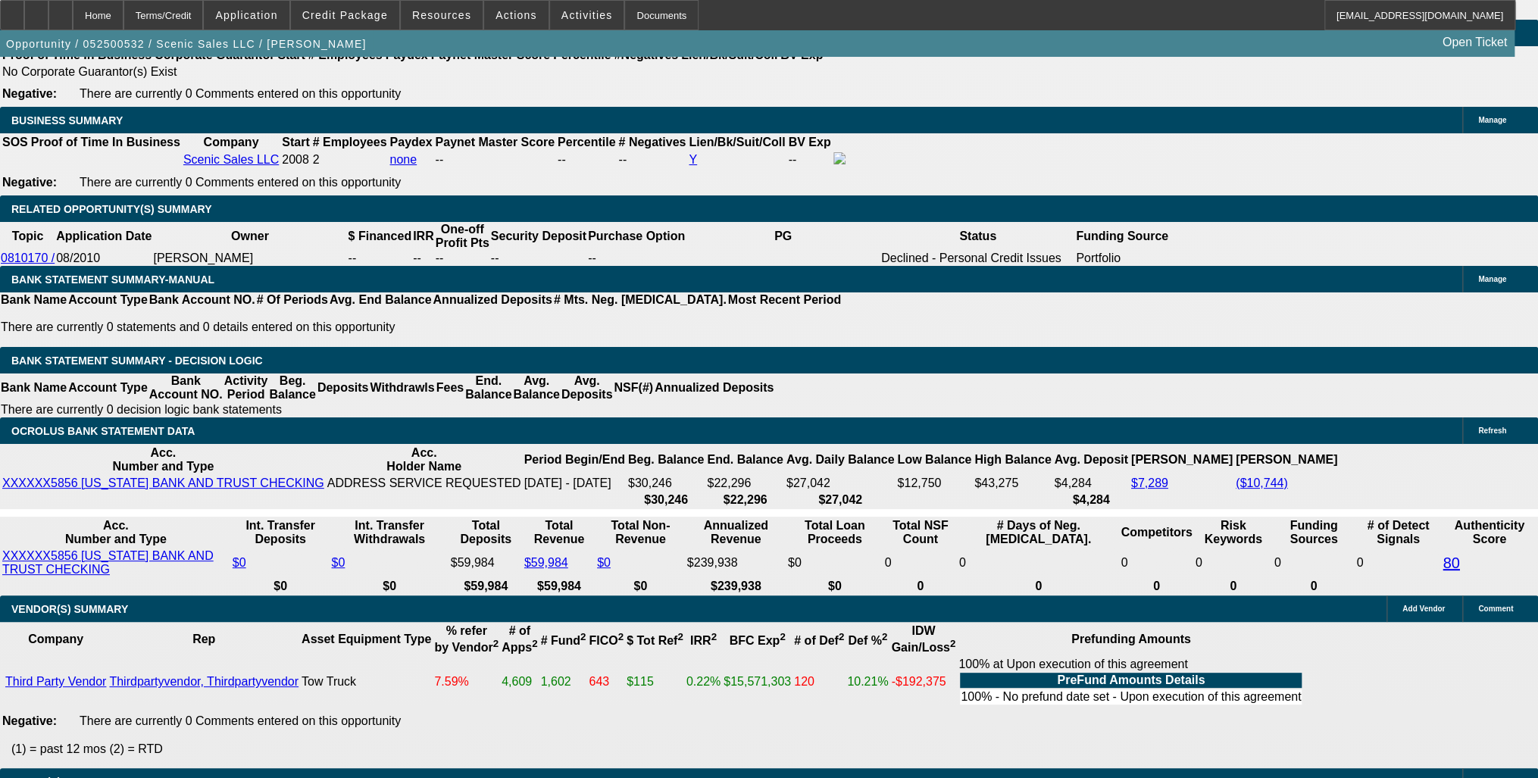
scroll to position [2303, 0]
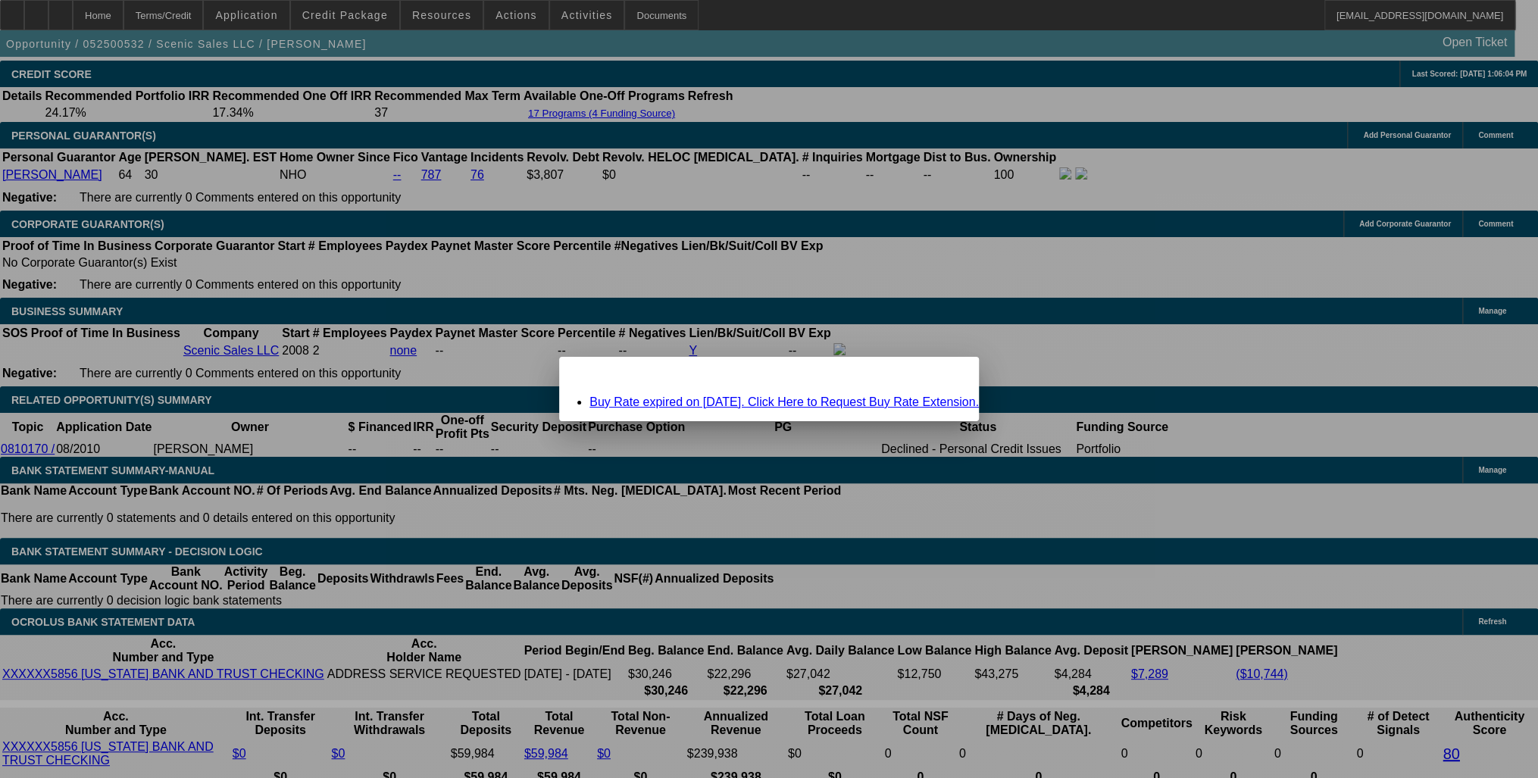
click at [949, 374] on span "Close" at bounding box center [959, 370] width 20 height 8
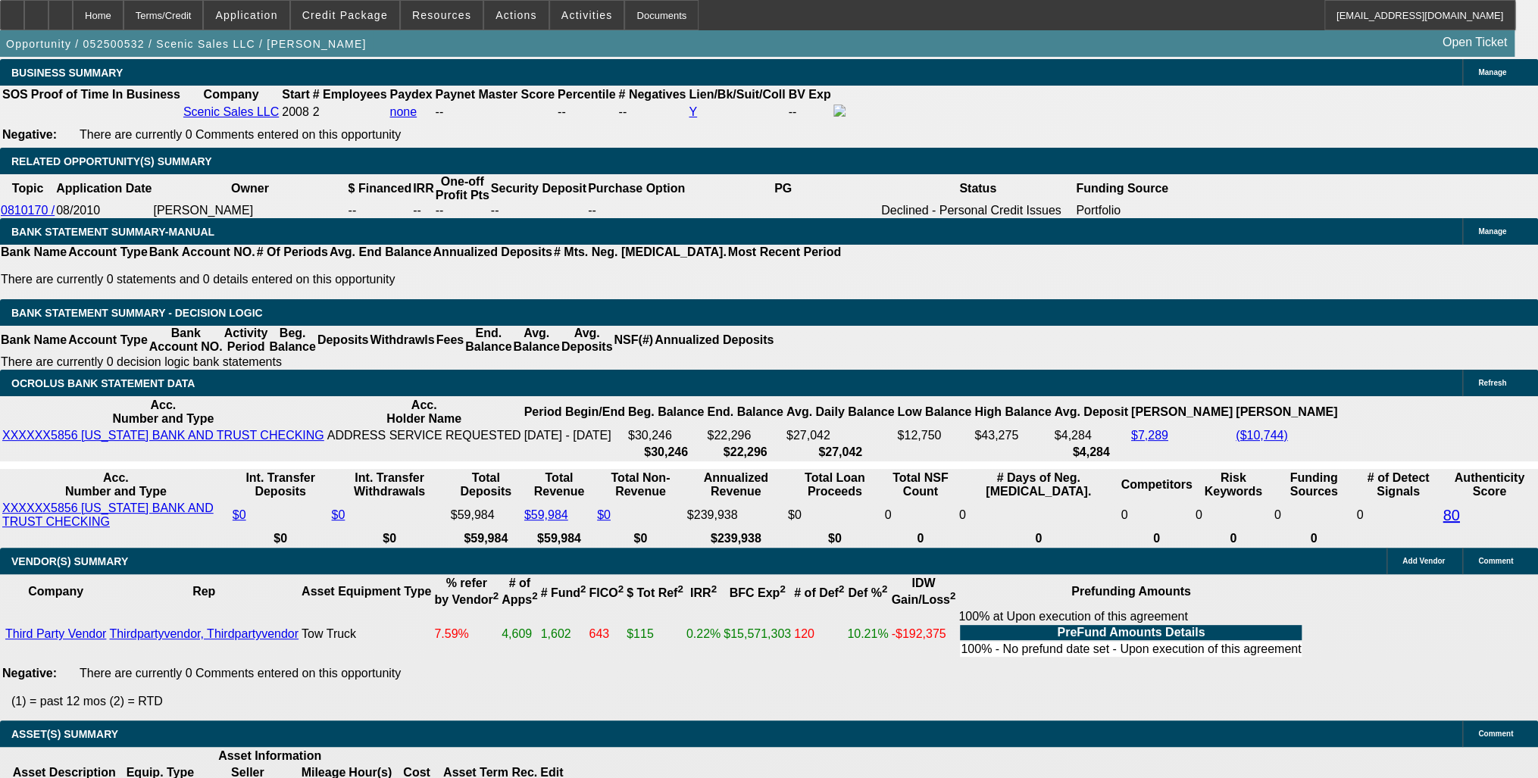
scroll to position [2545, 0]
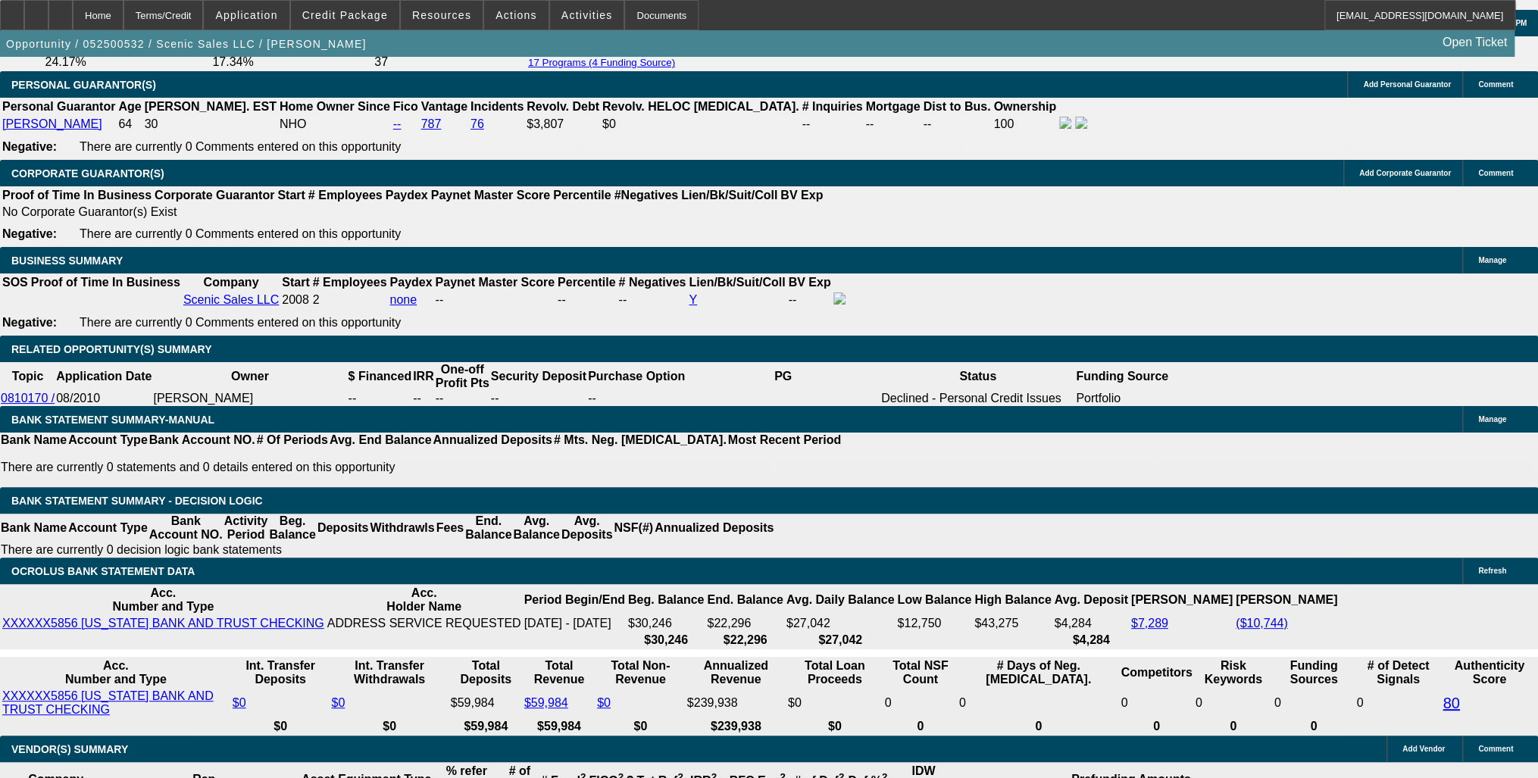
scroll to position [2242, 0]
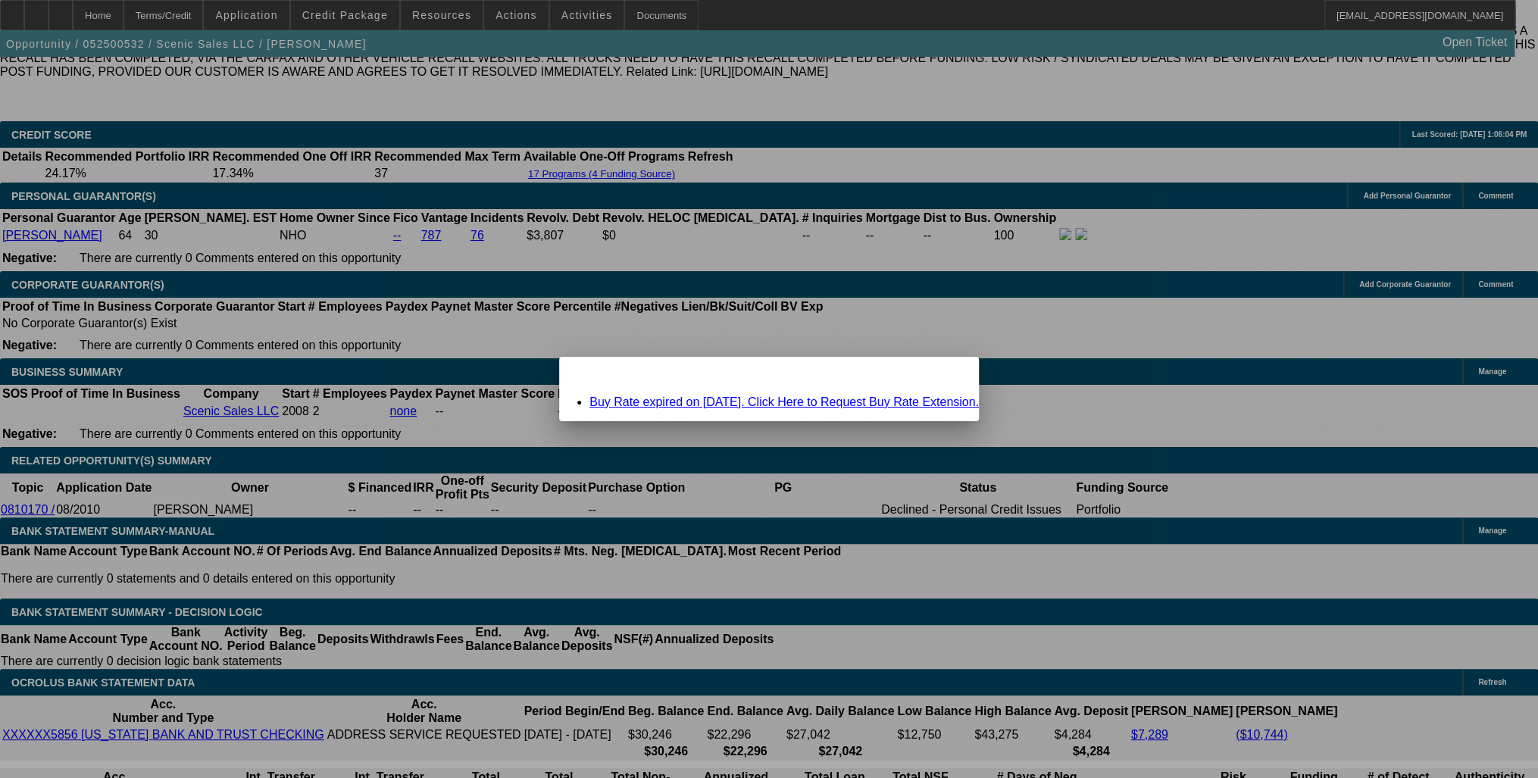
scroll to position [0, 0]
click at [949, 374] on span "Close" at bounding box center [959, 370] width 20 height 8
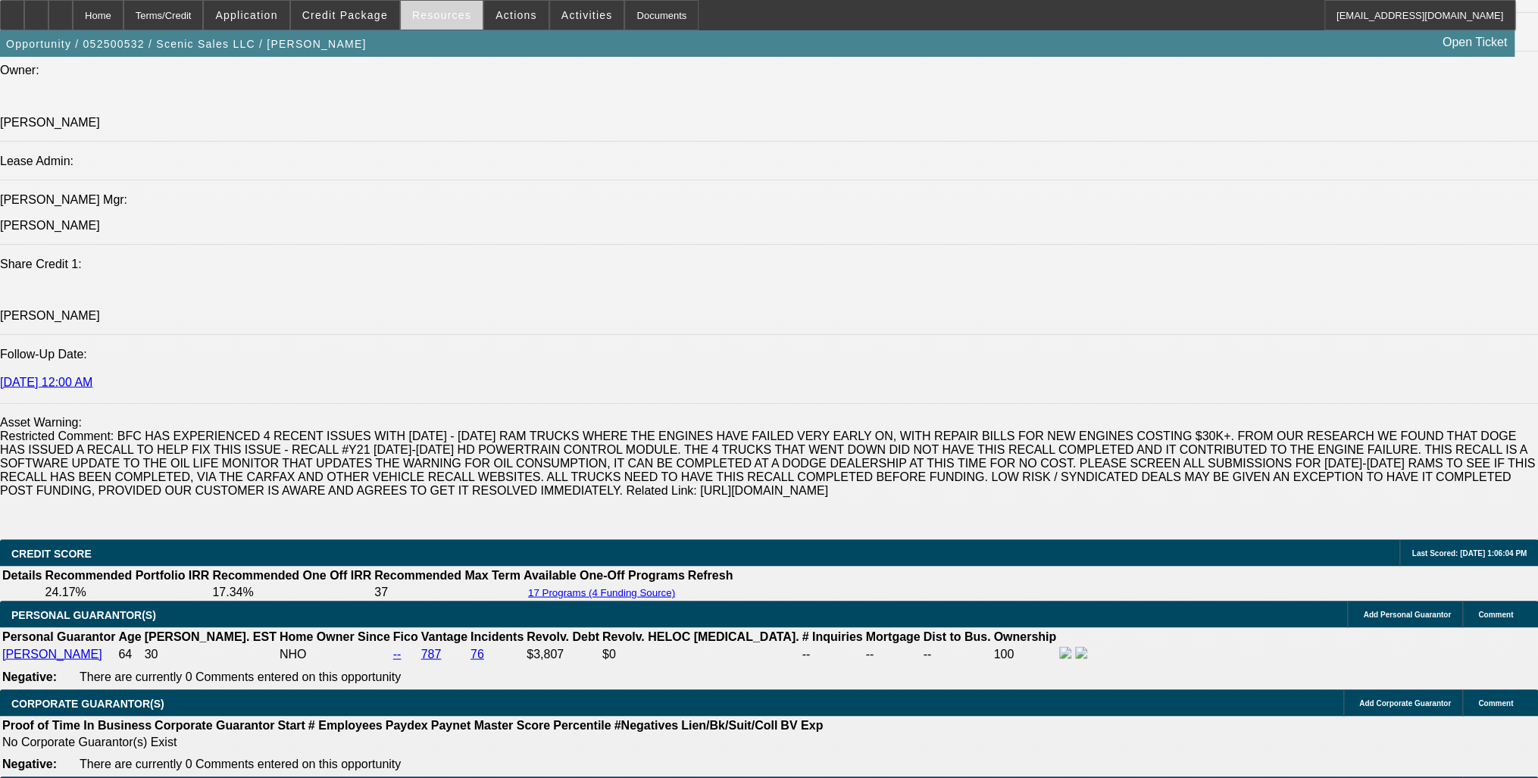
scroll to position [1713, 0]
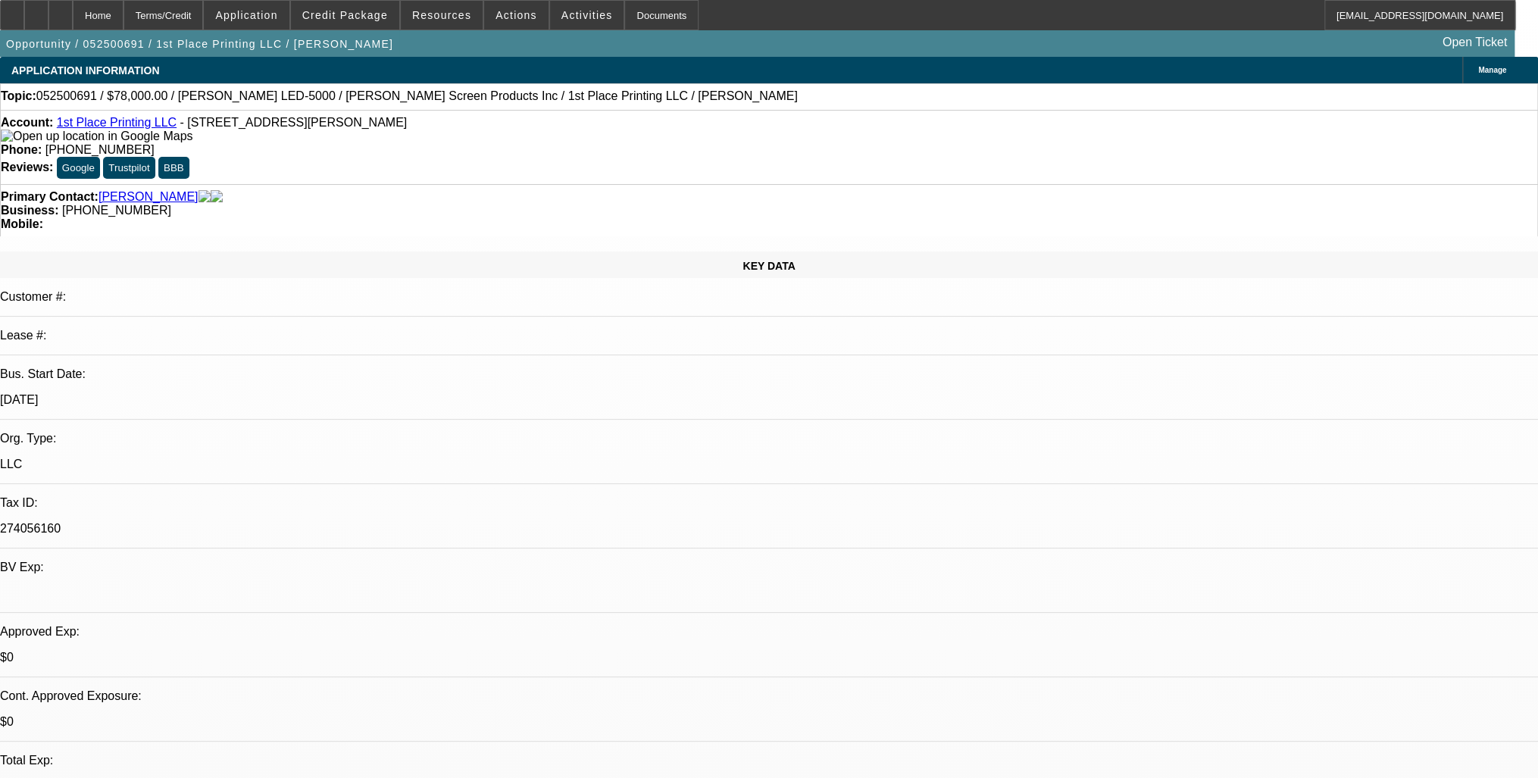
select select "0"
select select "2"
select select "0.1"
select select "0"
select select "2"
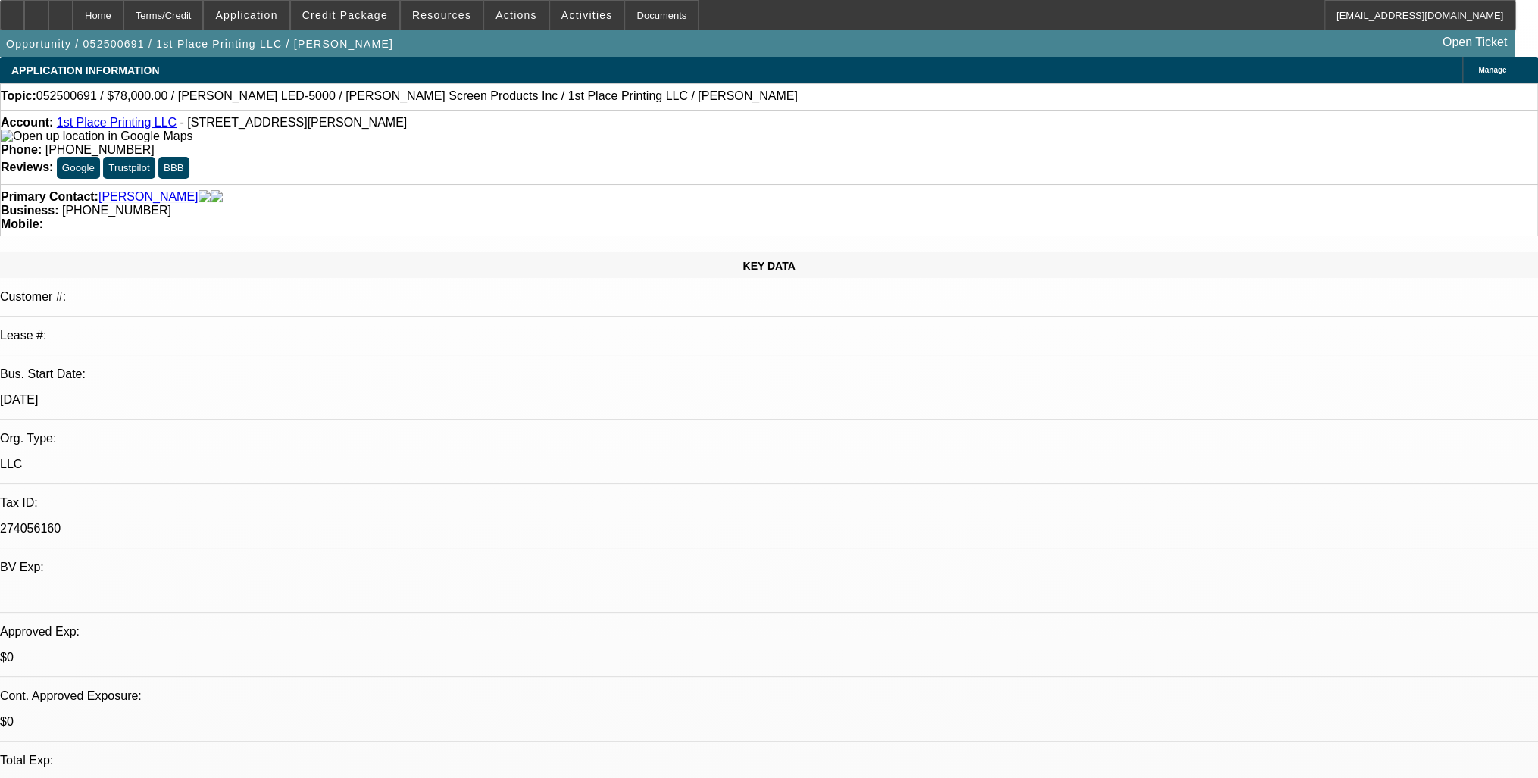
select select "0.1"
select select "0.15"
select select "2"
select select "0.1"
select select "0"
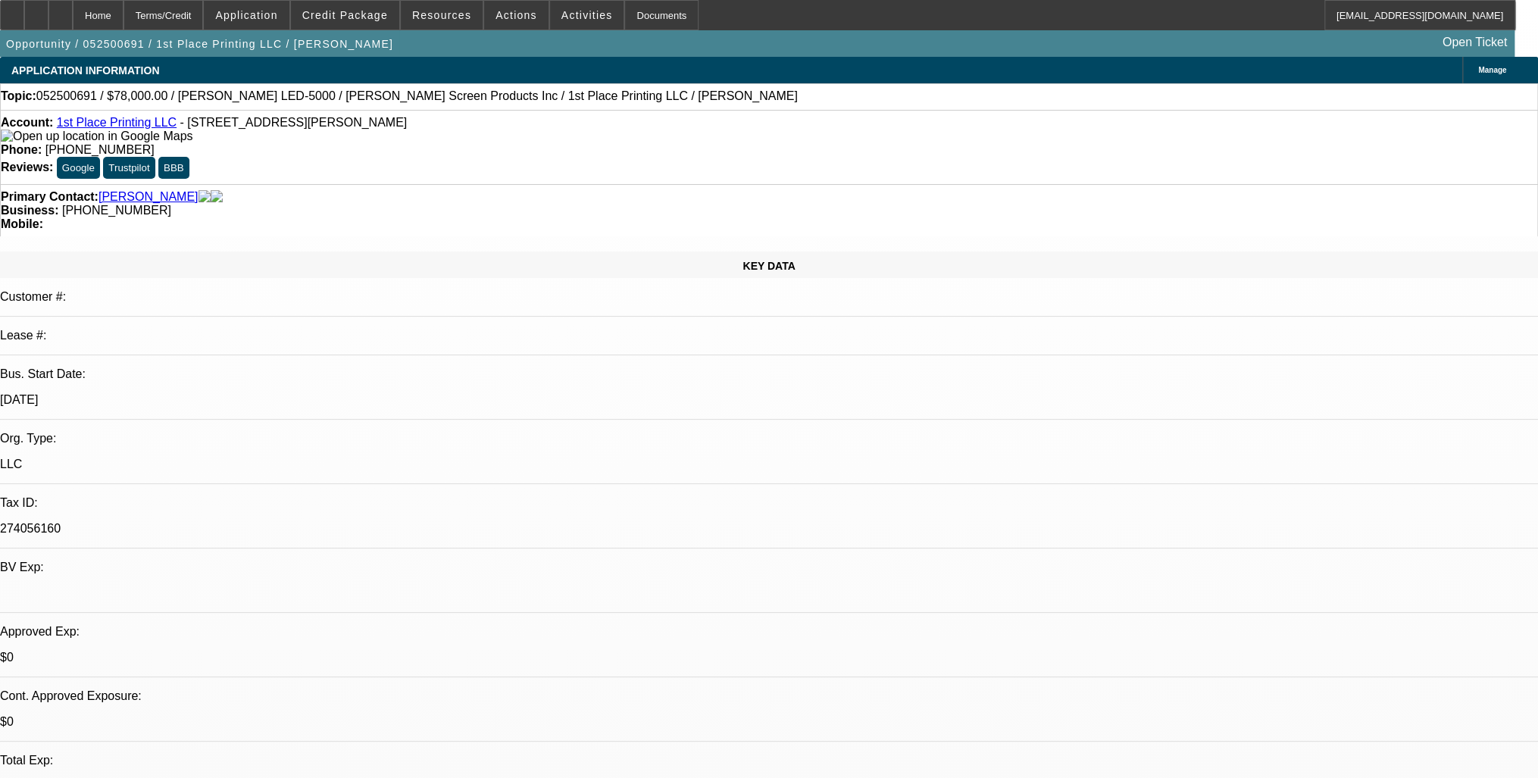
select select "0"
select select "0.1"
select select "1"
select select "2"
select select "4"
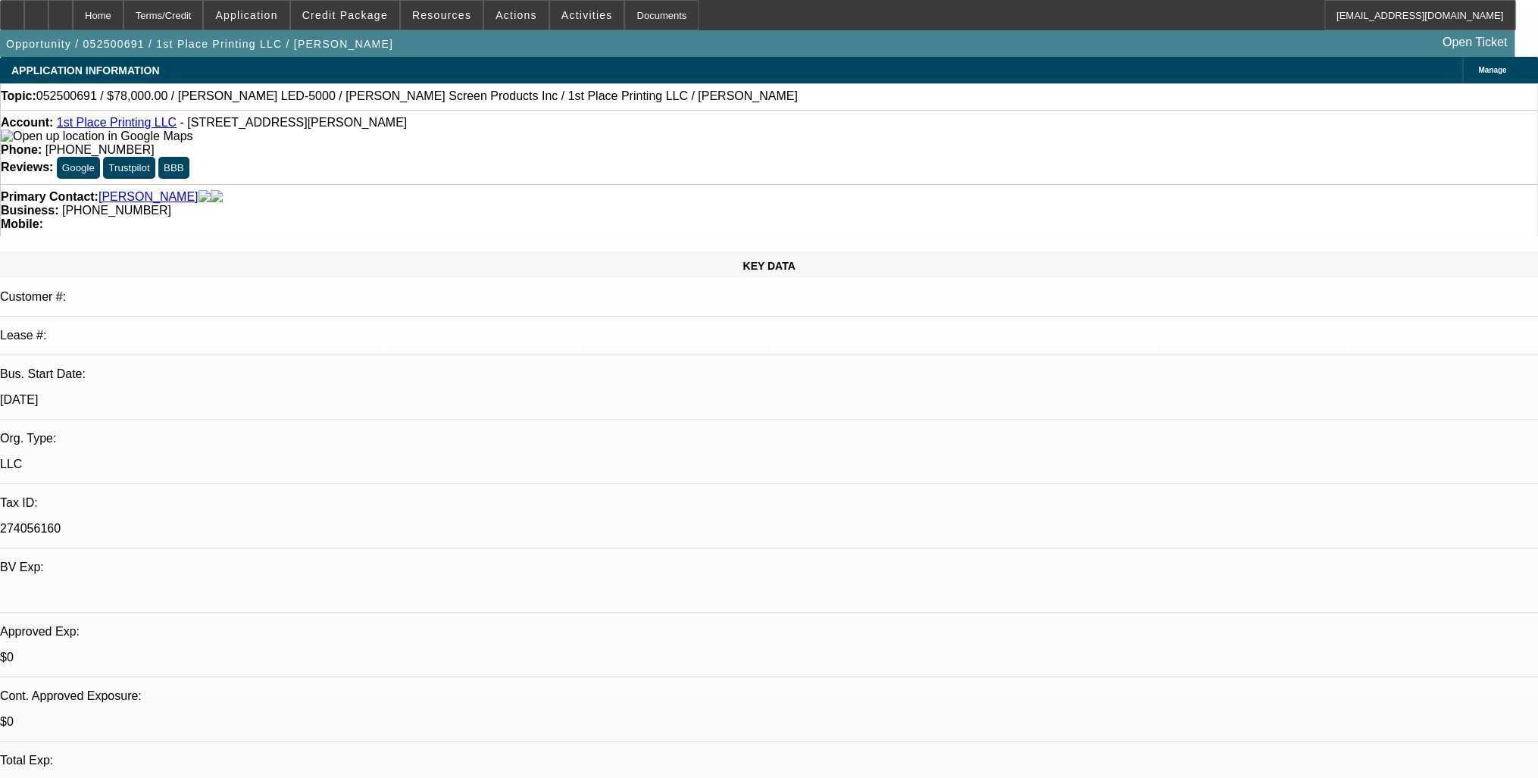
select select "1"
select select "2"
select select "4"
select select "1"
select select "2"
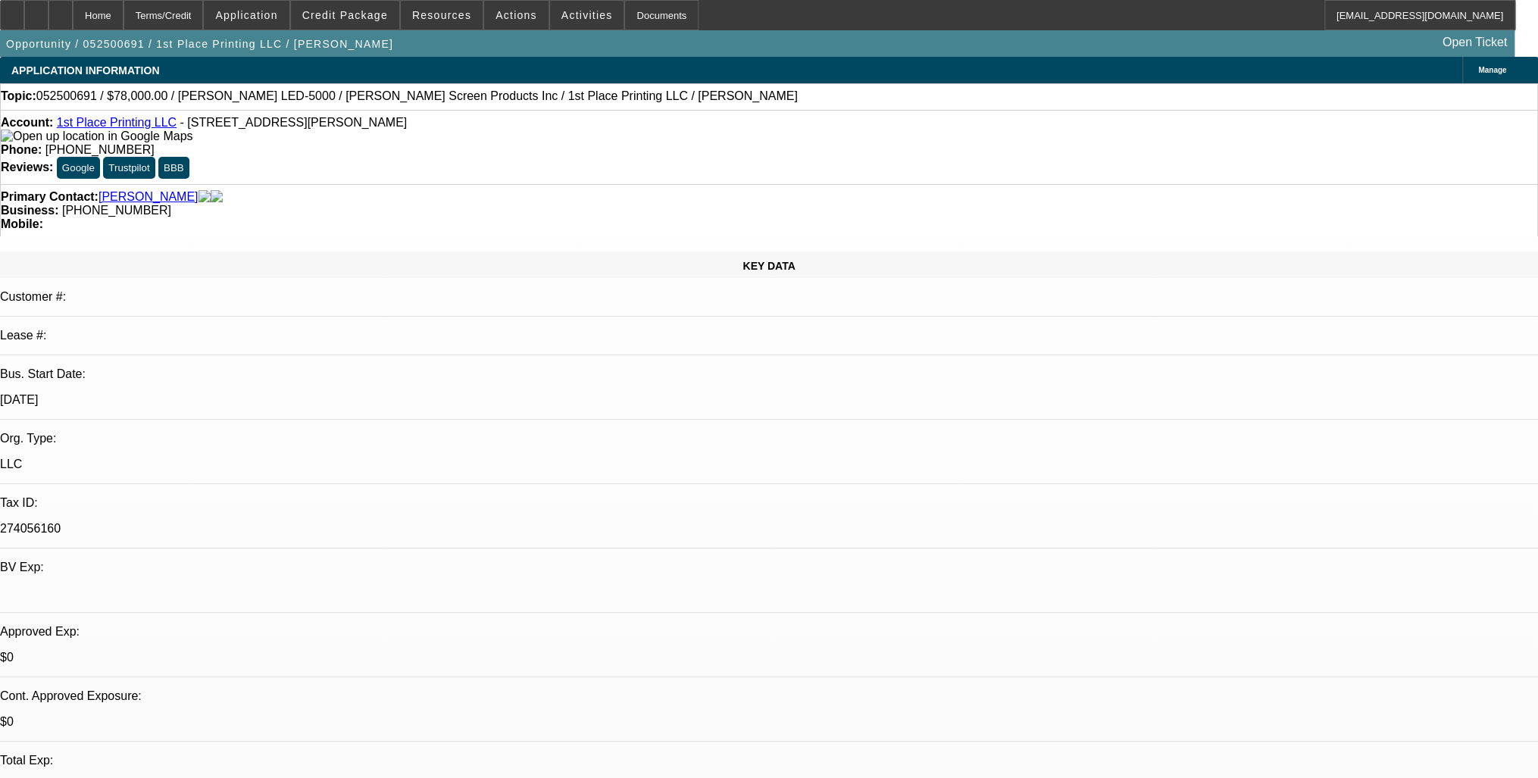
select select "4"
select select "1"
select select "3"
select select "4"
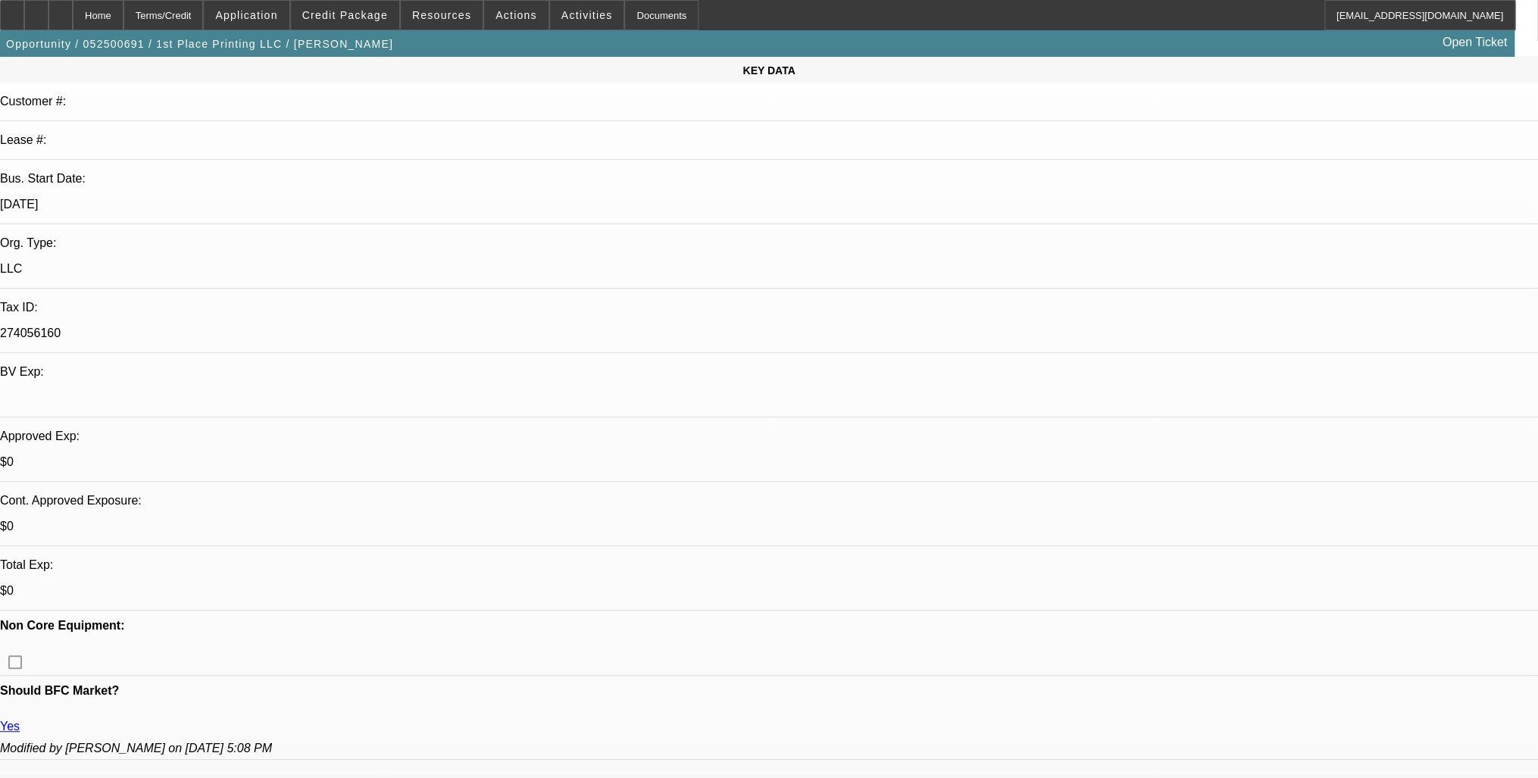
scroll to position [323, 0]
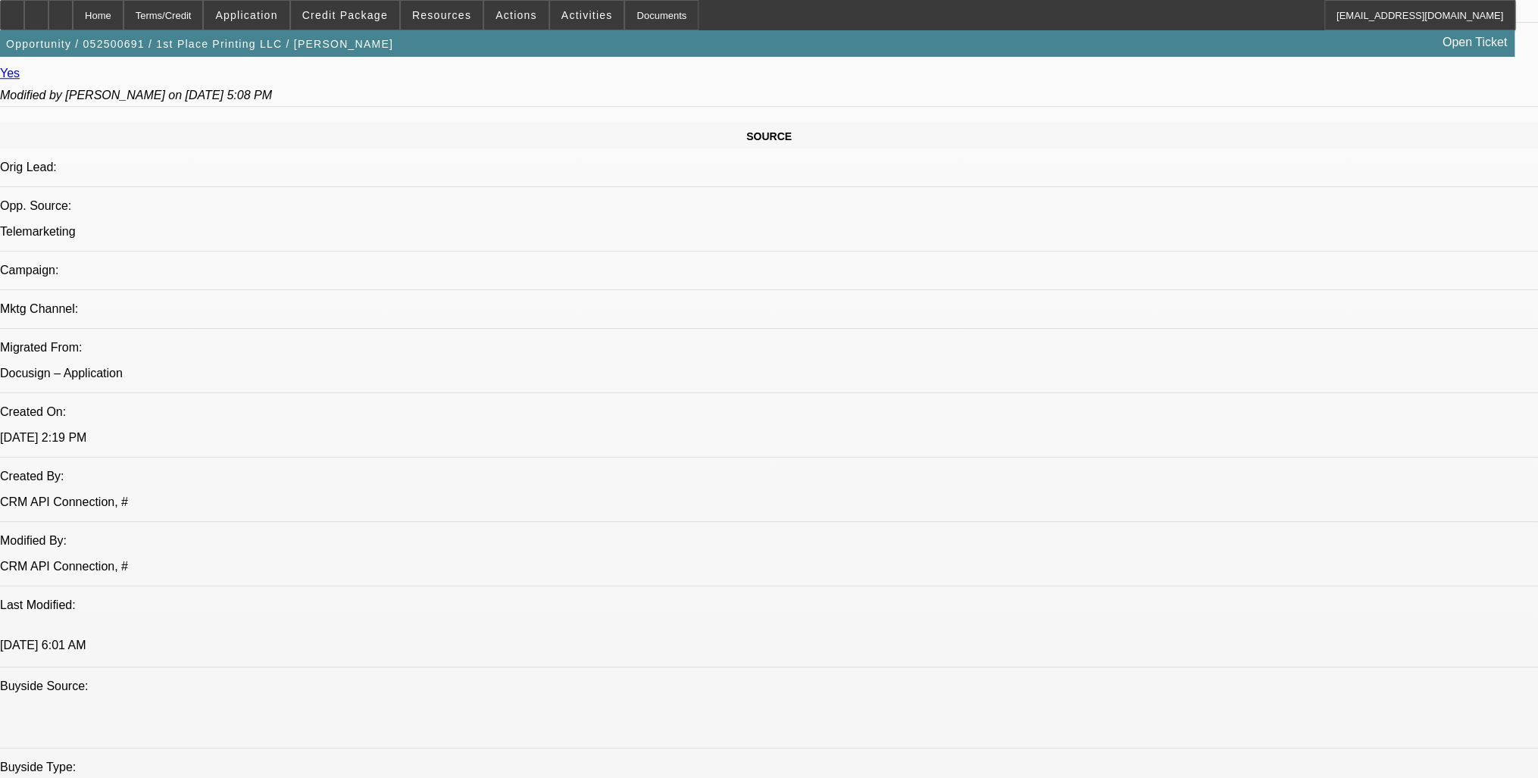
scroll to position [424, 0]
